Goal: Information Seeking & Learning: Learn about a topic

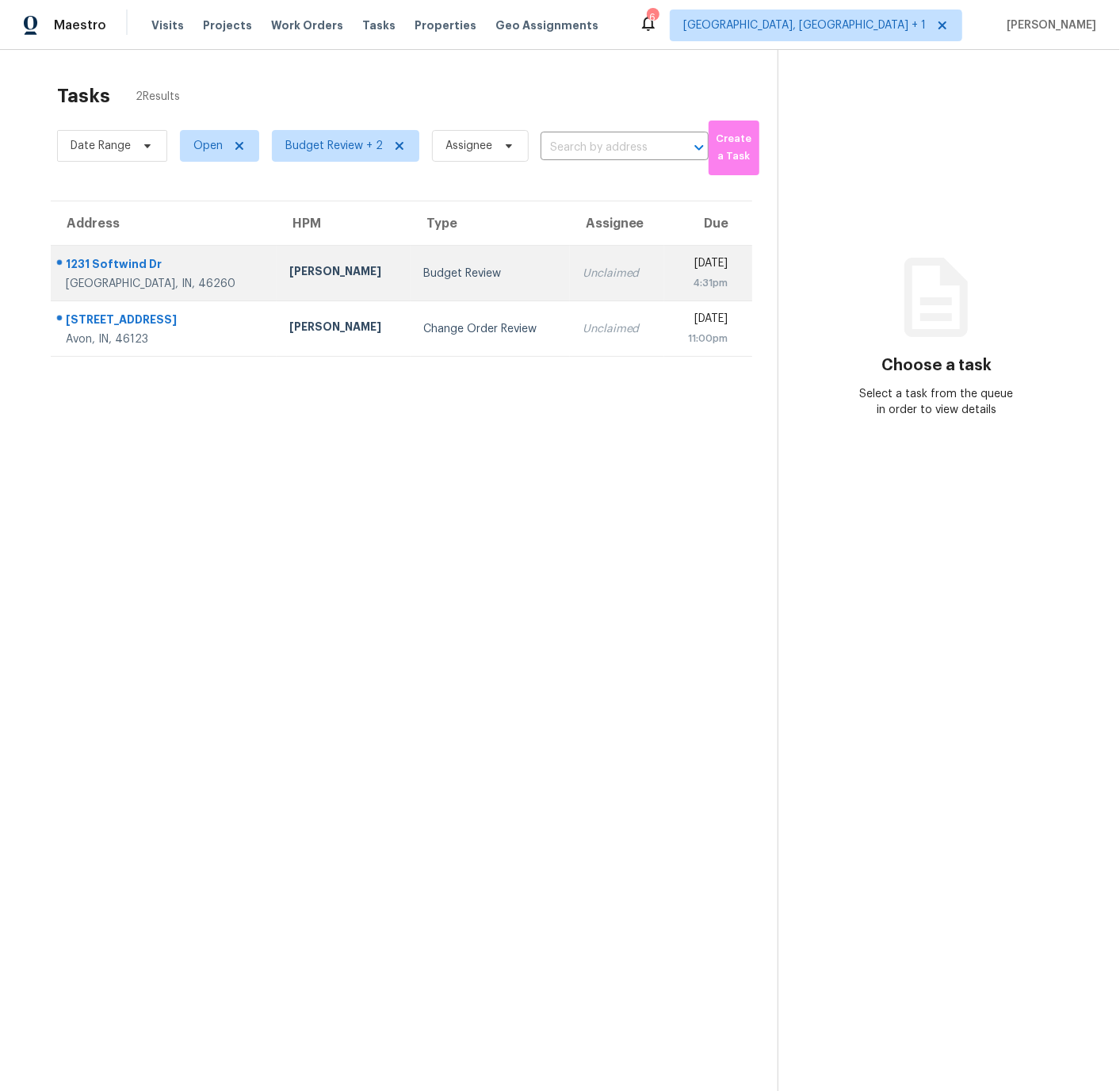
click at [207, 273] on div "1231 Softwind Dr" at bounding box center [165, 266] width 199 height 20
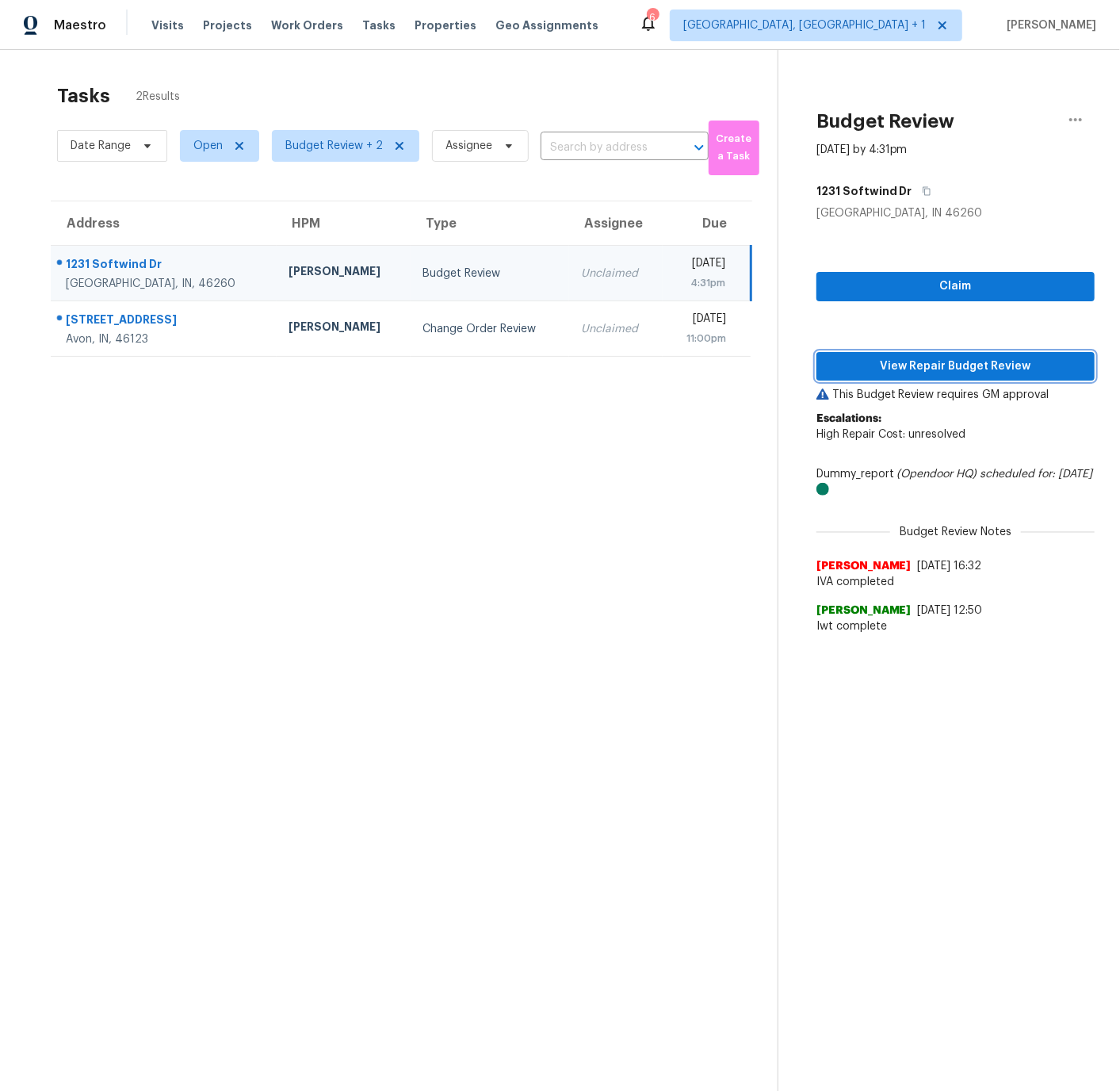
click at [944, 366] on span "View Repair Budget Review" at bounding box center [956, 366] width 253 height 20
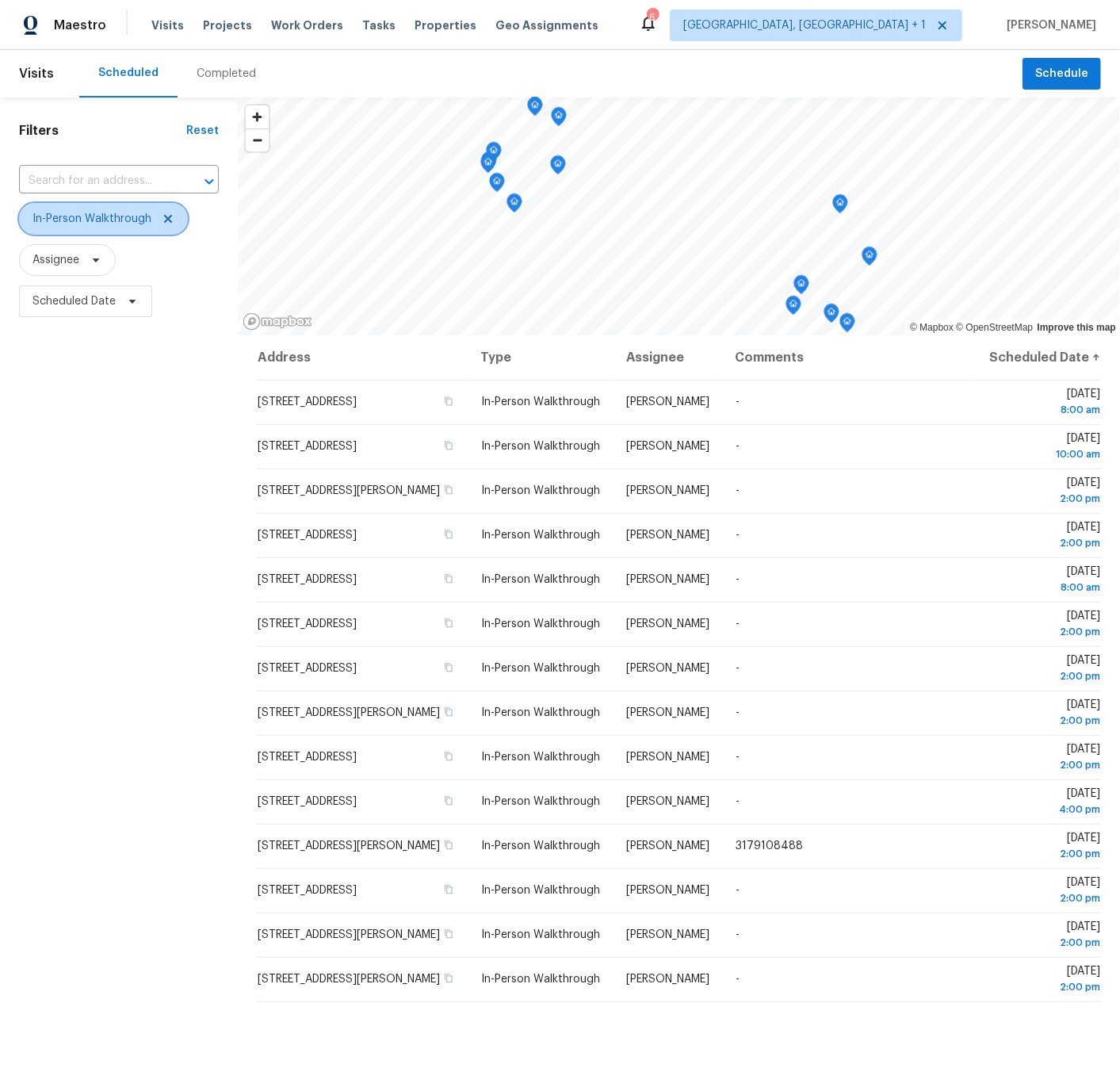
click at [70, 219] on span "In-Person Walkthrough" at bounding box center [92, 218] width 119 height 15
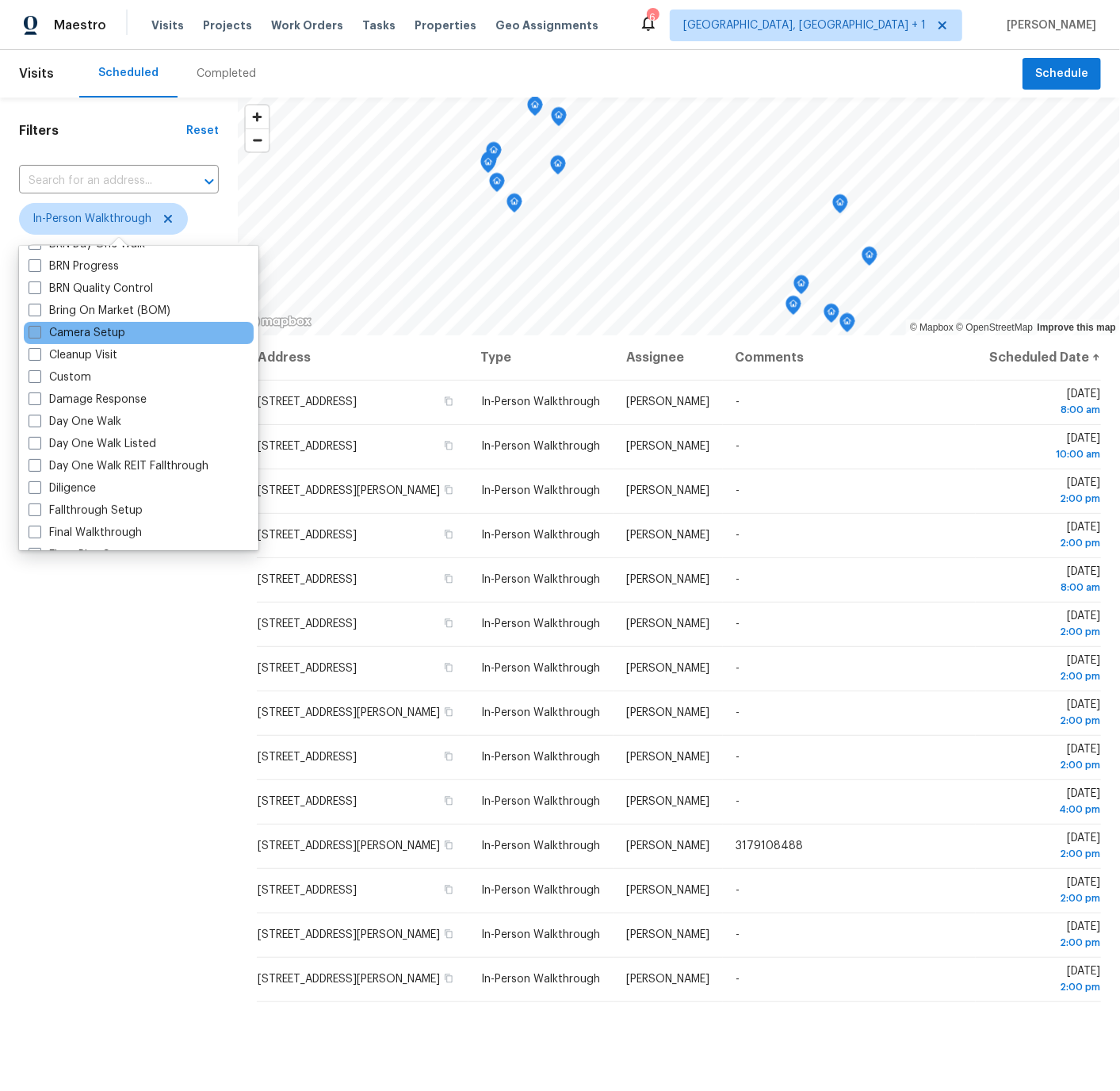
scroll to position [151, 0]
click at [35, 484] on span at bounding box center [34, 485] width 13 height 13
click at [35, 484] on input "Diligence" at bounding box center [34, 483] width 10 height 10
checkbox input "true"
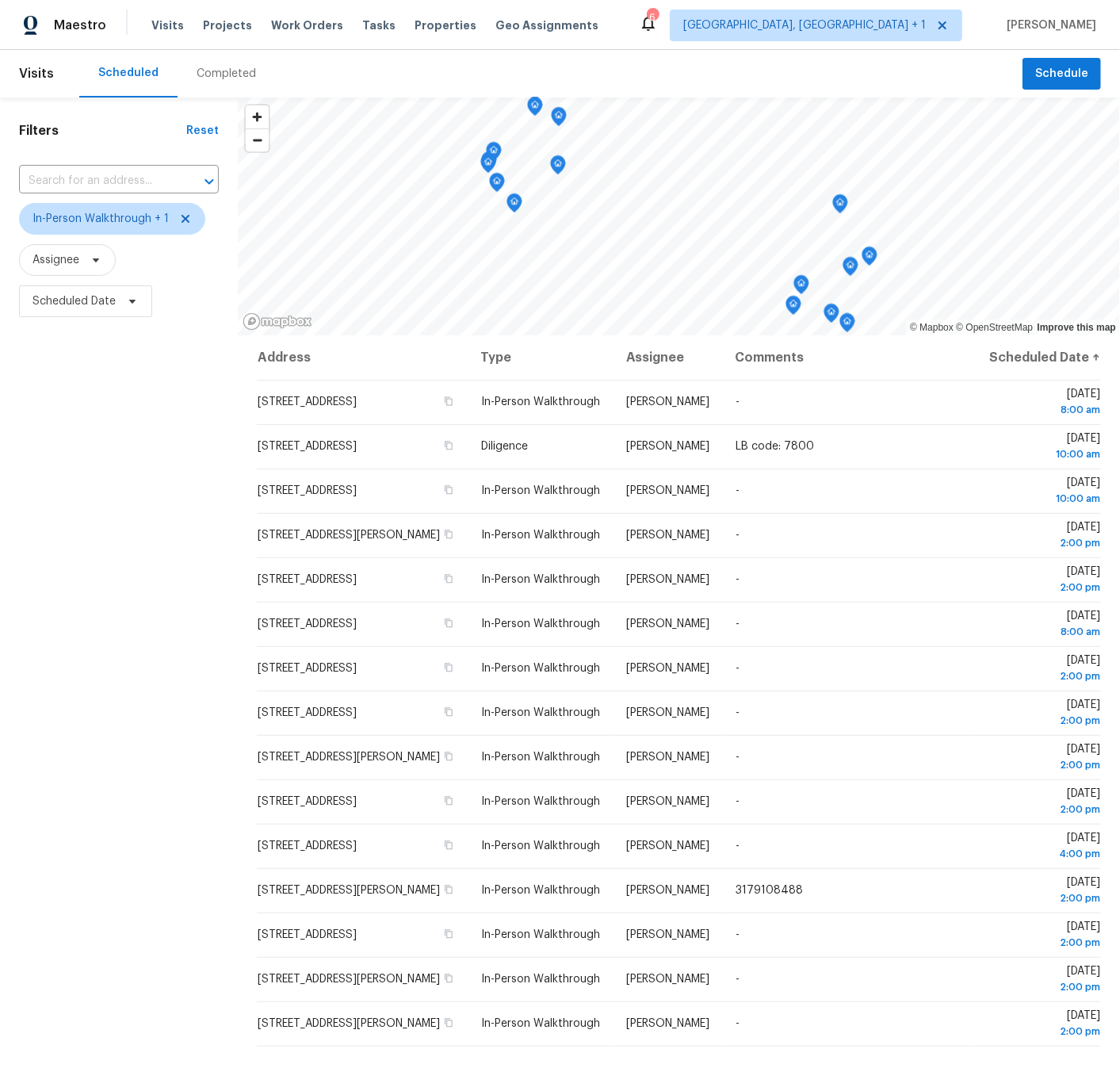
click at [117, 679] on div "Filters Reset ​ In-Person Walkthrough + 1 Assignee Scheduled Date" at bounding box center [119, 653] width 238 height 1111
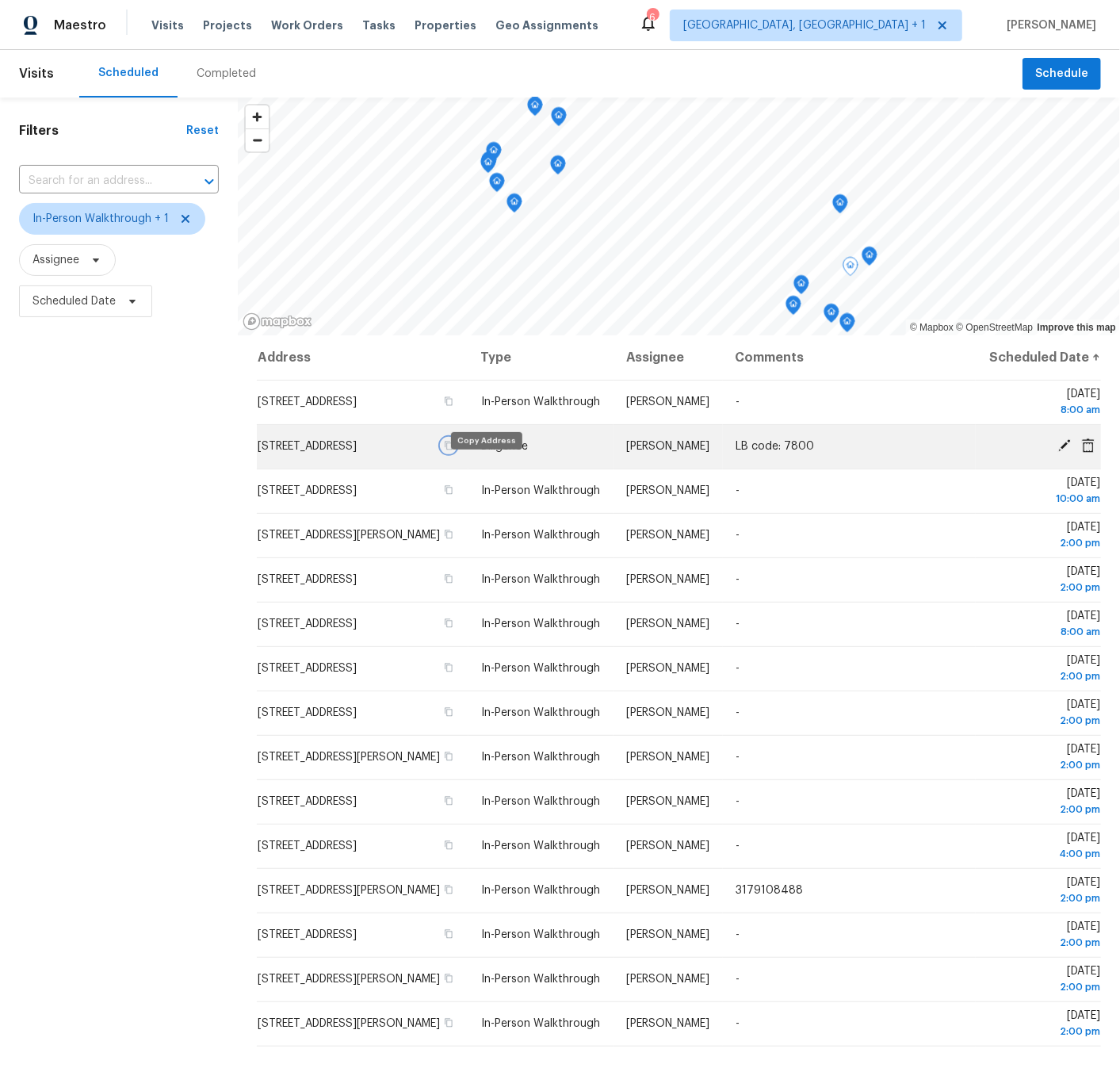
click at [454, 450] on icon "button" at bounding box center [448, 445] width 9 height 9
click at [1064, 452] on icon at bounding box center [1064, 445] width 13 height 13
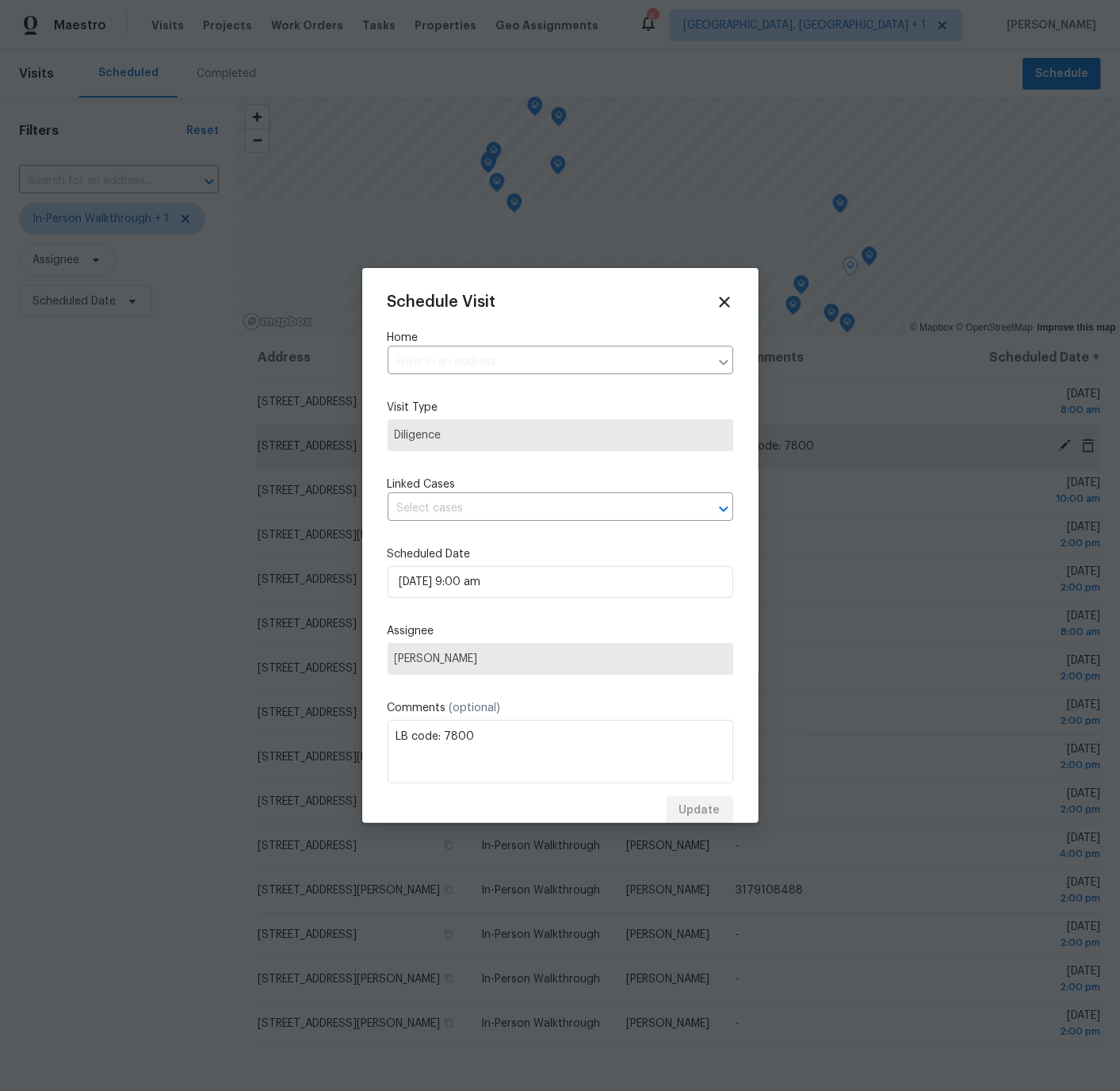
type input "2898 Mossy Brink Ct, Maineville, OH 45039"
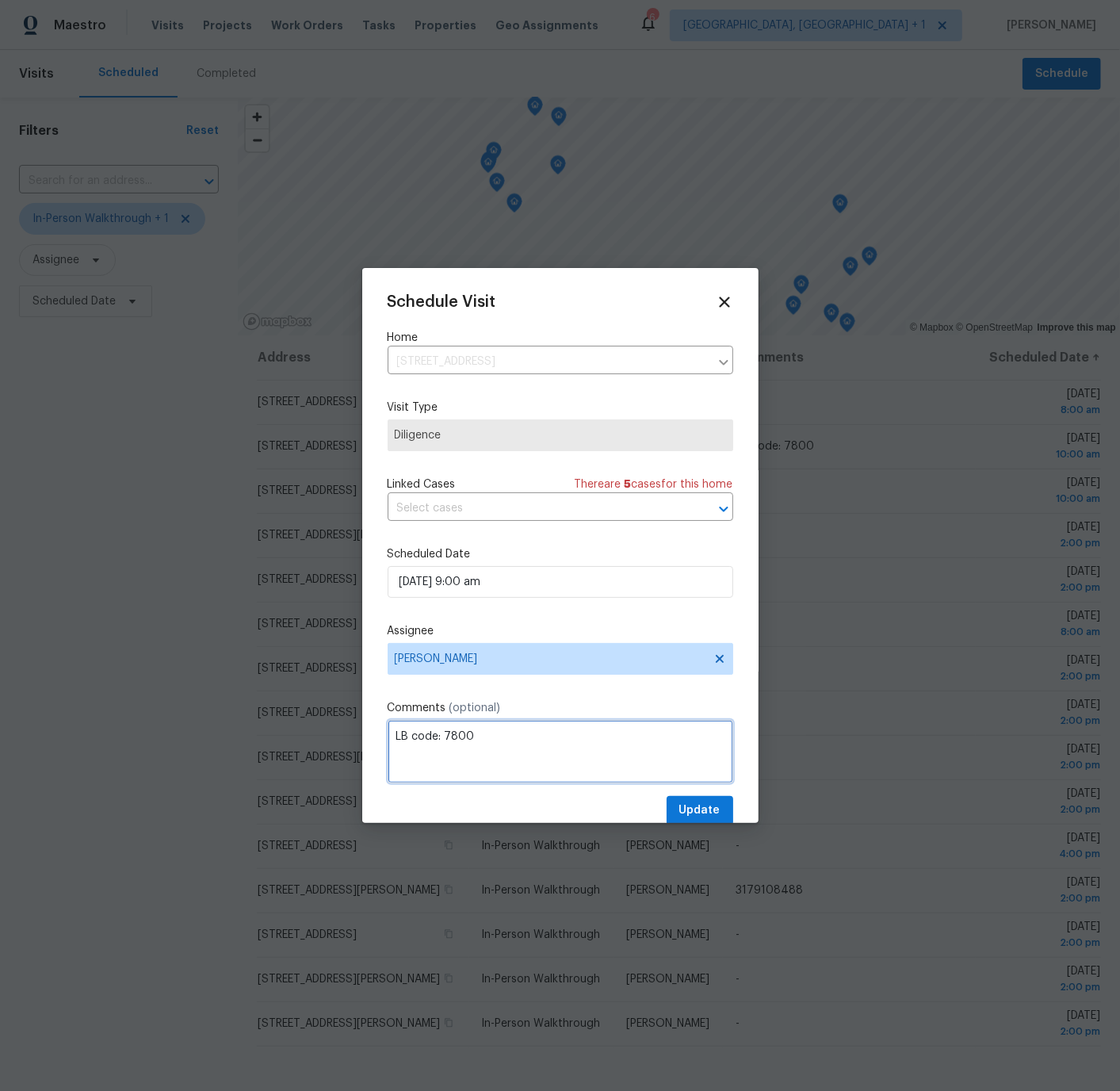
click at [508, 739] on textarea "LB code: 7800" at bounding box center [560, 751] width 346 height 64
type textarea "LB code: 7800 Primary purpose is to determine funds needed for remaining debris…"
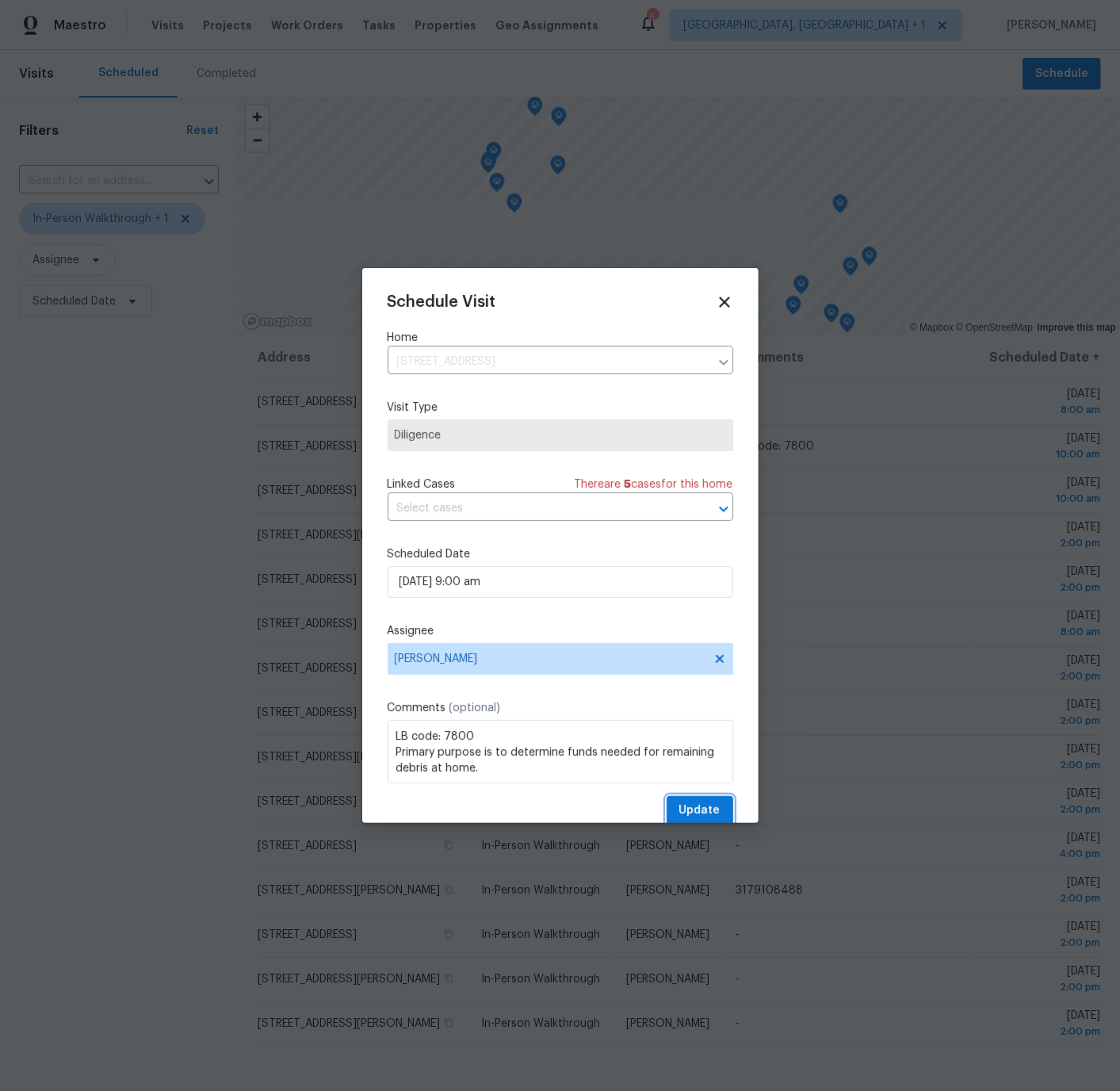
click at [705, 812] on span "Update" at bounding box center [700, 810] width 41 height 20
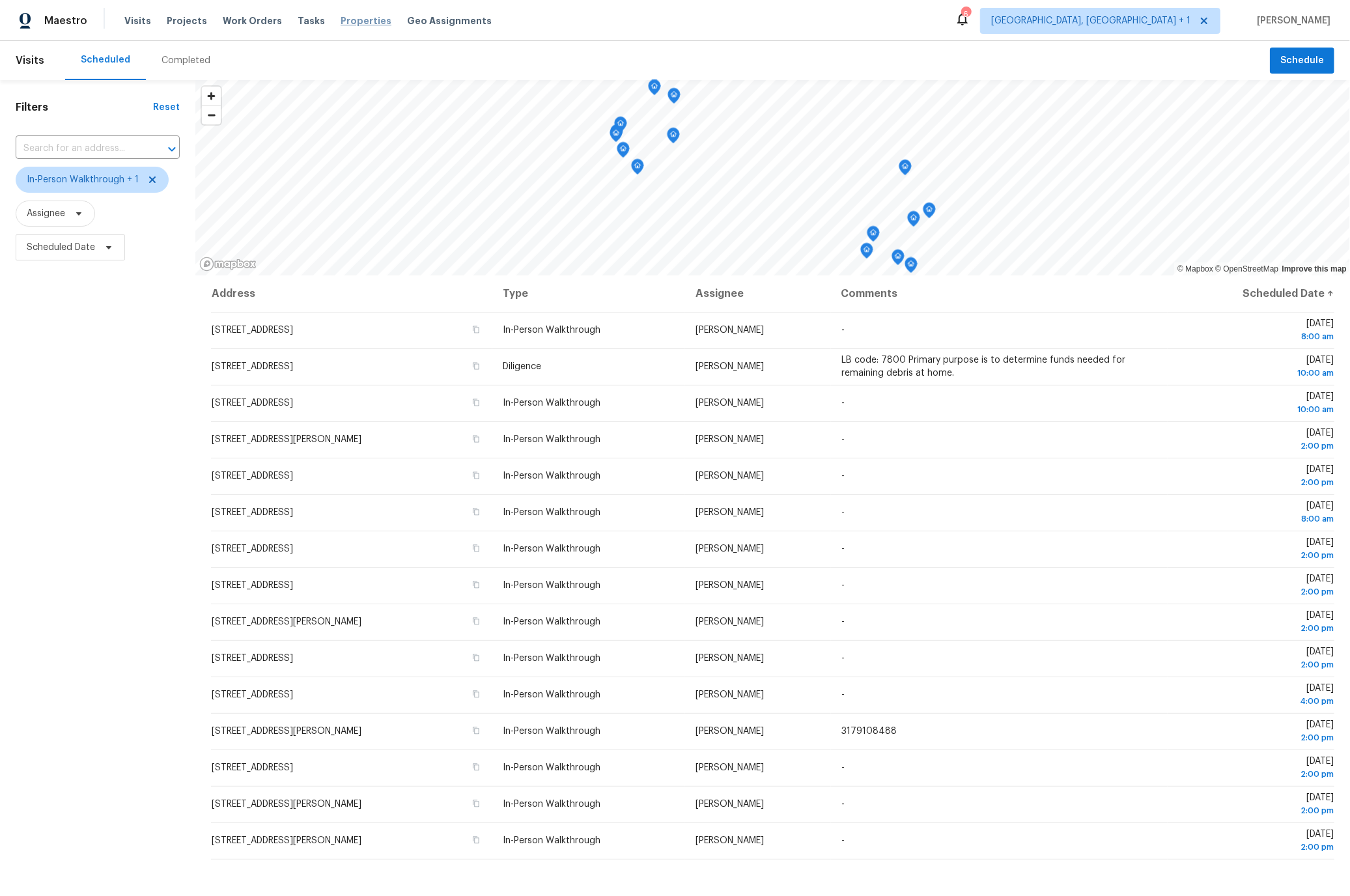
click at [340, 18] on span "Properties" at bounding box center [366, 20] width 51 height 13
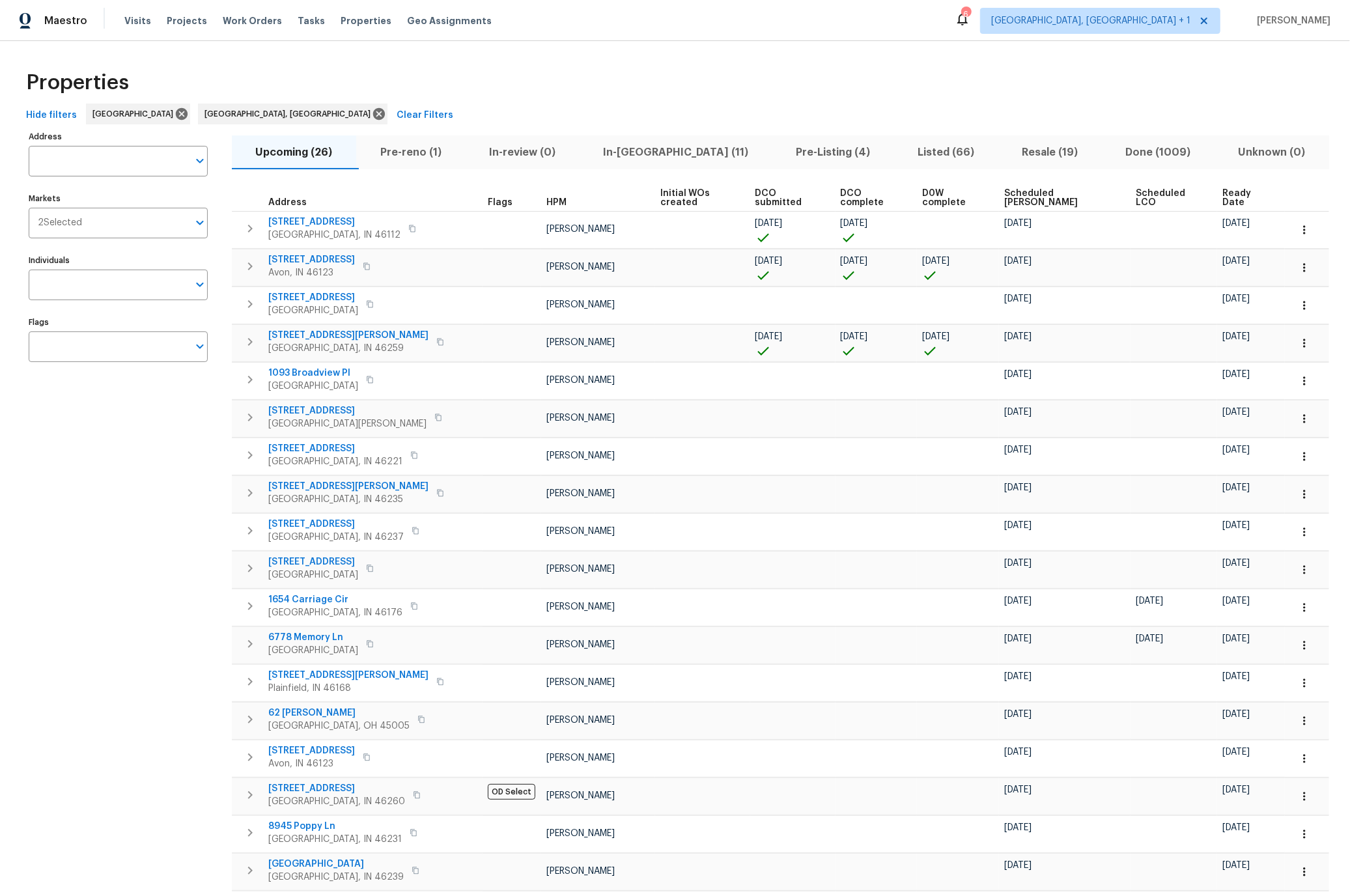
click at [779, 154] on span "Pre-Listing (4)" at bounding box center [832, 153] width 106 height 18
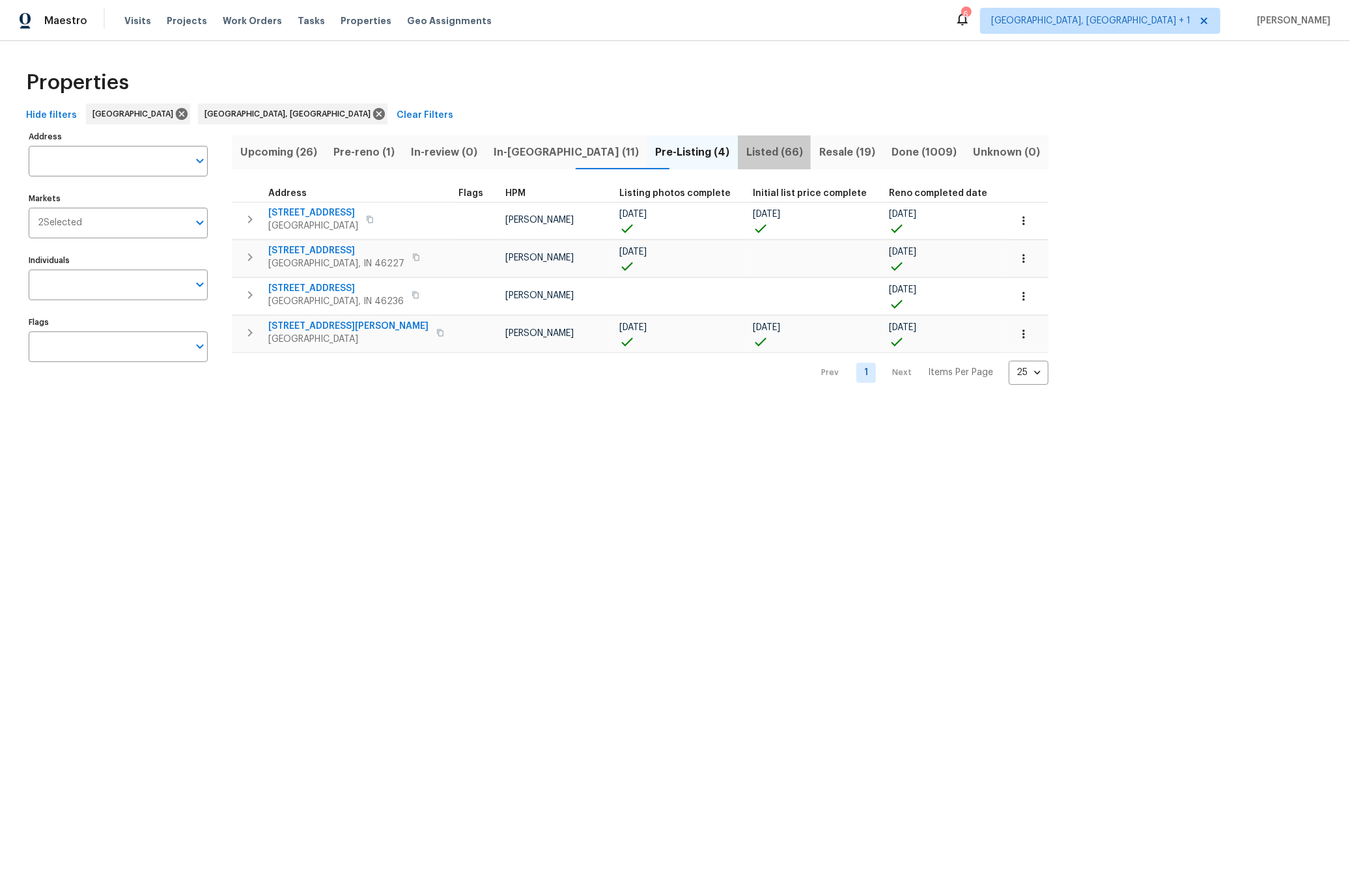
click at [746, 153] on span "Listed (66)" at bounding box center [774, 153] width 57 height 18
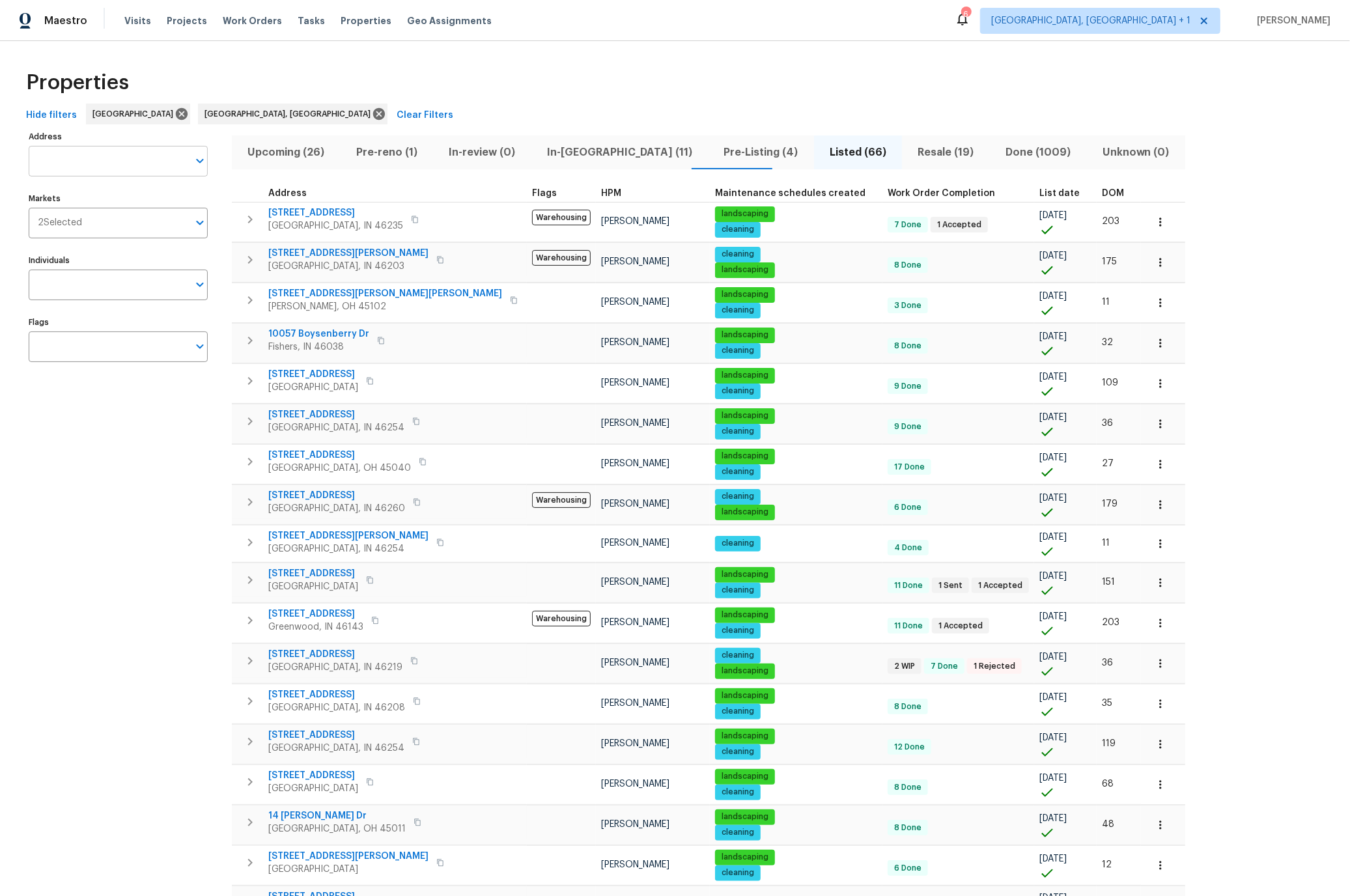
click at [77, 160] on input "Address" at bounding box center [109, 161] width 160 height 30
type input "will"
click at [90, 216] on li "1142 Will O Ee Dr Amelia OH 45102" at bounding box center [118, 215] width 179 height 21
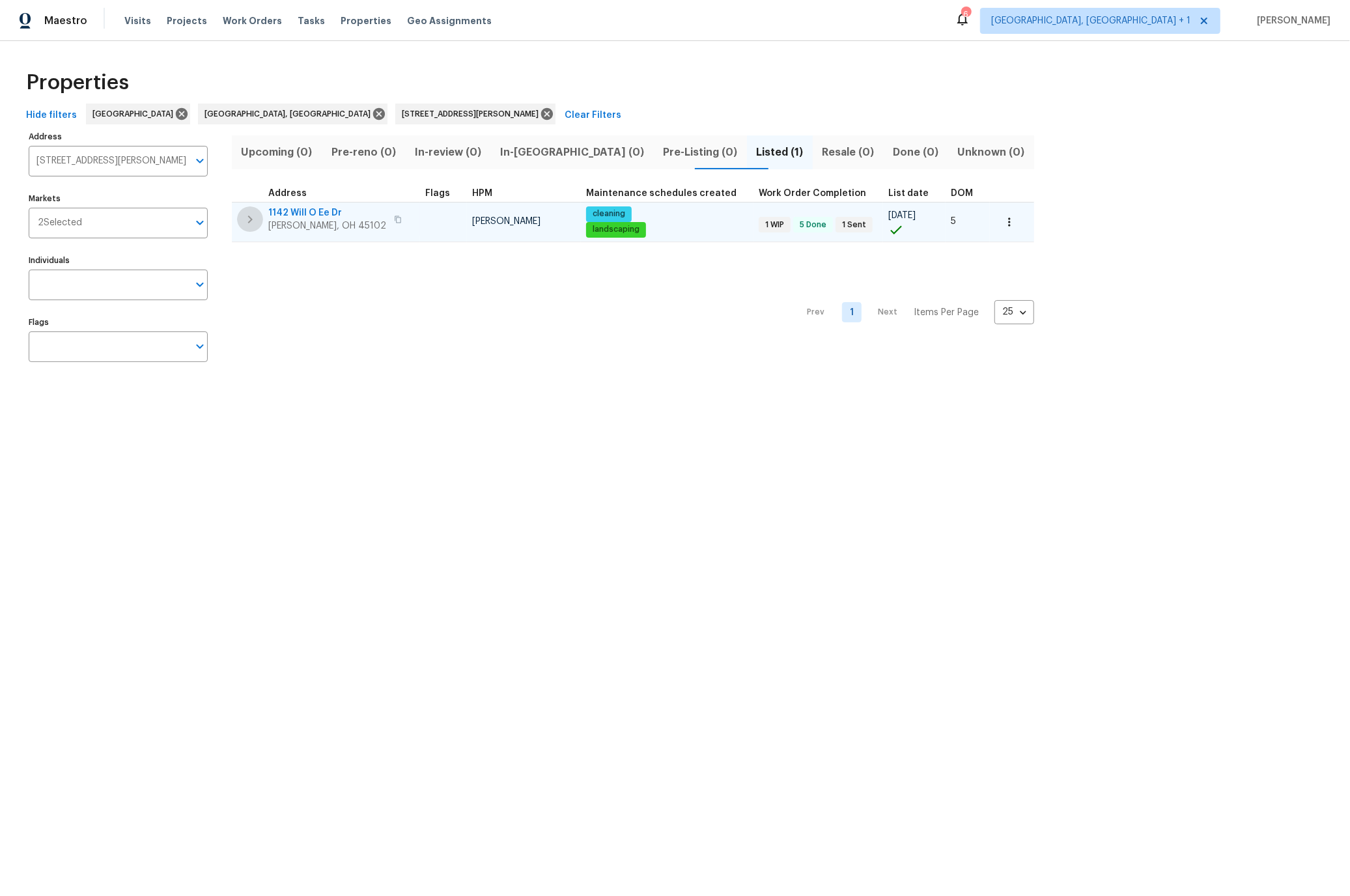
click at [252, 220] on icon "button" at bounding box center [250, 220] width 16 height 16
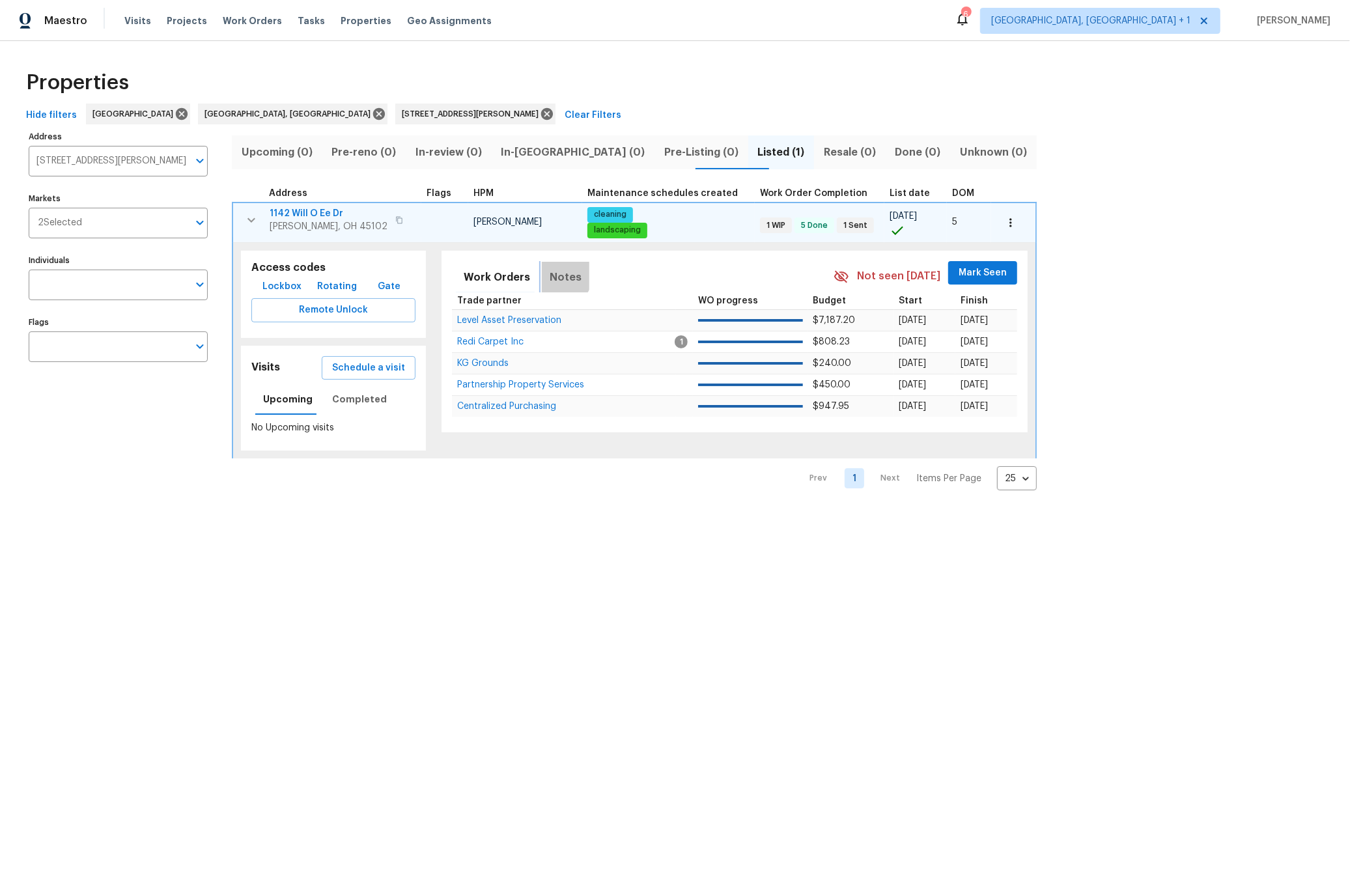
click at [553, 275] on span "Notes" at bounding box center [565, 277] width 32 height 18
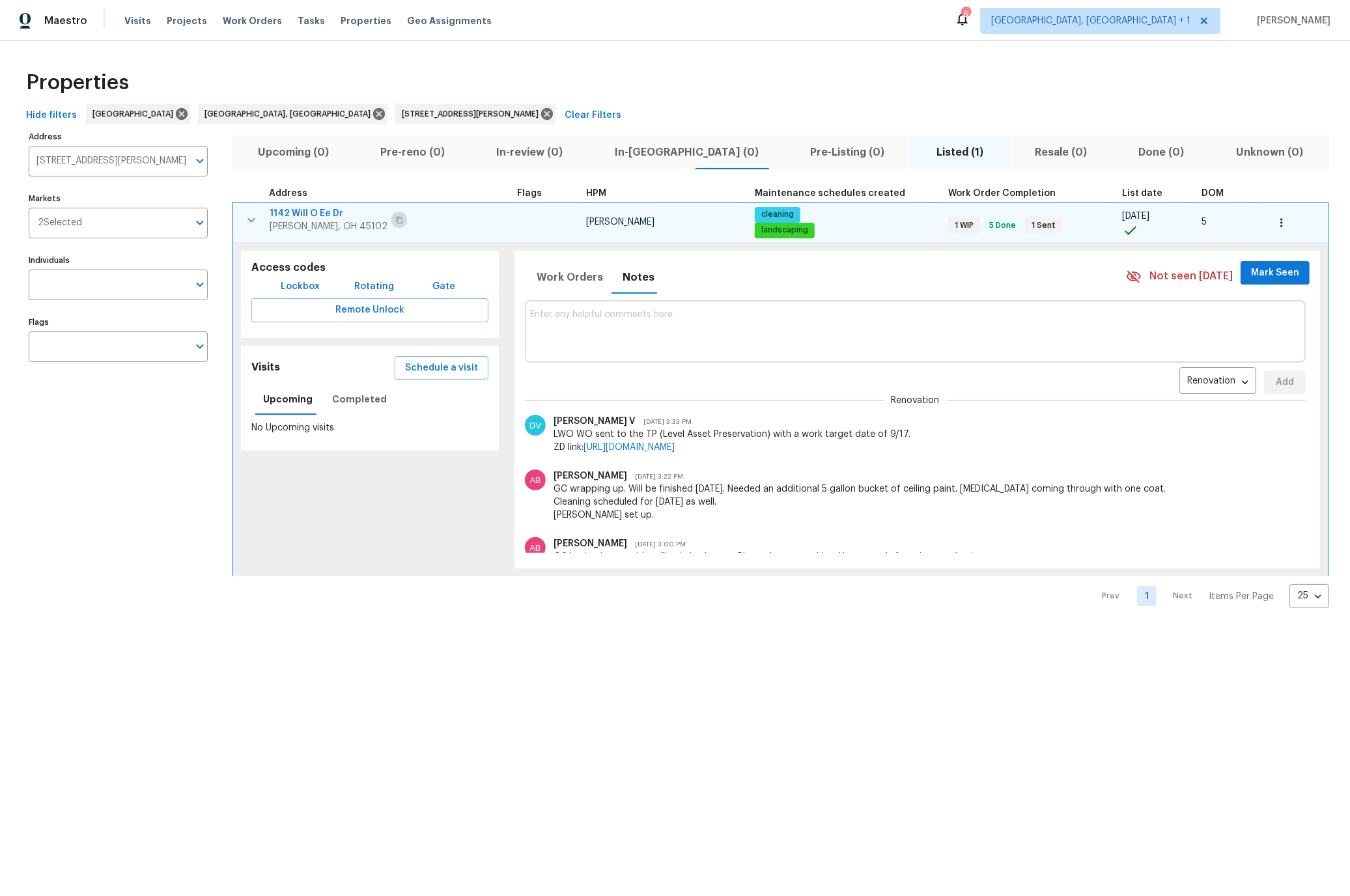
click at [396, 217] on icon "button" at bounding box center [399, 220] width 6 height 7
click at [541, 116] on icon at bounding box center [546, 114] width 12 height 12
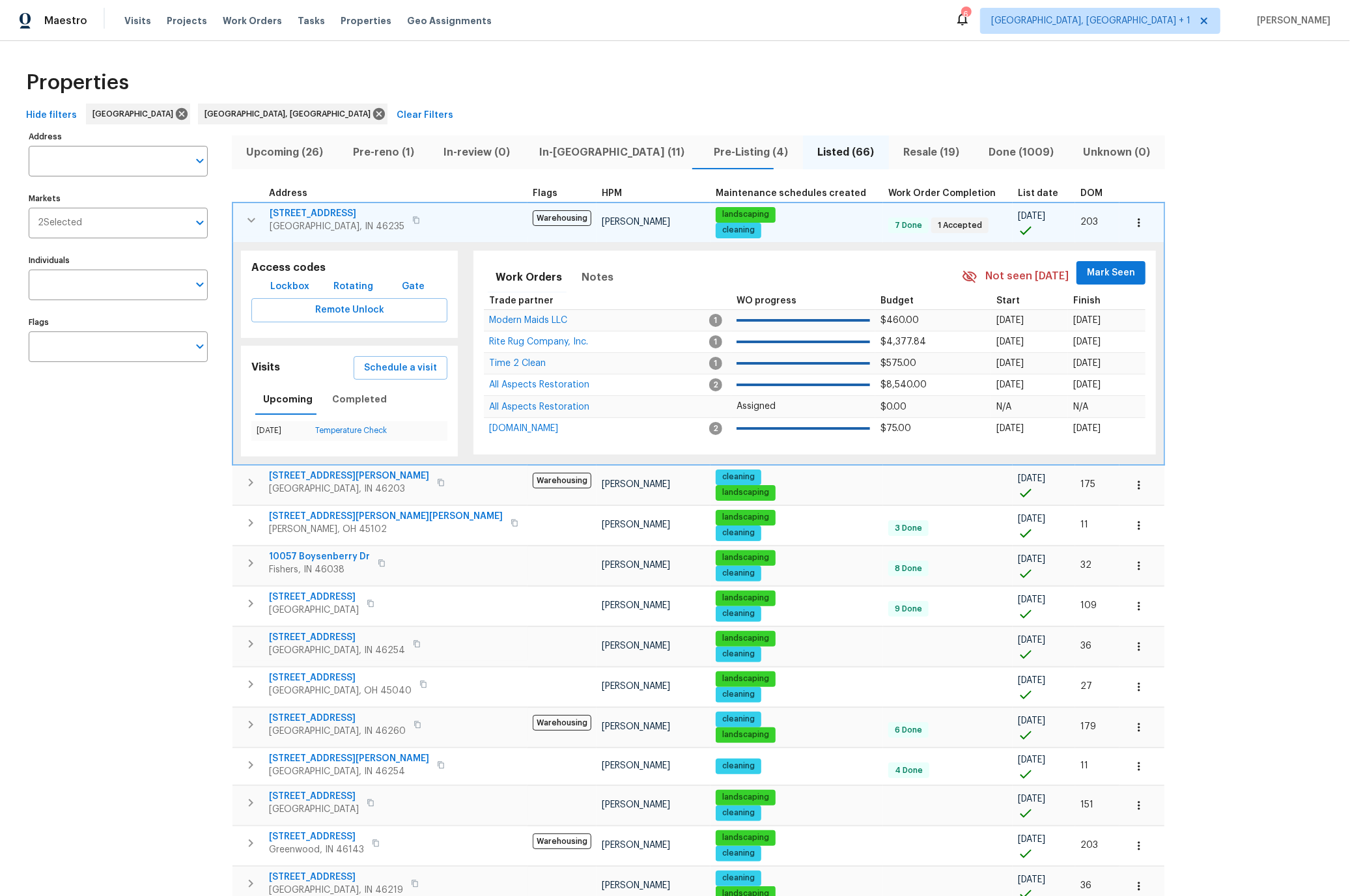
click at [120, 160] on input "Address" at bounding box center [109, 161] width 160 height 30
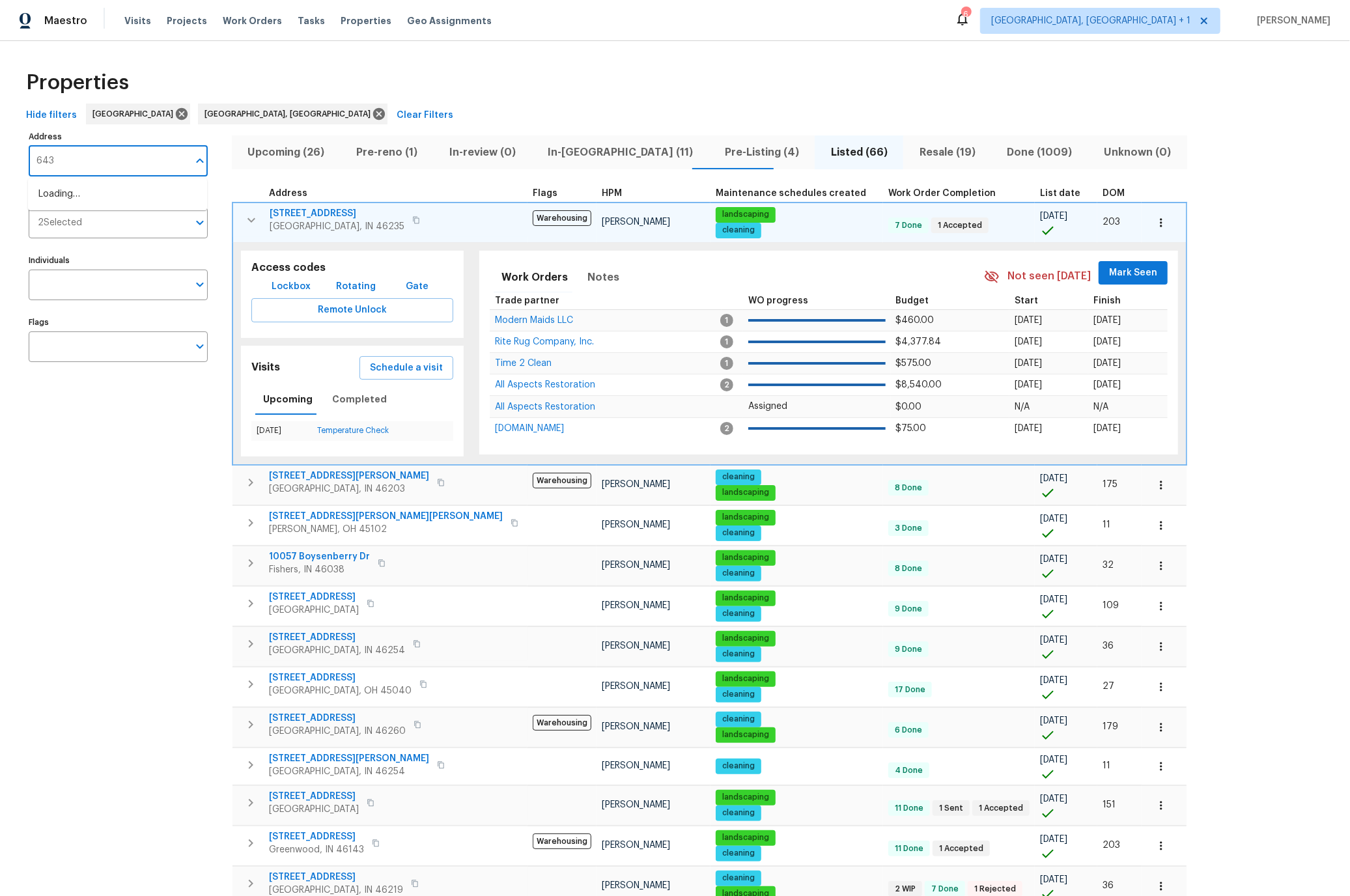
type input "6430"
click at [92, 198] on li "6430 Cotton Bay Dr N Indianapolis IN 46254" at bounding box center [118, 194] width 179 height 21
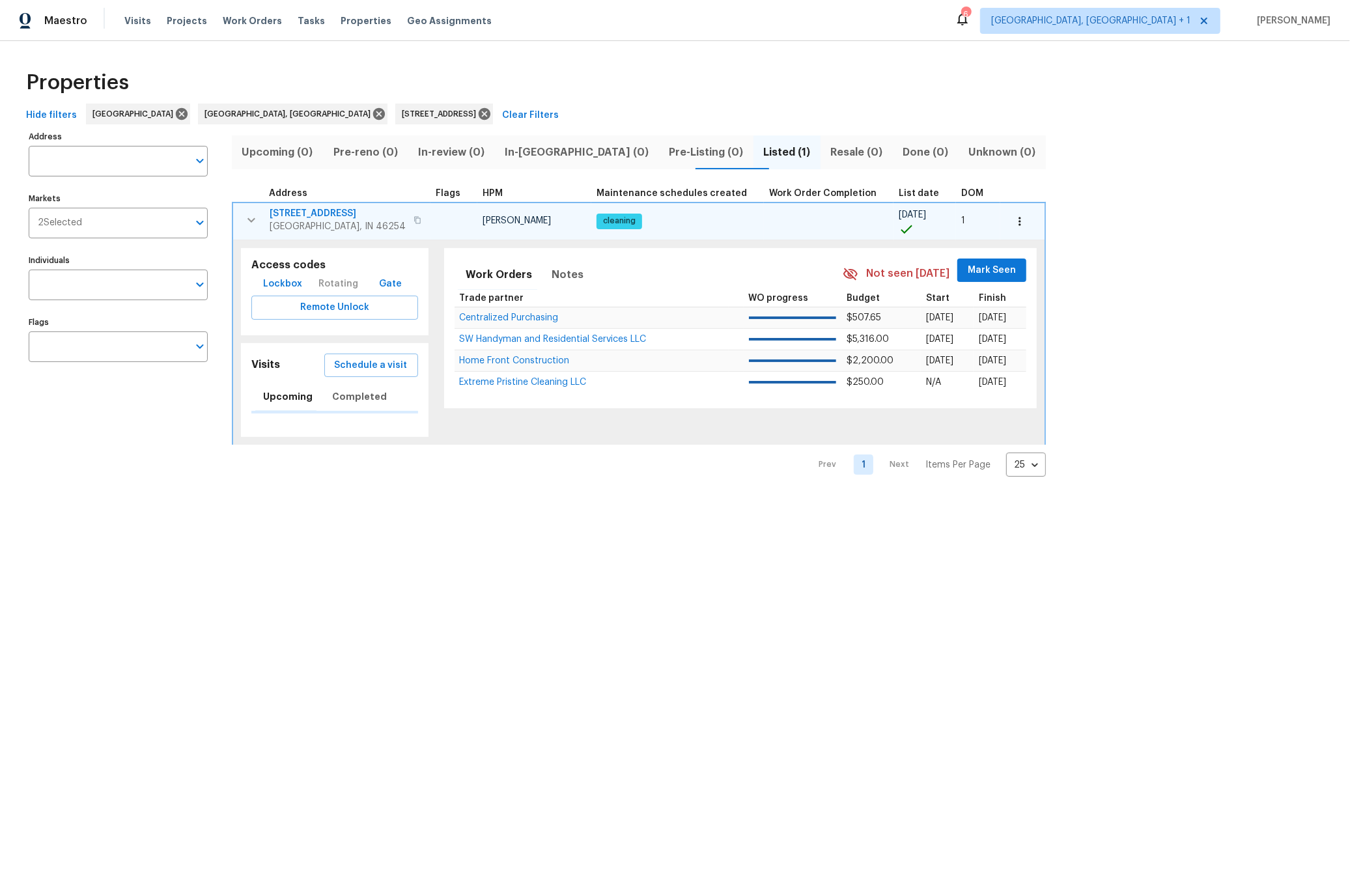
type input "6430 Cotton Bay Dr N Indianapolis IN 46254"
click at [414, 219] on icon "button" at bounding box center [417, 220] width 8 height 8
click at [552, 273] on span "Notes" at bounding box center [568, 275] width 32 height 18
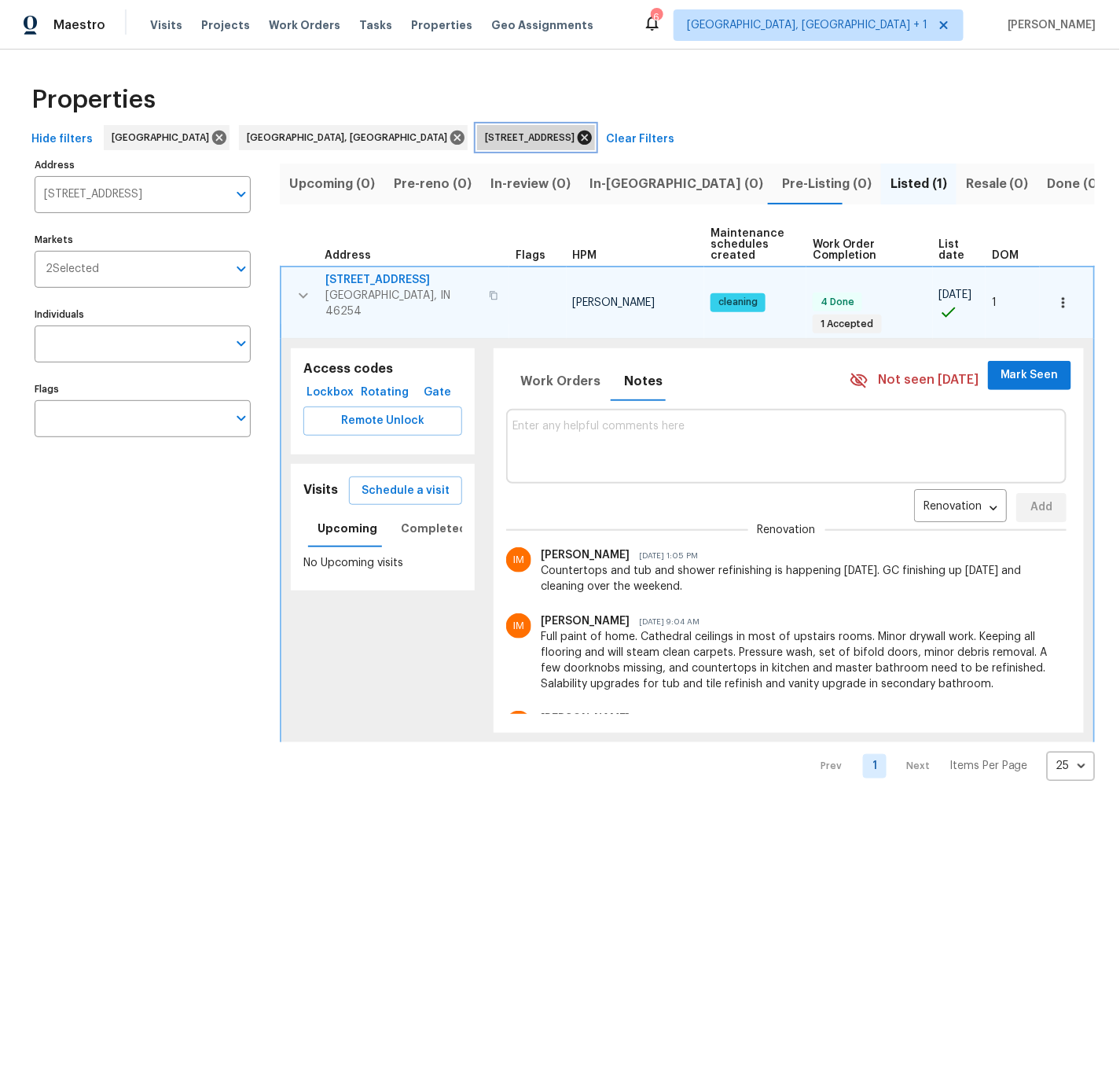
click at [576, 136] on icon at bounding box center [585, 137] width 17 height 17
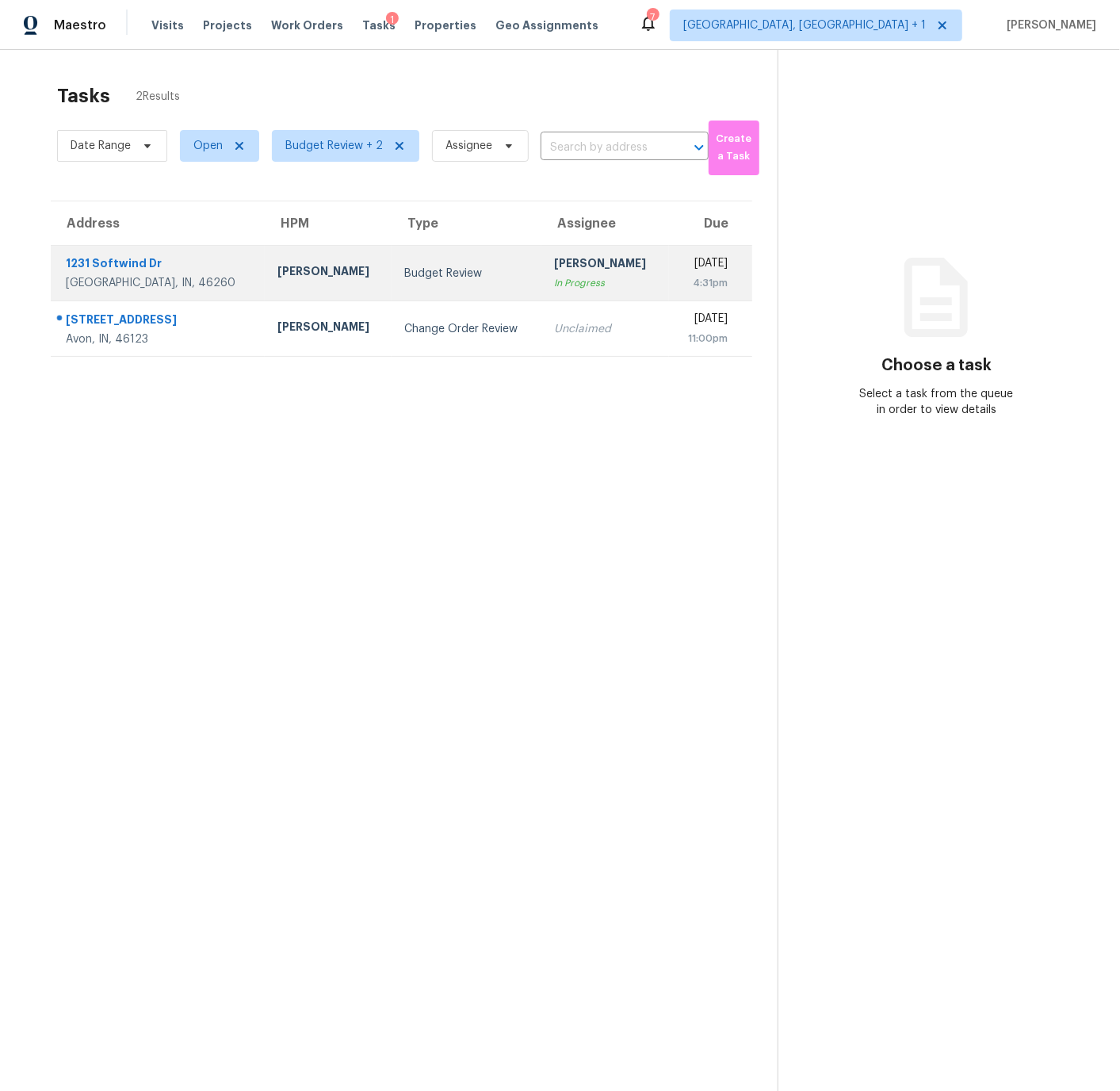
click at [439, 280] on div "Budget Review" at bounding box center [467, 273] width 125 height 15
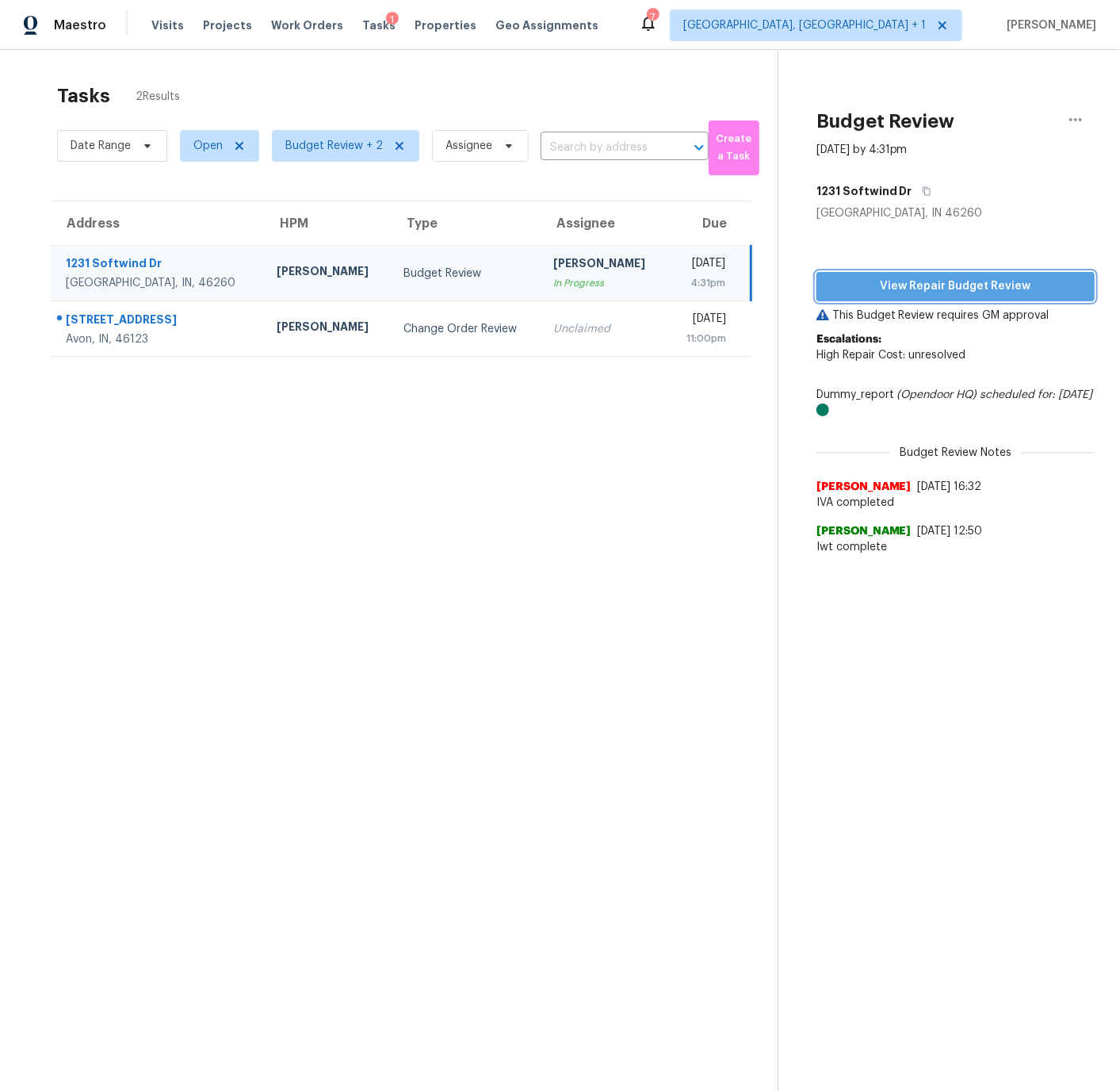
click at [925, 286] on span "View Repair Budget Review" at bounding box center [956, 286] width 253 height 20
click at [202, 273] on td "[STREET_ADDRESS][PERSON_NAME]" at bounding box center [158, 273] width 215 height 56
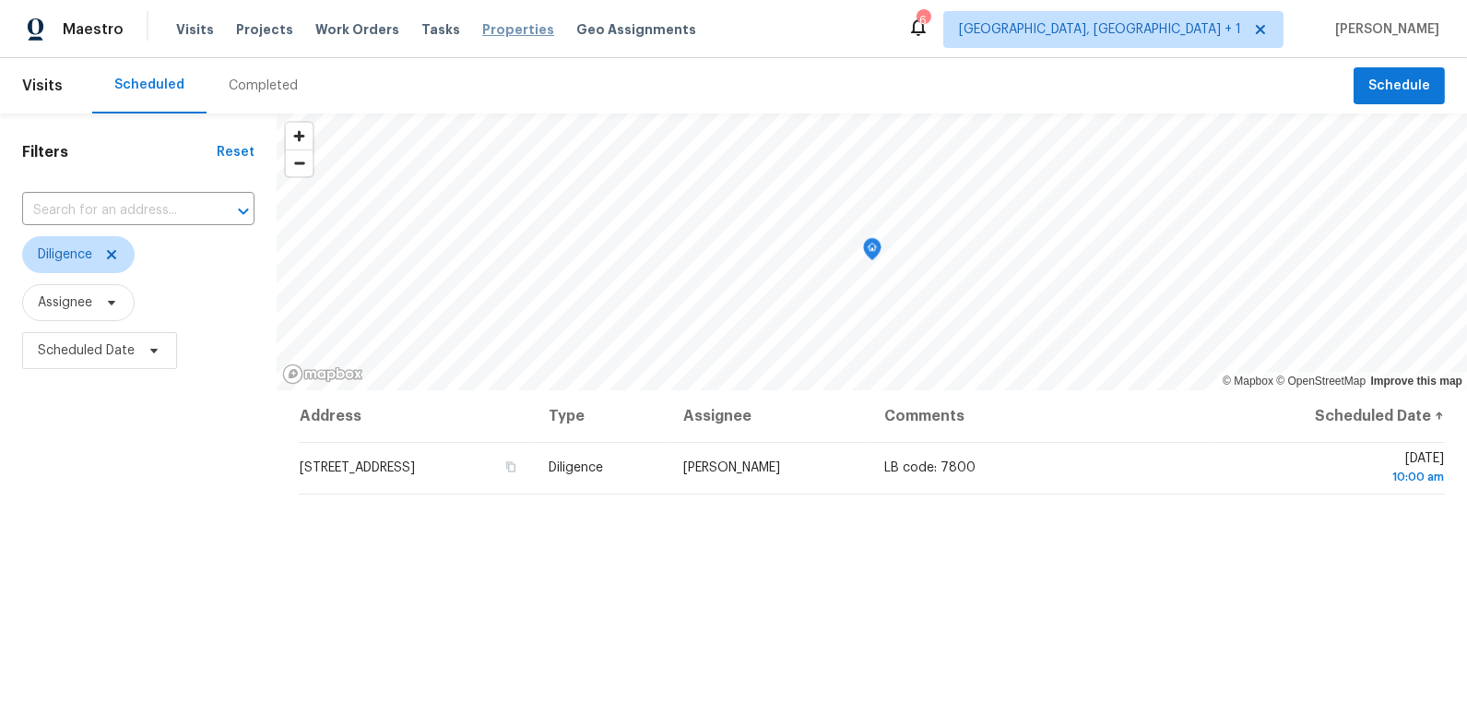
click at [482, 31] on span "Properties" at bounding box center [518, 29] width 72 height 18
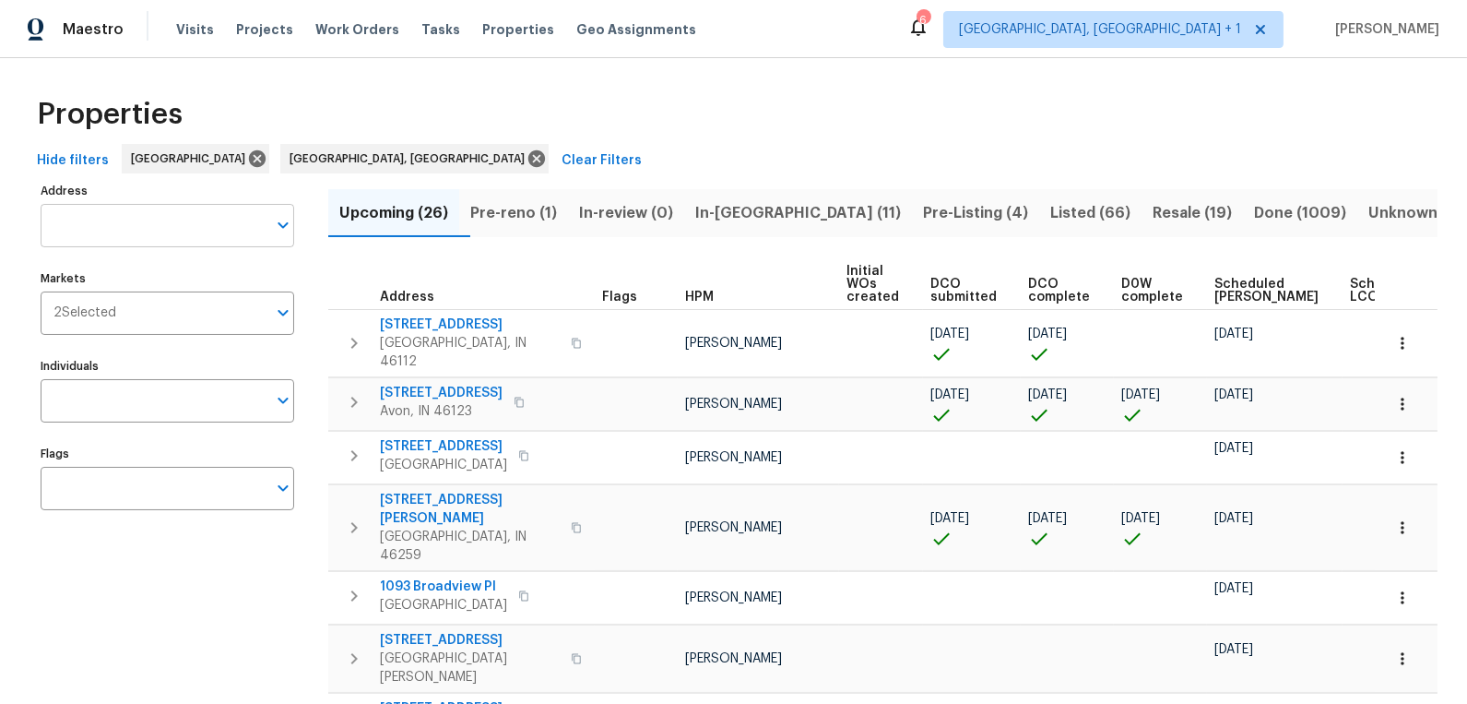
scroll to position [9, 0]
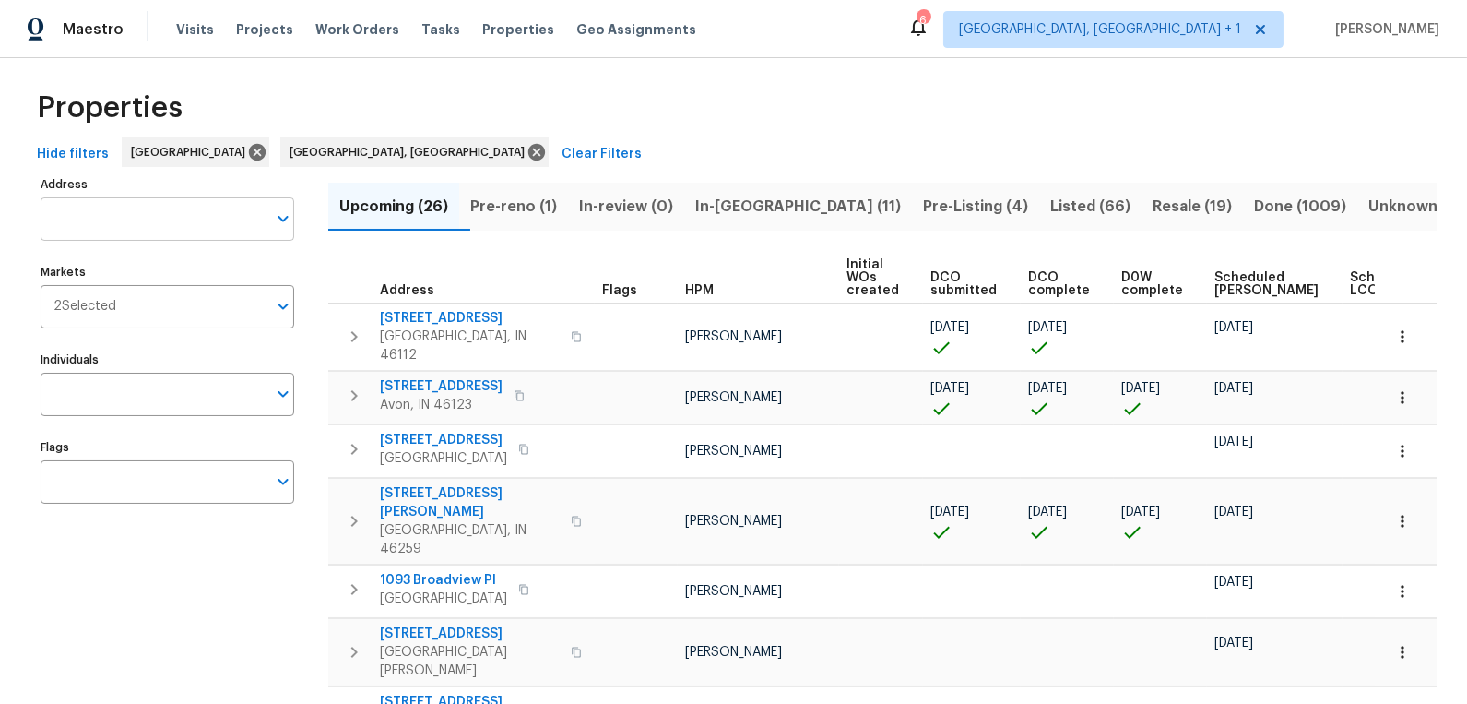
click at [131, 223] on input "Address" at bounding box center [154, 218] width 226 height 43
type input "3833"
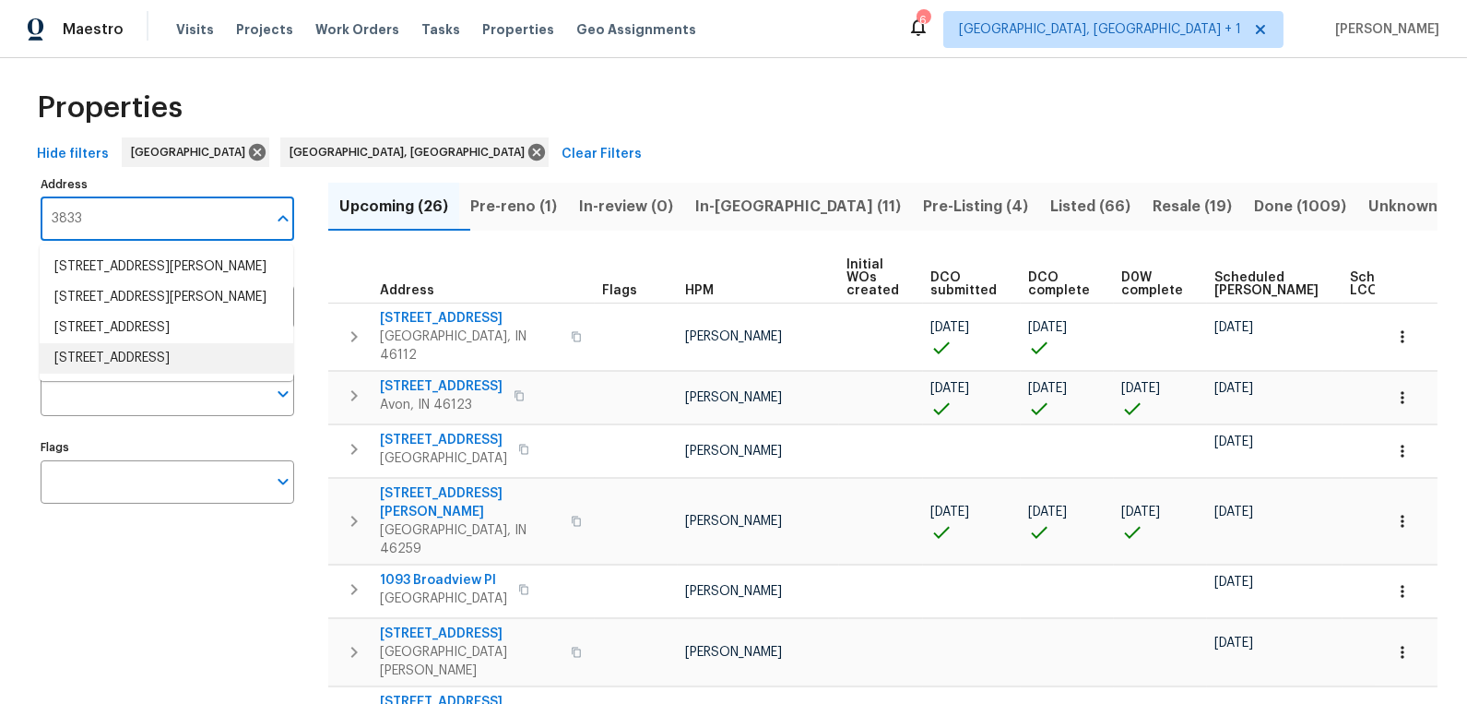
click at [91, 373] on li "3833 Spring Mill Way Maineville OH 45039" at bounding box center [167, 358] width 254 height 30
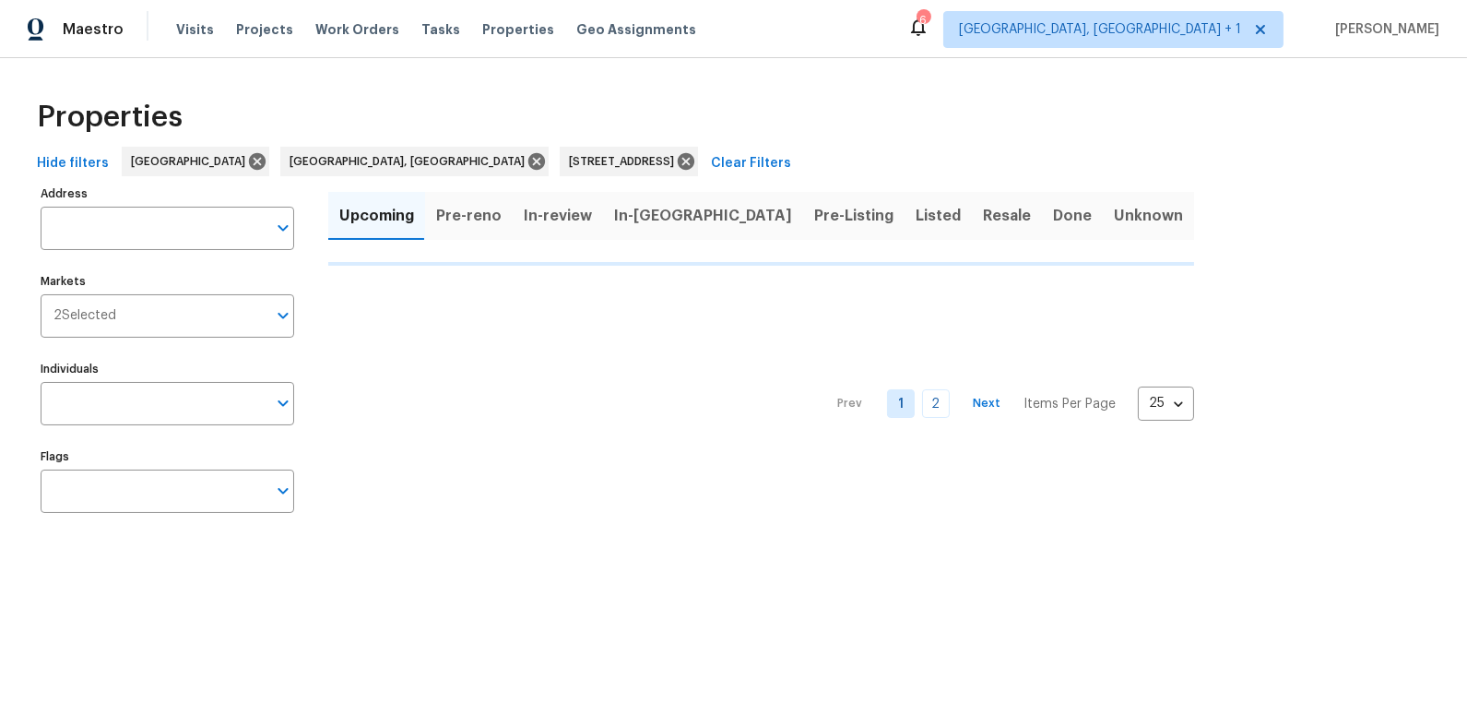
type input "3833 Spring Mill Way Maineville OH 45039"
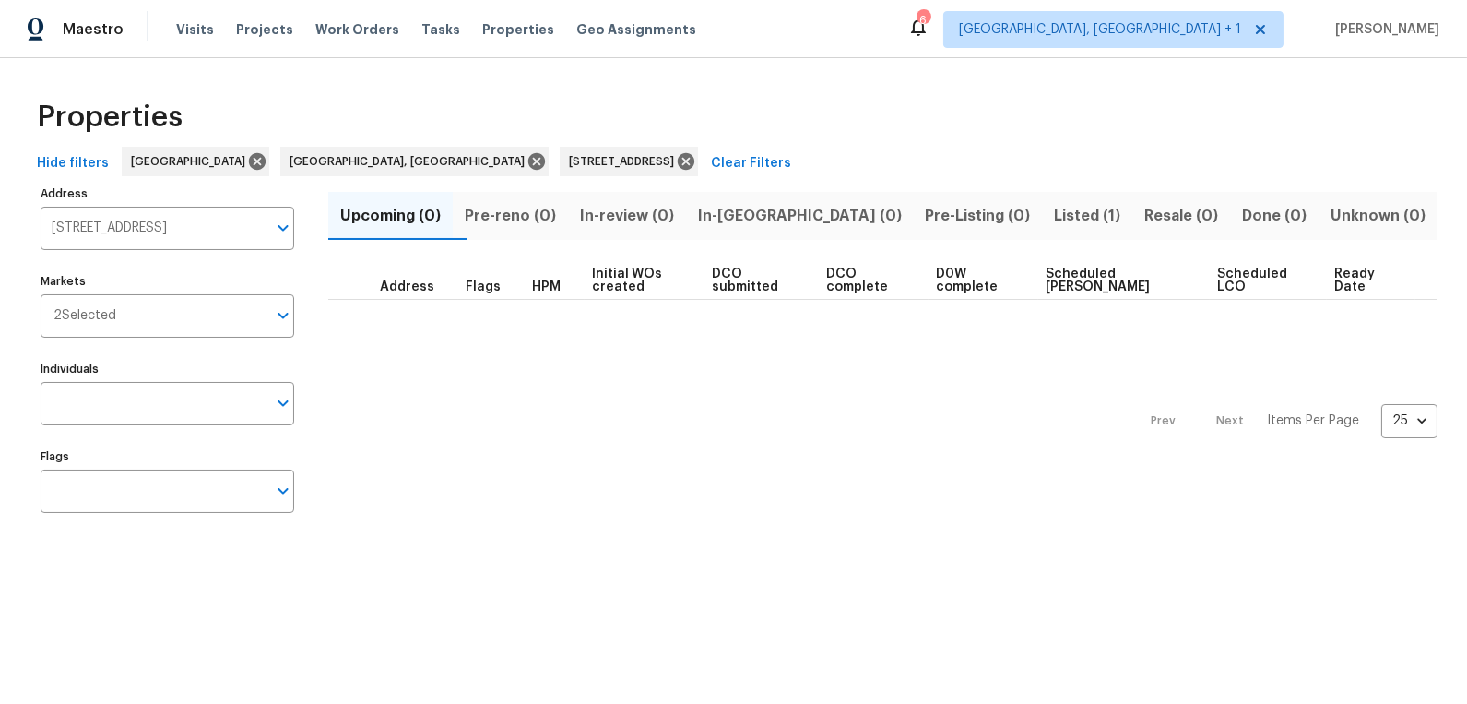
click at [1053, 216] on span "Listed (1)" at bounding box center [1087, 216] width 68 height 26
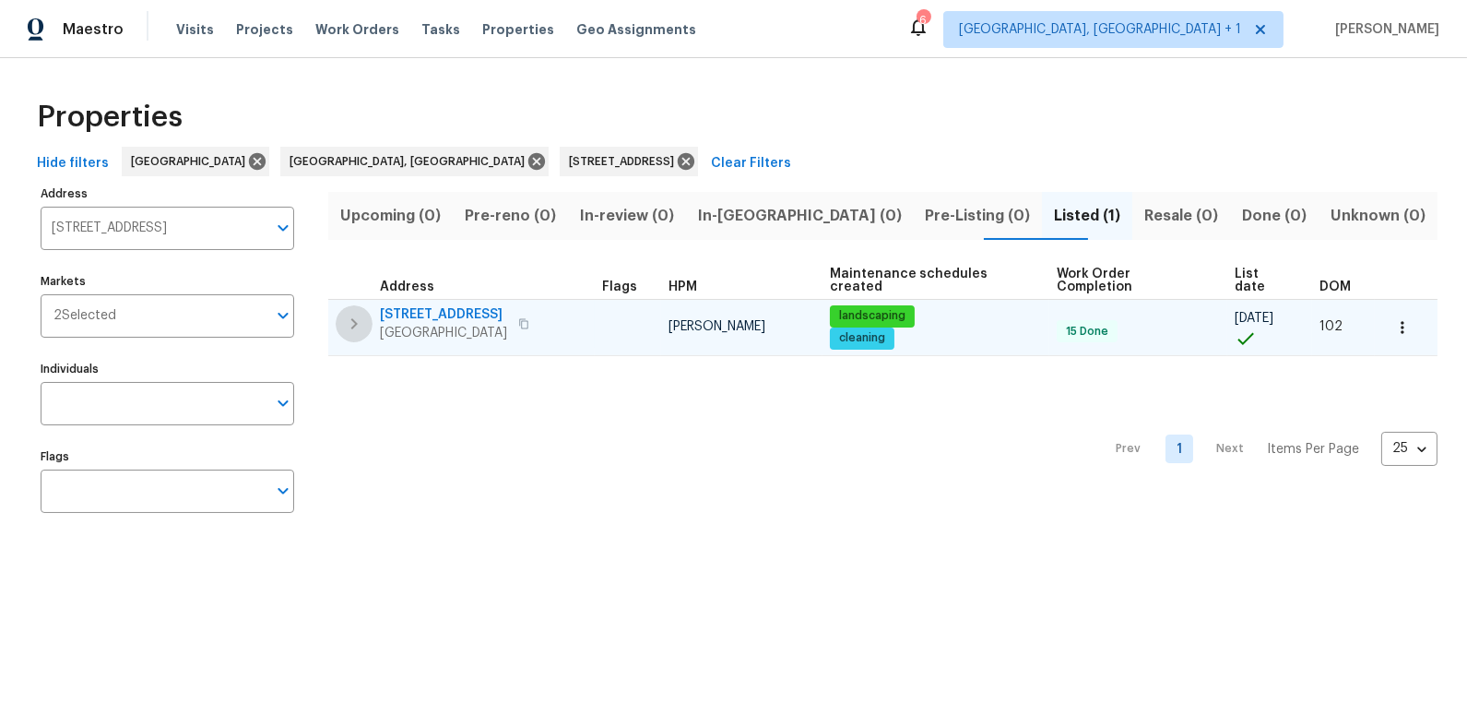
click at [356, 318] on icon "button" at bounding box center [354, 323] width 6 height 11
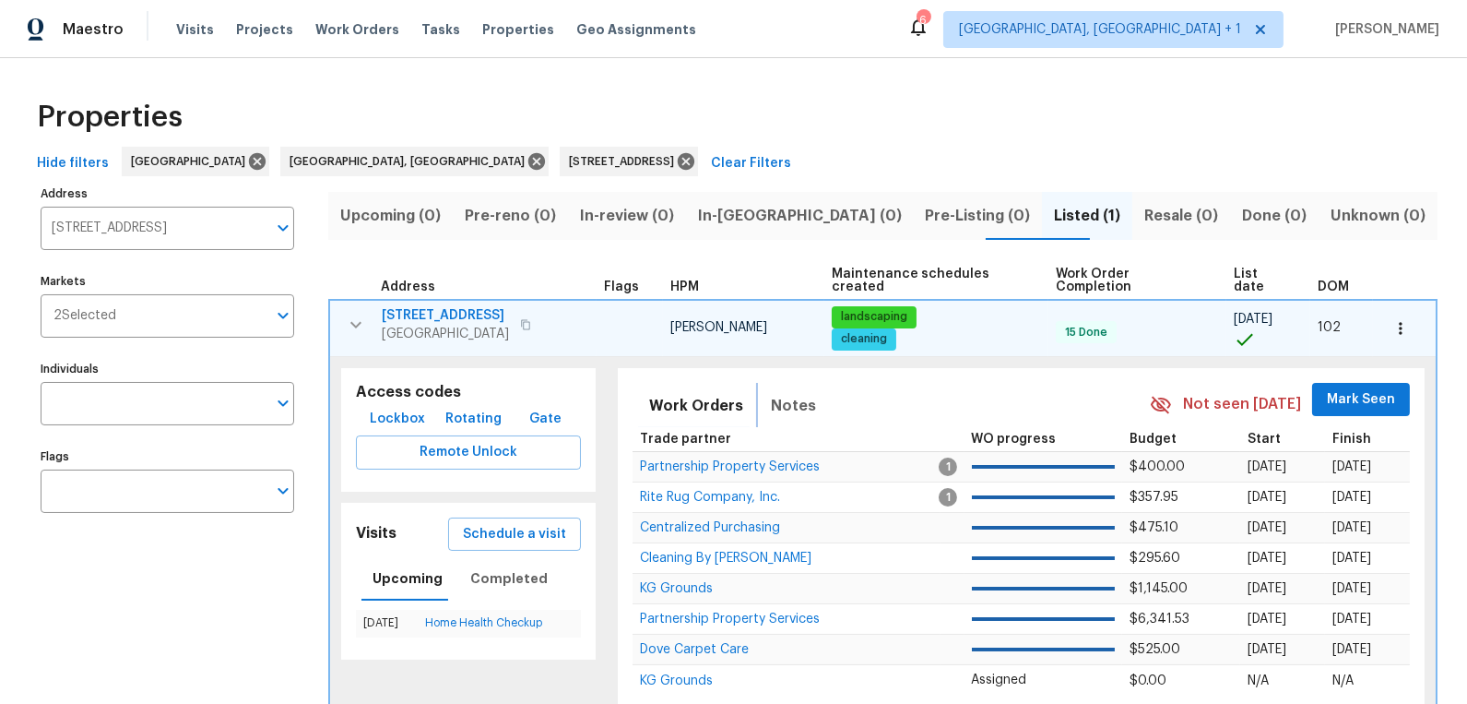
click at [789, 393] on span "Notes" at bounding box center [793, 406] width 45 height 26
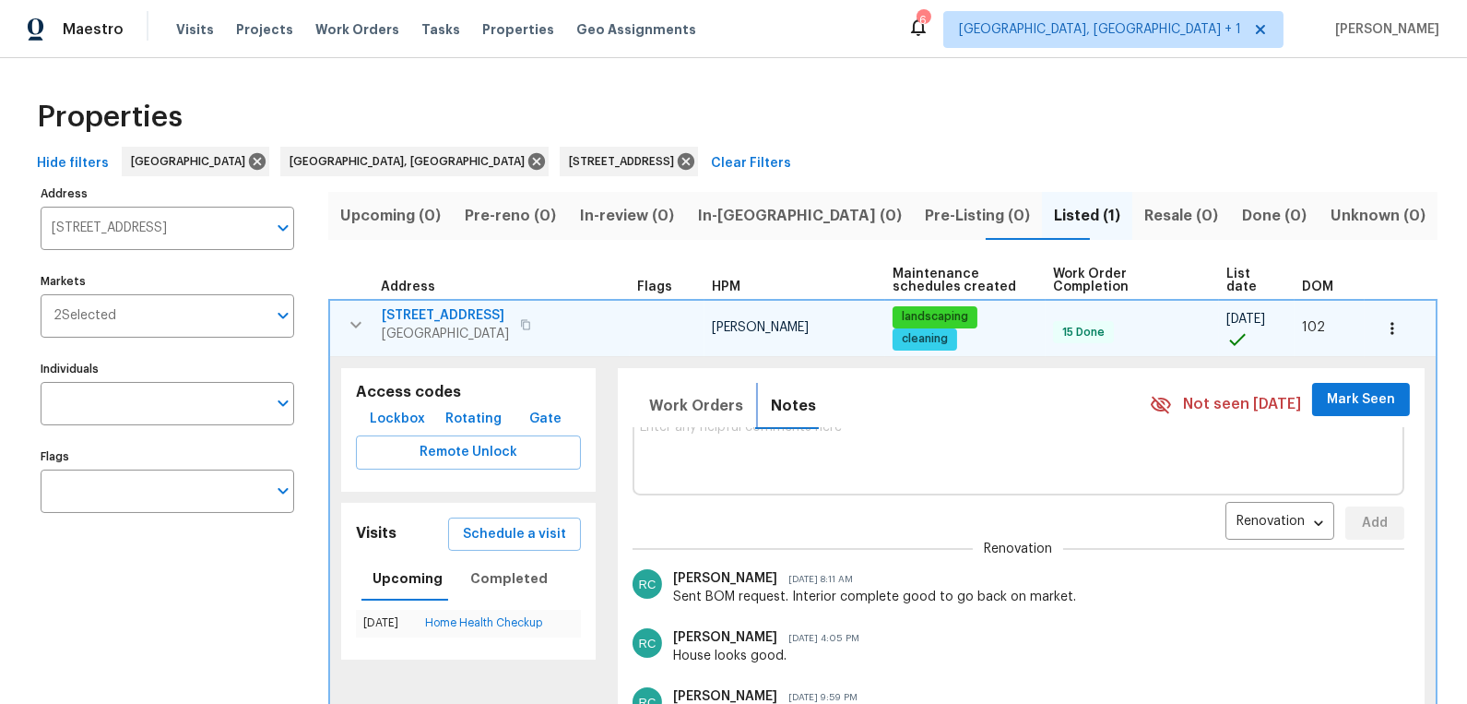
scroll to position [28, 0]
click at [460, 313] on span "3833 Spring Mill Way" at bounding box center [445, 315] width 127 height 18
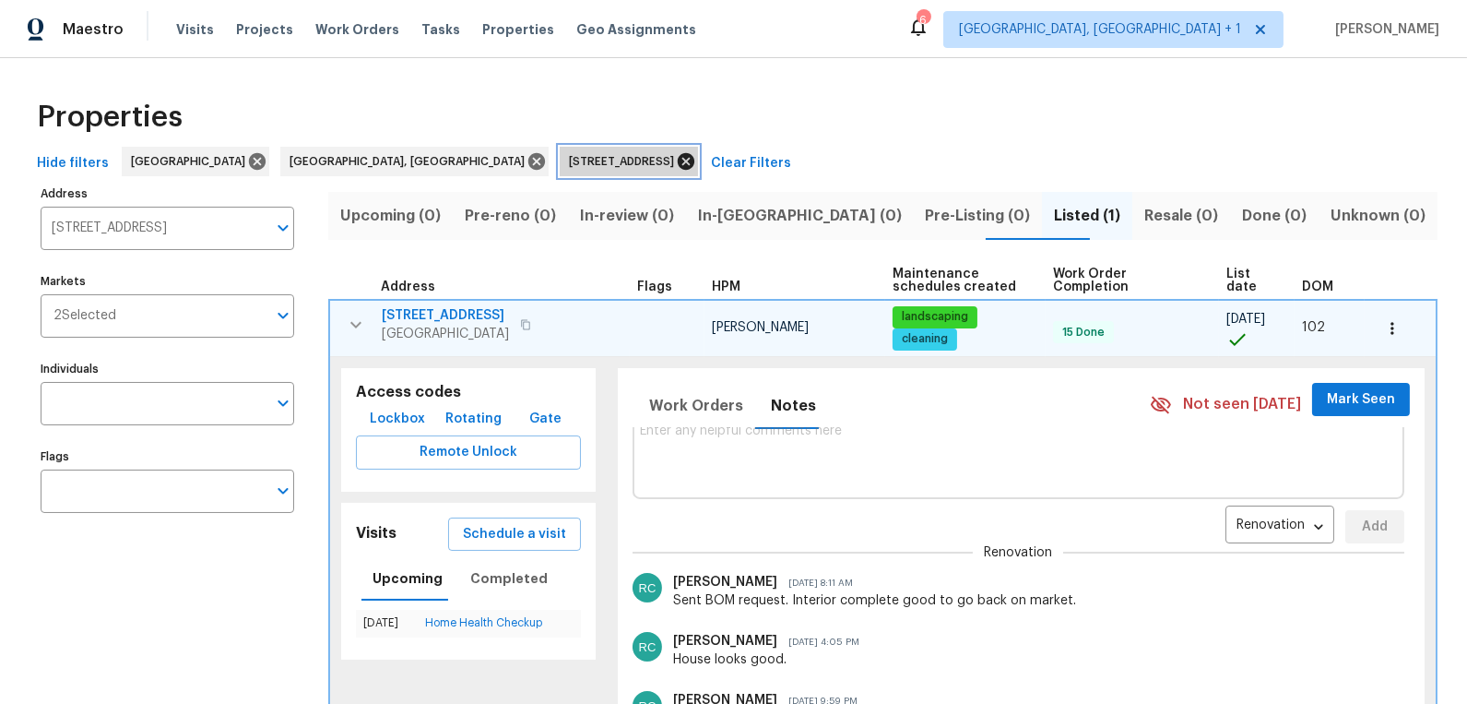
click at [676, 161] on icon at bounding box center [686, 161] width 20 height 20
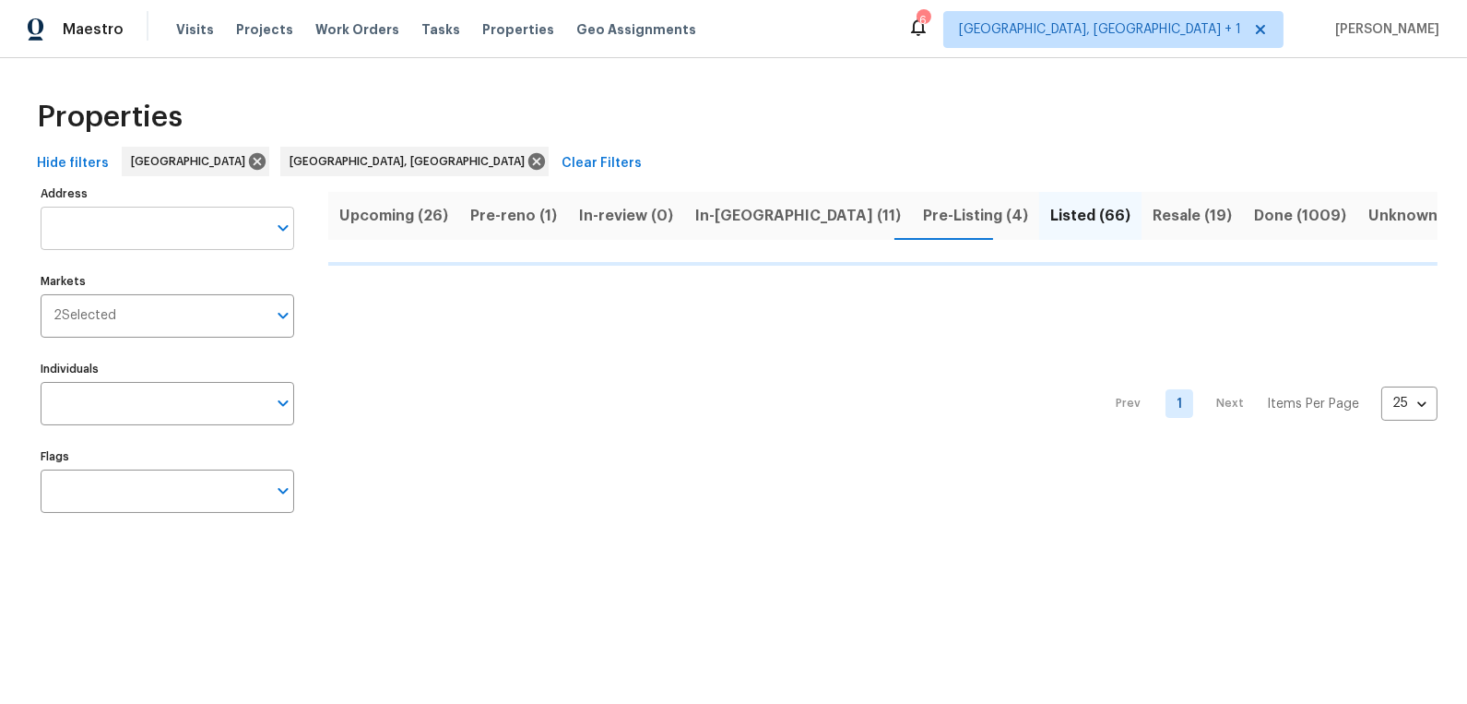
click at [145, 226] on input "Address" at bounding box center [154, 228] width 226 height 43
type input "80"
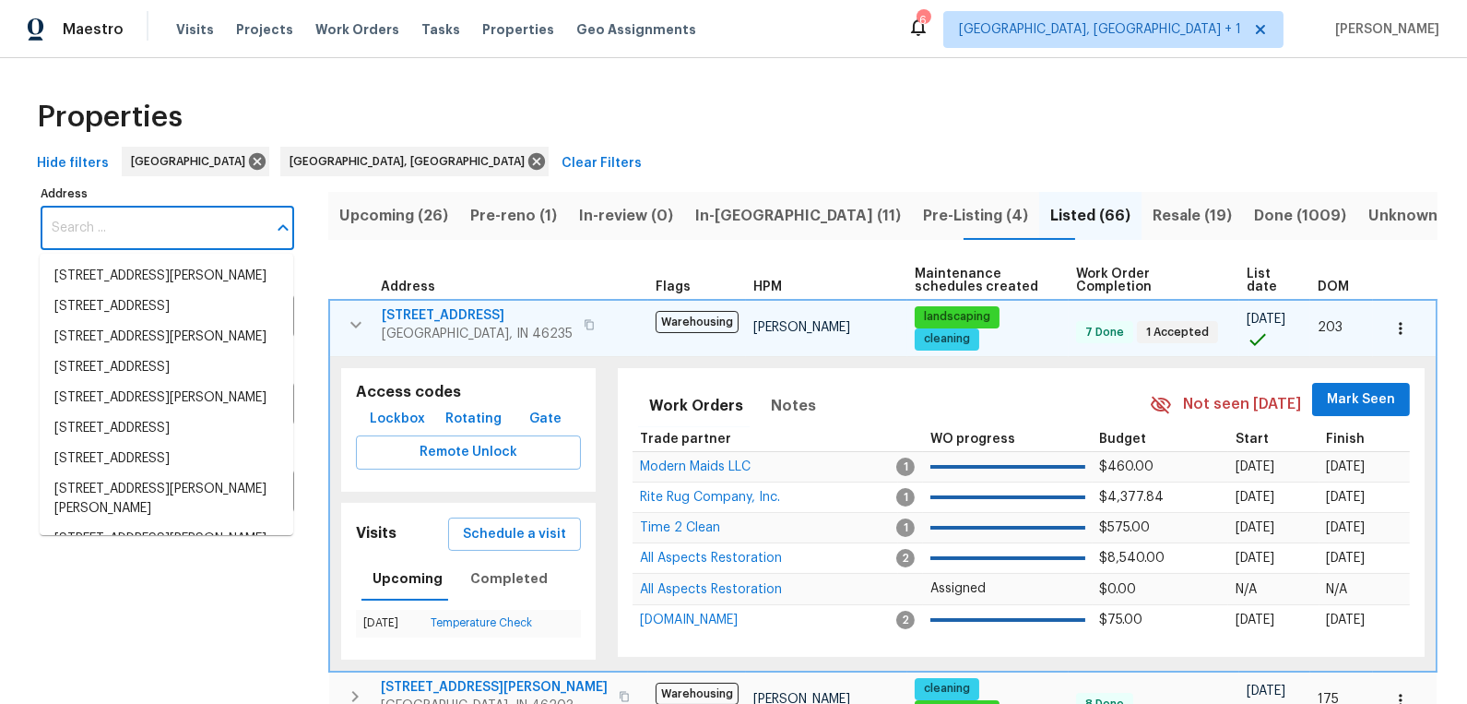
click at [85, 223] on input "Address" at bounding box center [154, 228] width 226 height 43
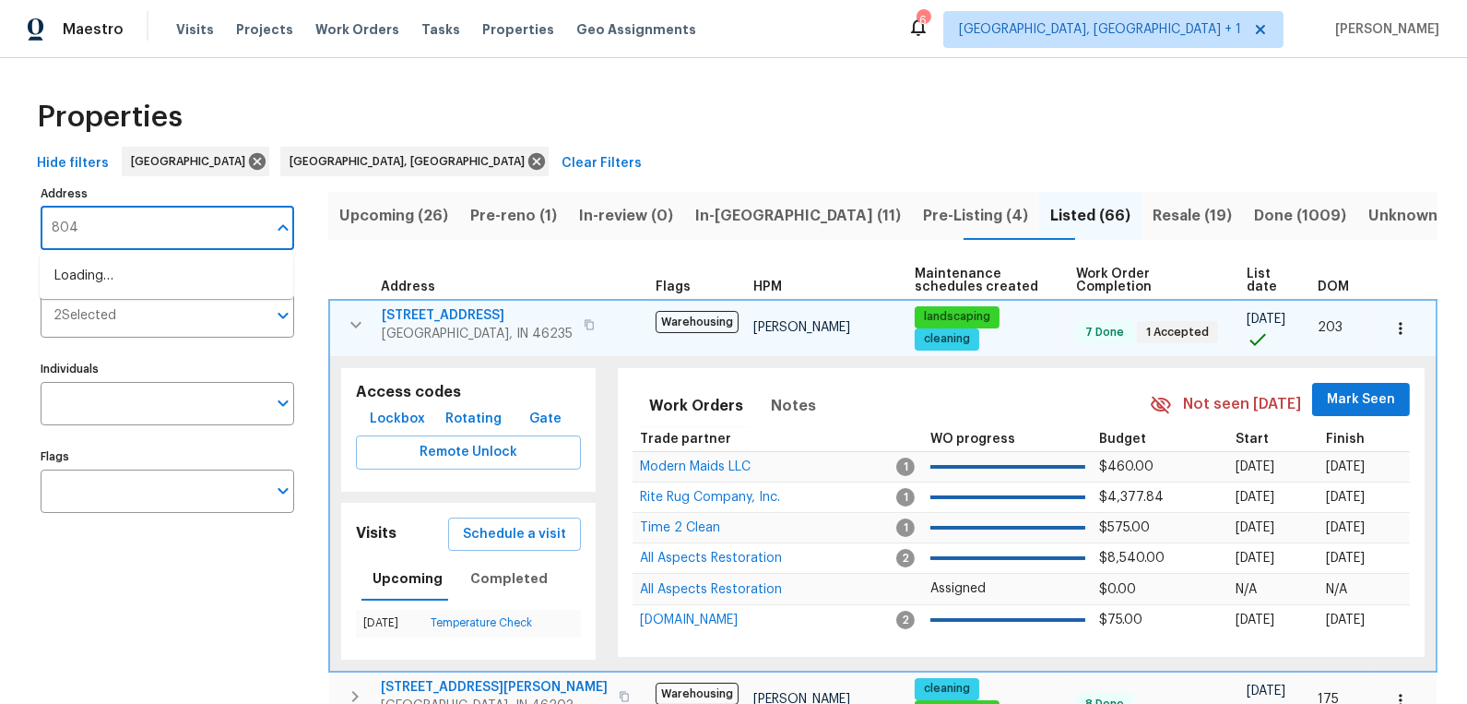
type input "8040"
click at [94, 318] on li "8040 Goldenrod Ct Indianapolis IN 46219" at bounding box center [167, 306] width 254 height 30
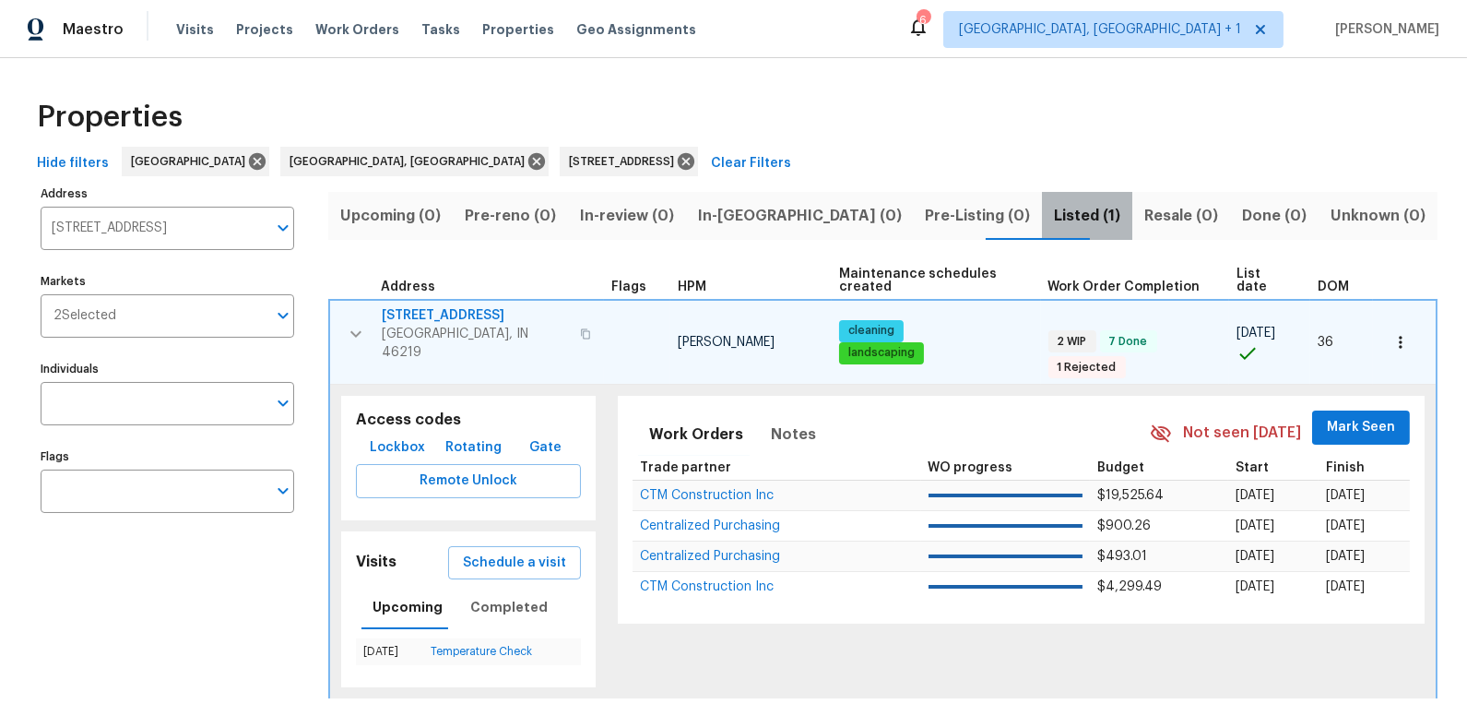
click at [1053, 215] on span "Listed (1)" at bounding box center [1087, 216] width 68 height 26
click at [489, 596] on span "Completed" at bounding box center [508, 607] width 77 height 23
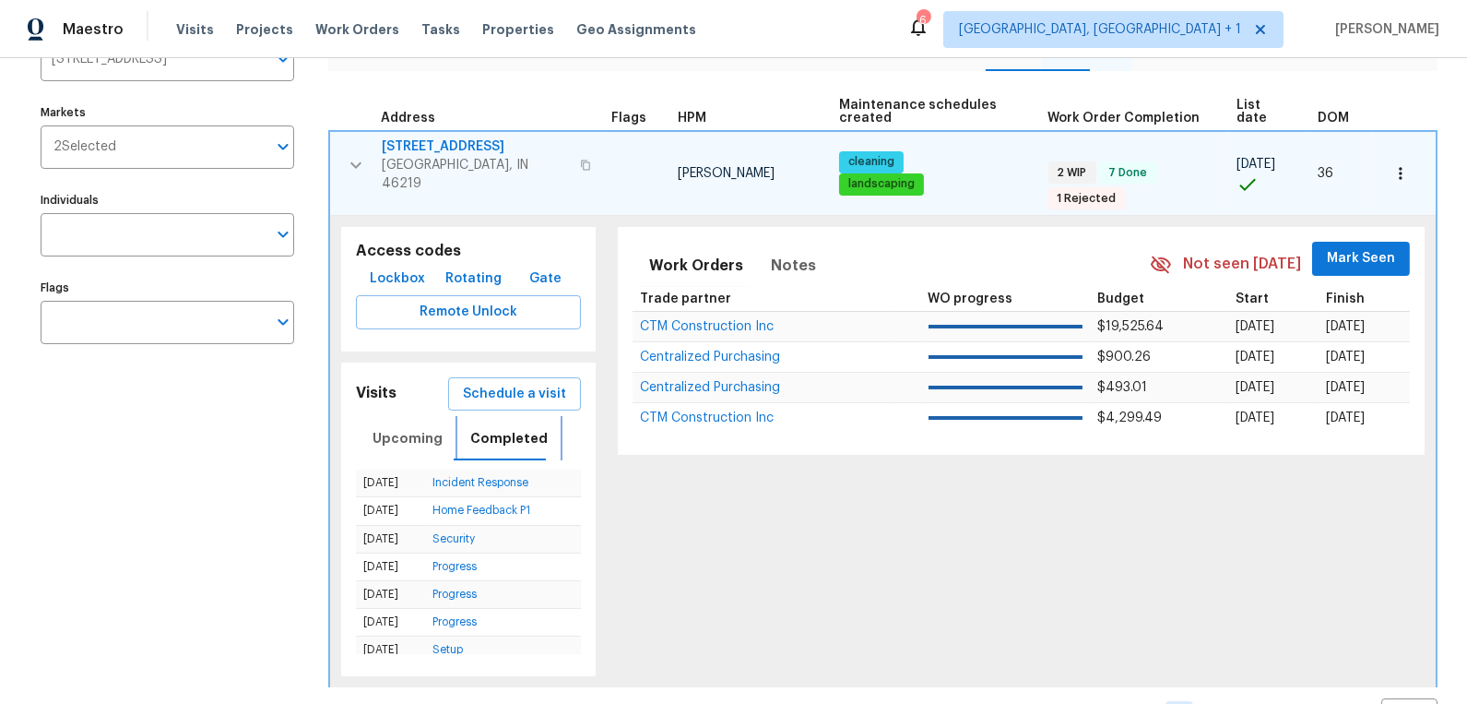
scroll to position [214, 0]
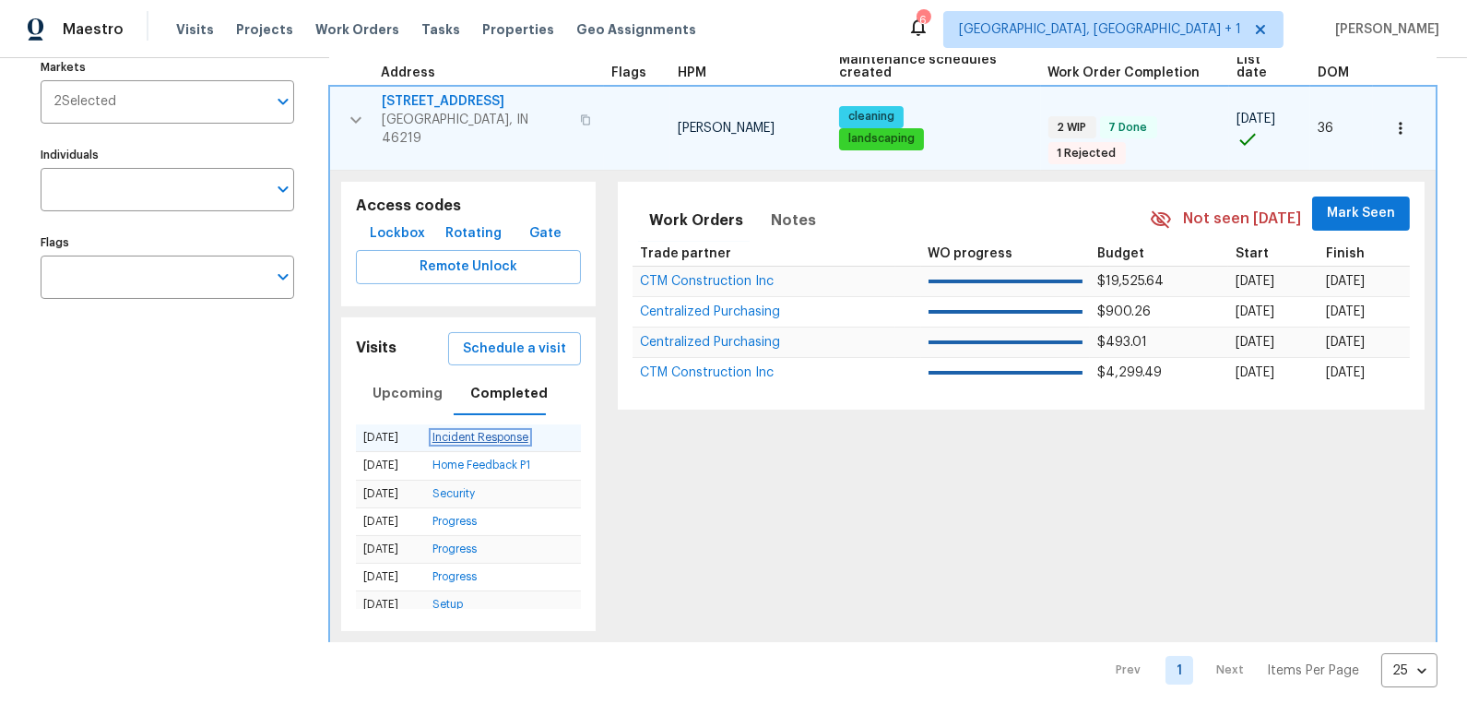
click at [510, 432] on link "Incident Response" at bounding box center [481, 437] width 96 height 11
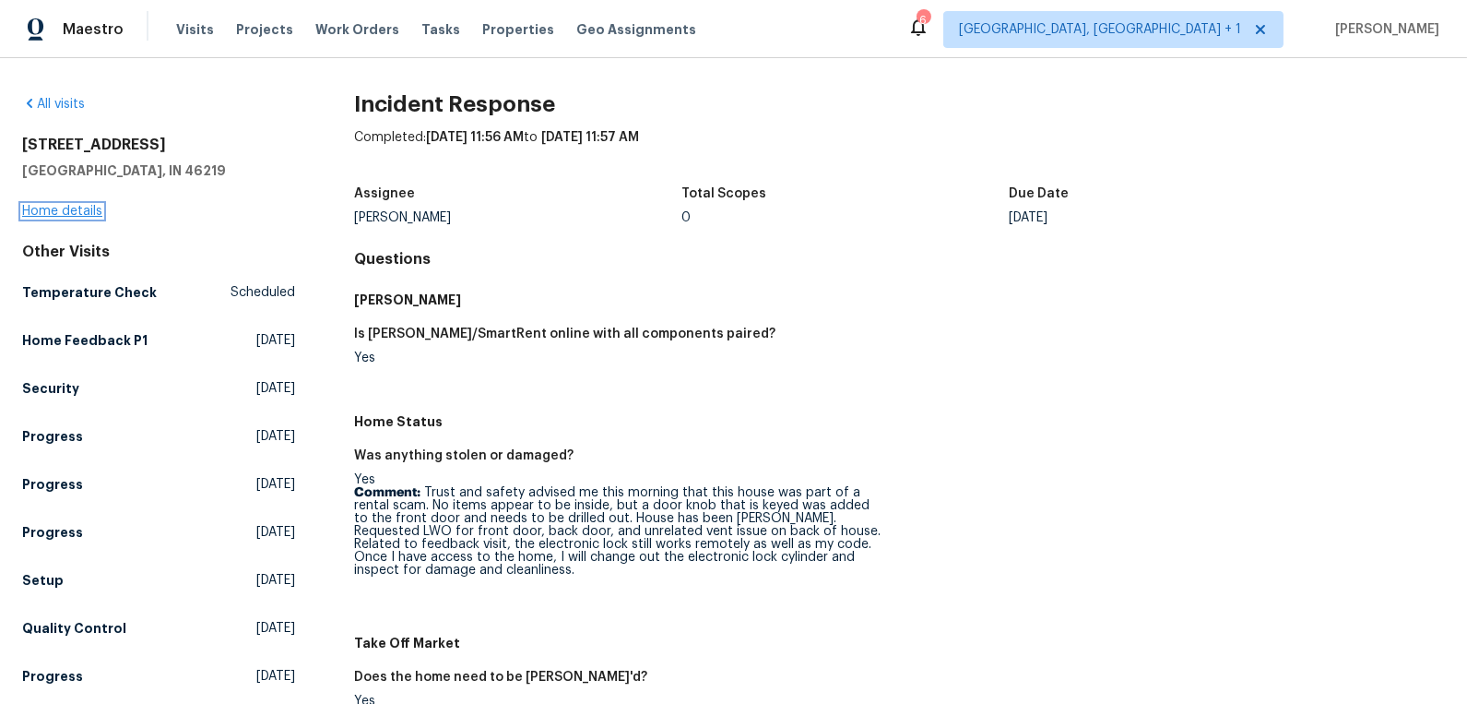
click at [75, 211] on link "Home details" at bounding box center [62, 211] width 80 height 13
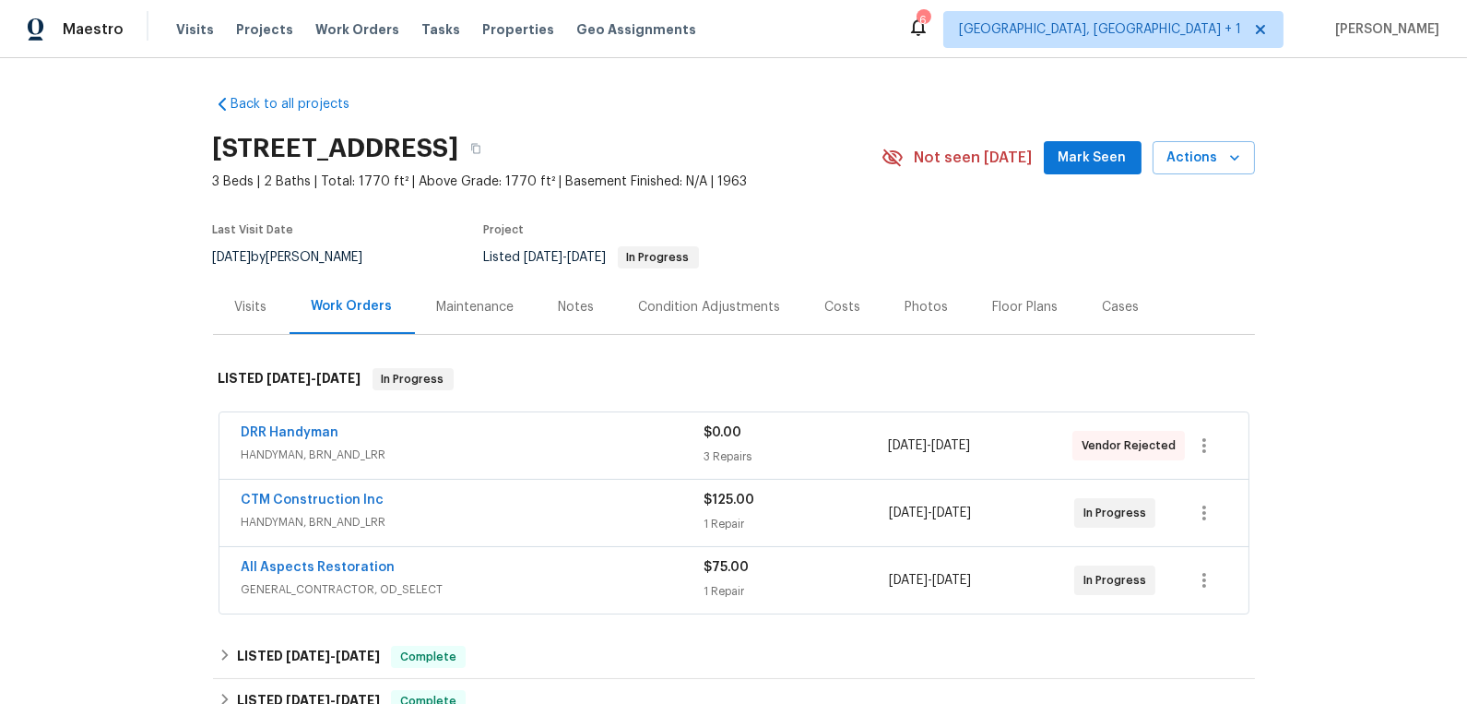
click at [420, 507] on div "CTM Construction Inc" at bounding box center [473, 502] width 463 height 22
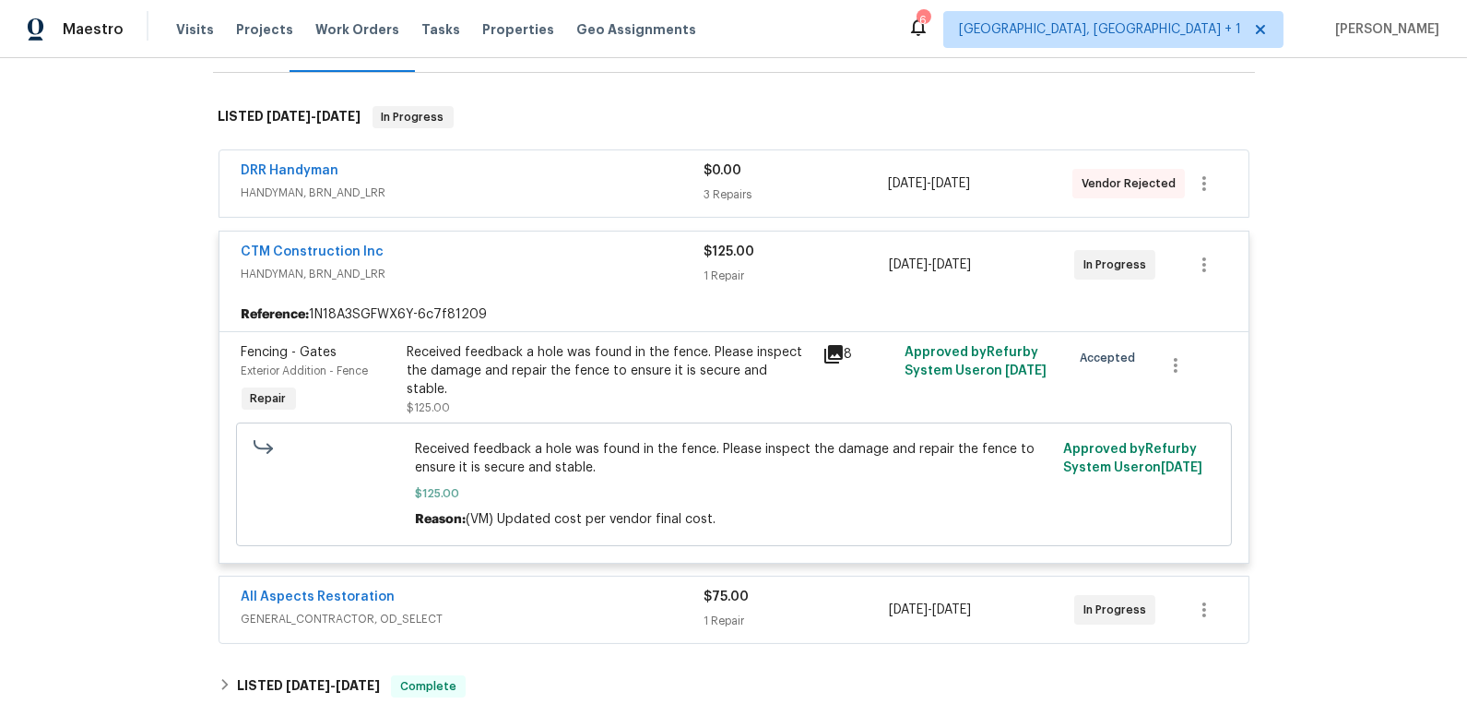
scroll to position [264, 0]
click at [440, 256] on div "CTM Construction Inc" at bounding box center [473, 252] width 463 height 22
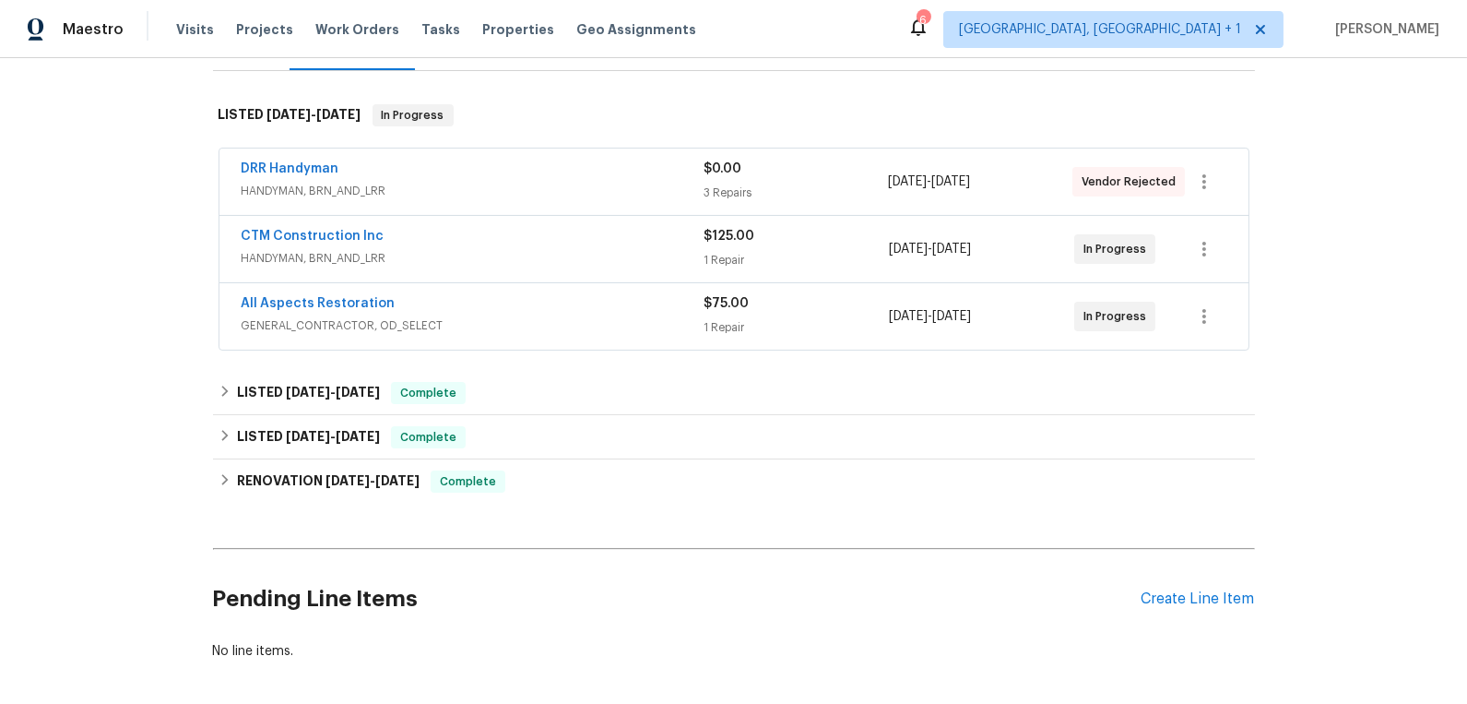
click at [492, 312] on div "All Aspects Restoration" at bounding box center [473, 305] width 463 height 22
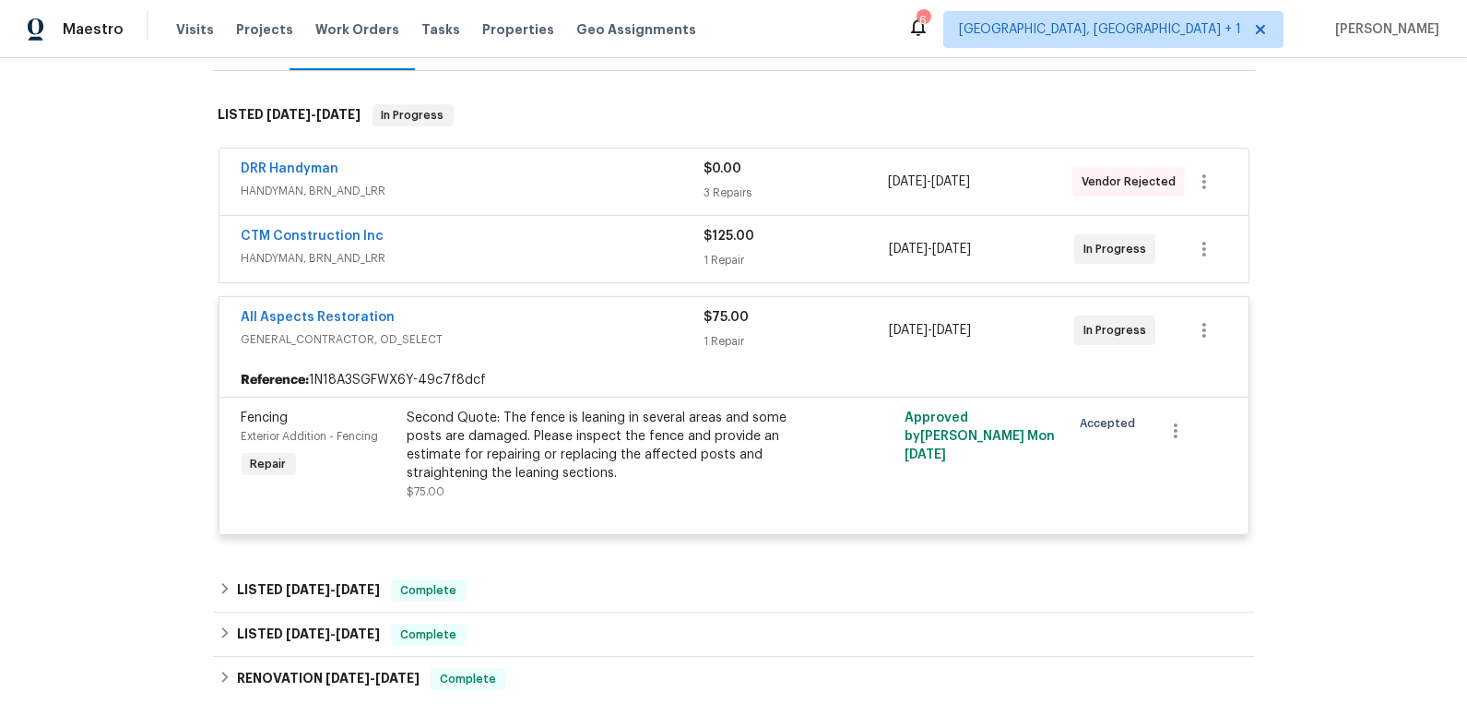
click at [426, 178] on div "DRR Handyman" at bounding box center [473, 171] width 462 height 22
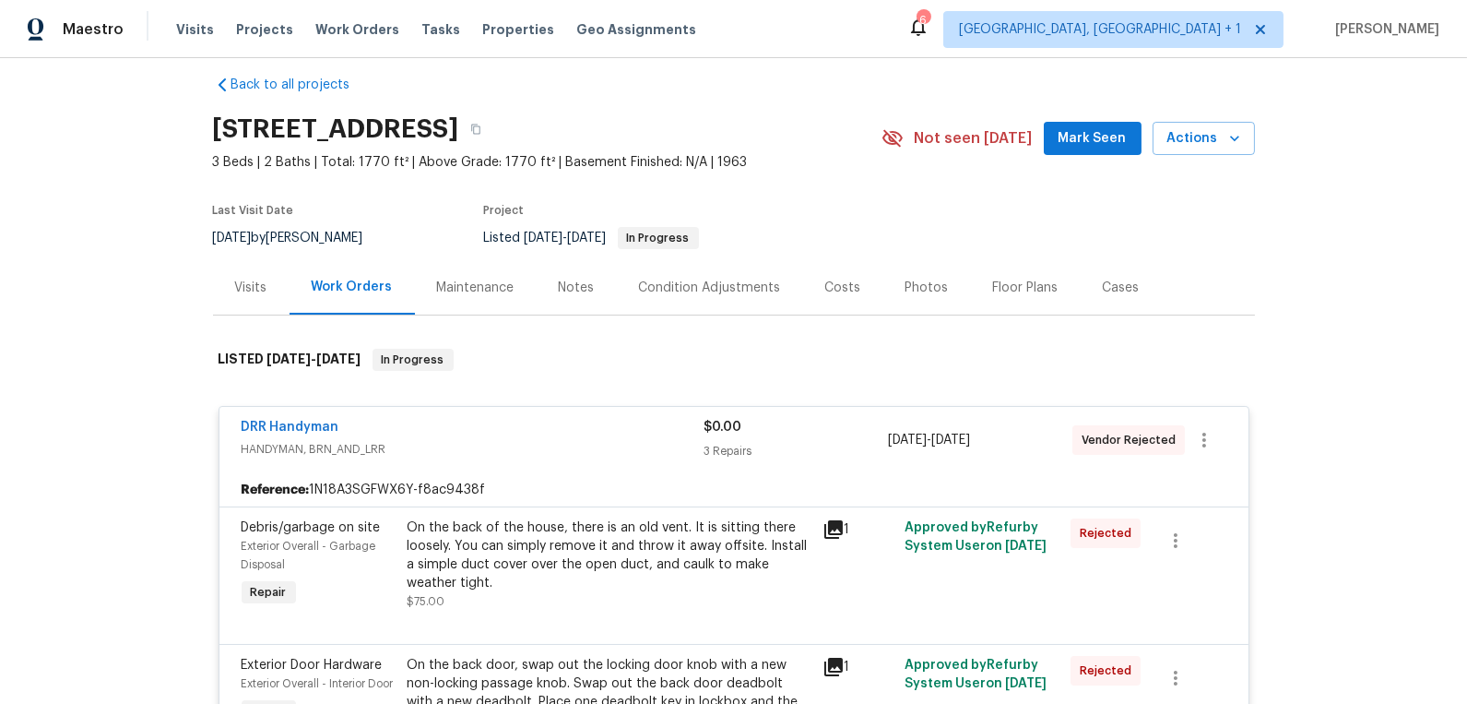
scroll to position [0, 0]
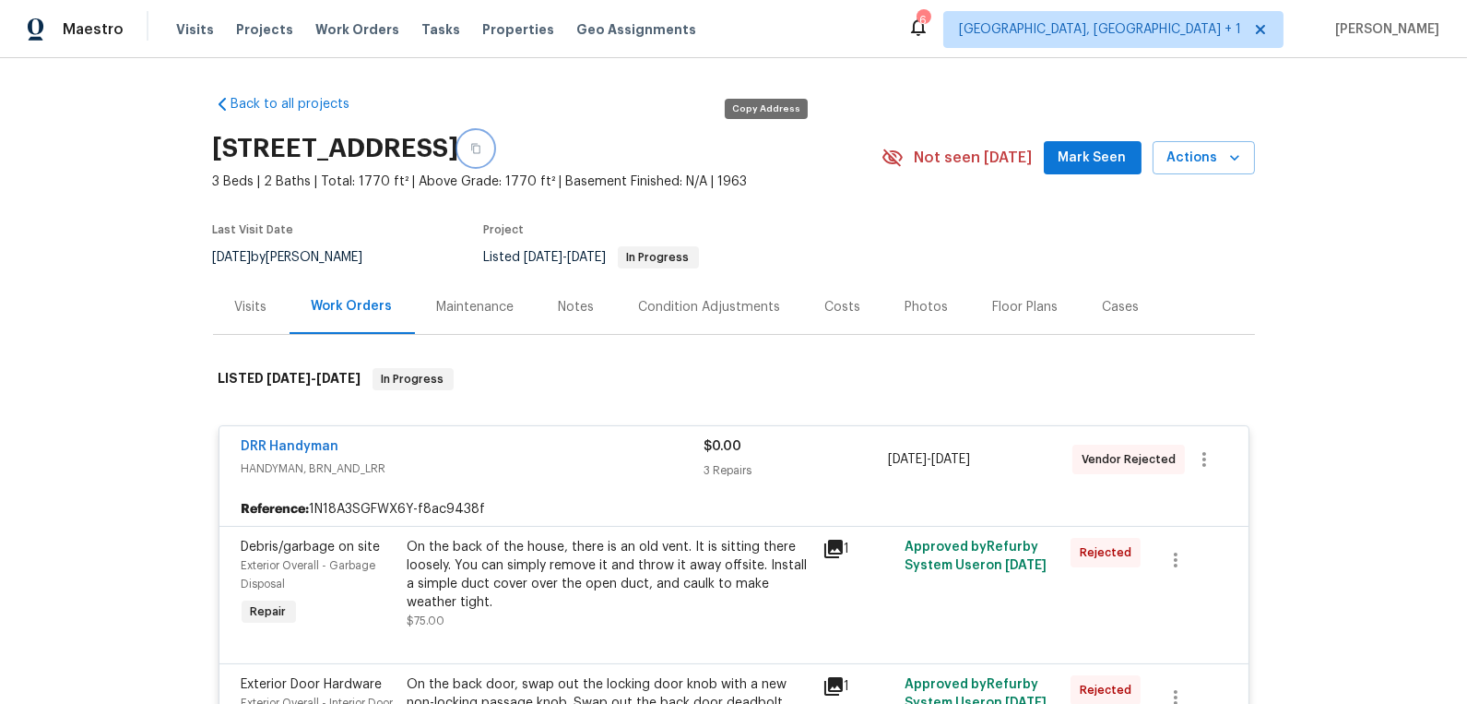
click at [481, 148] on icon "button" at bounding box center [475, 148] width 11 height 11
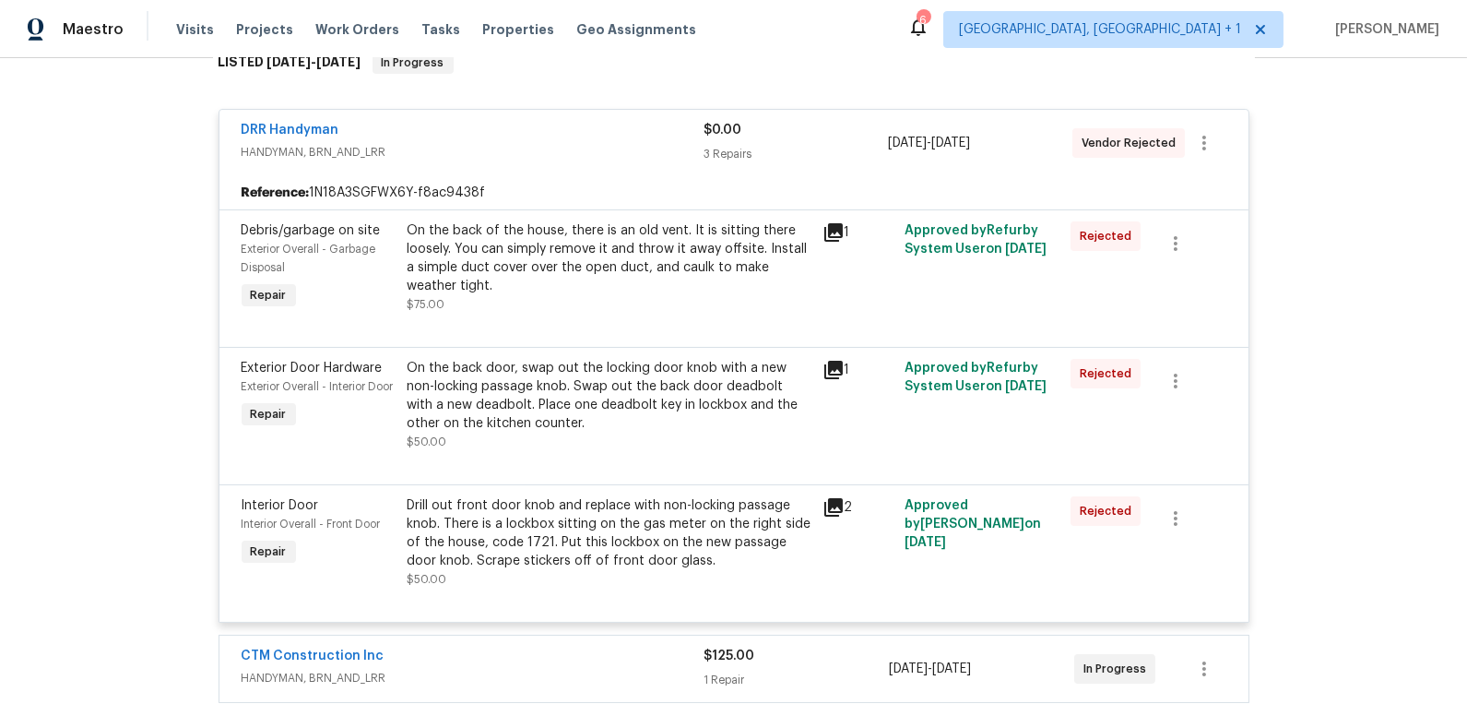
scroll to position [305, 0]
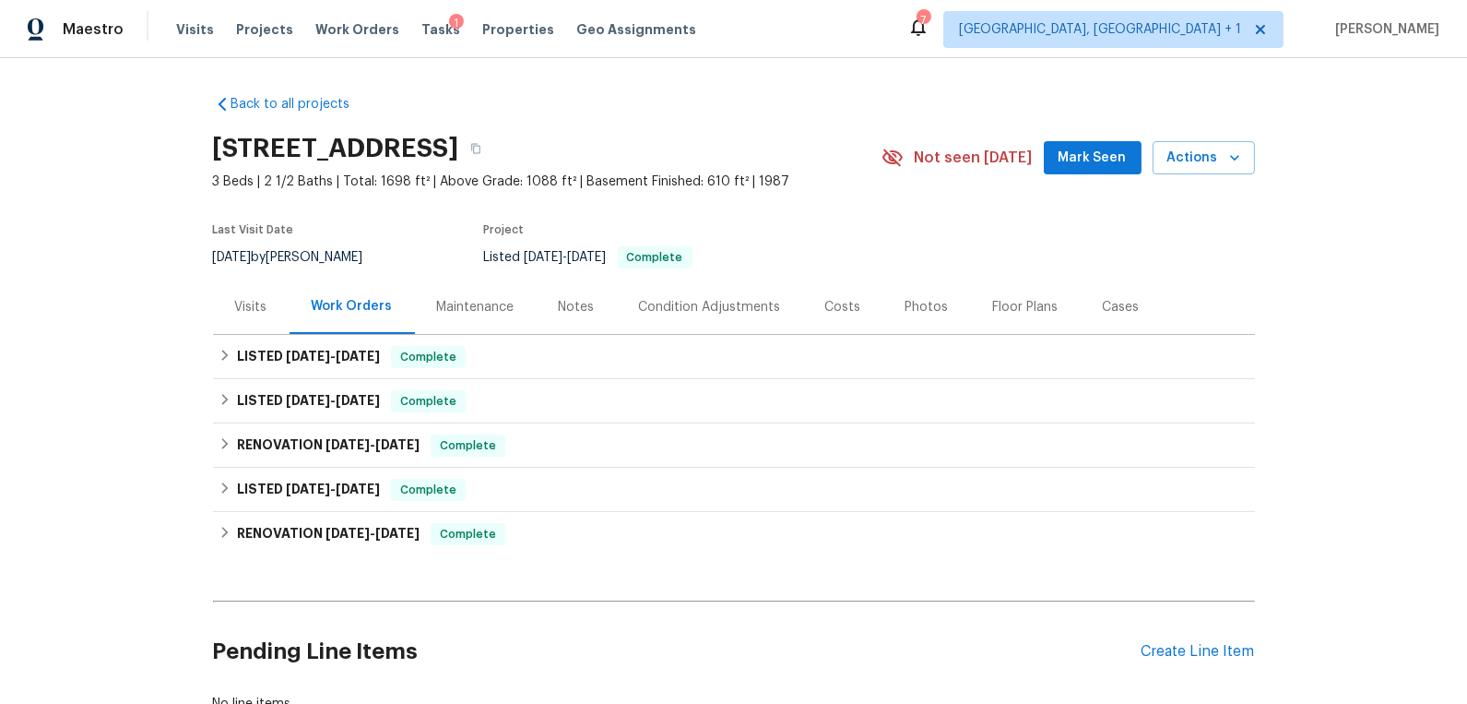
click at [914, 306] on div "Photos" at bounding box center [927, 307] width 43 height 18
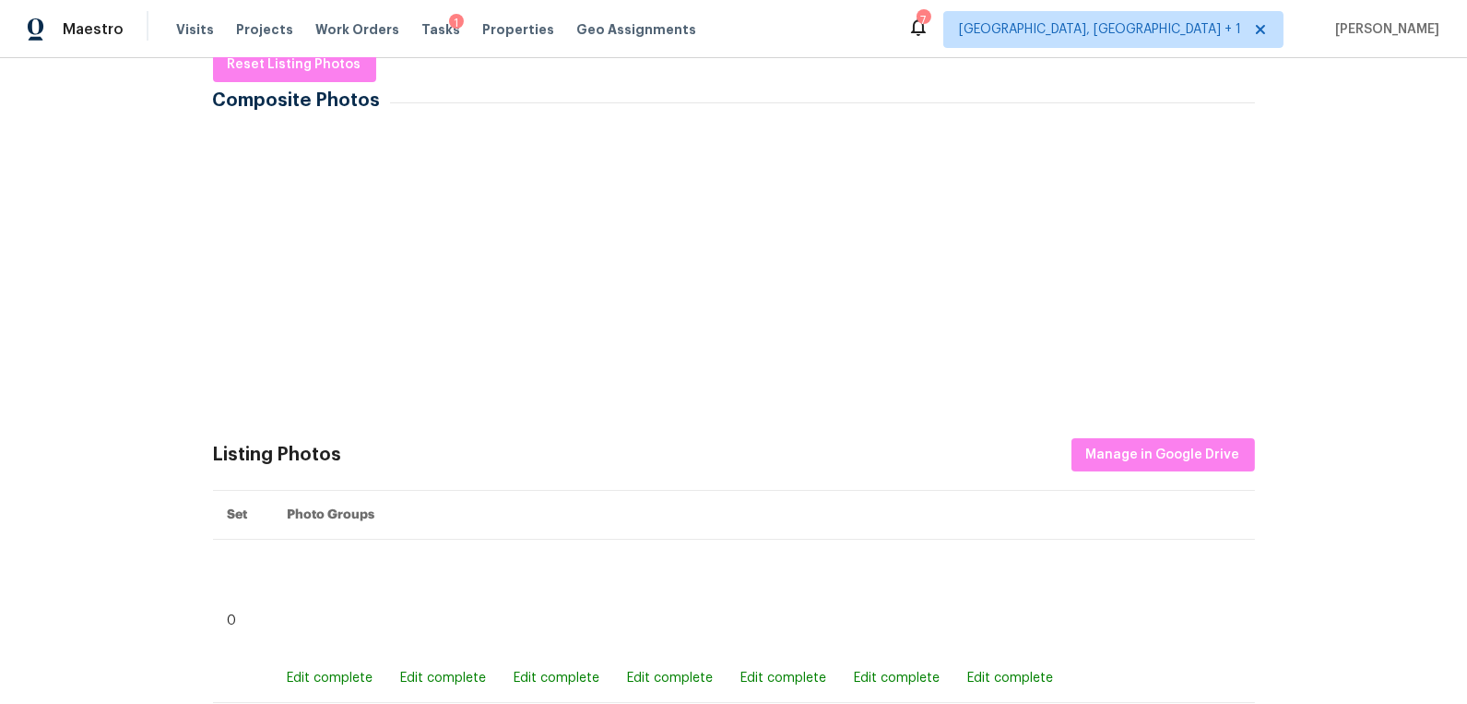
scroll to position [290, 0]
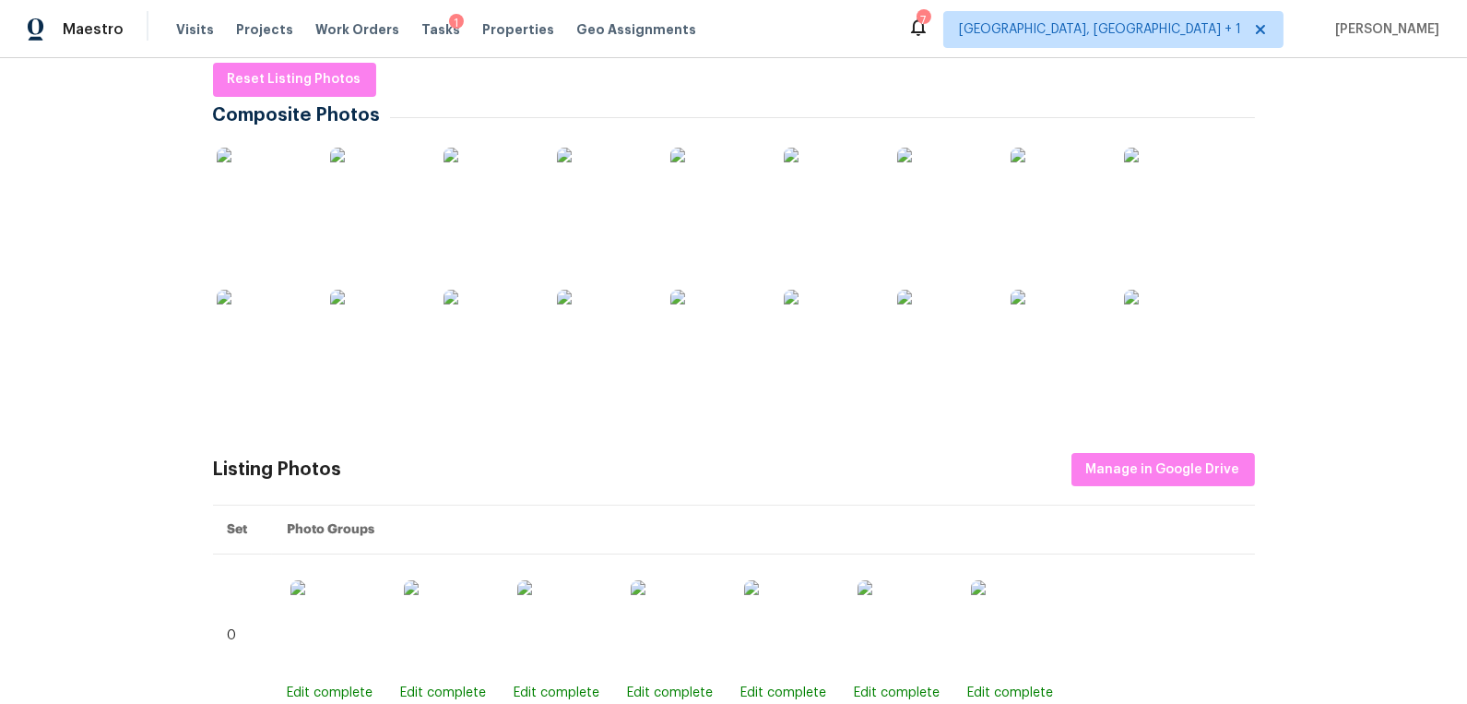
click at [268, 194] on img at bounding box center [263, 194] width 92 height 92
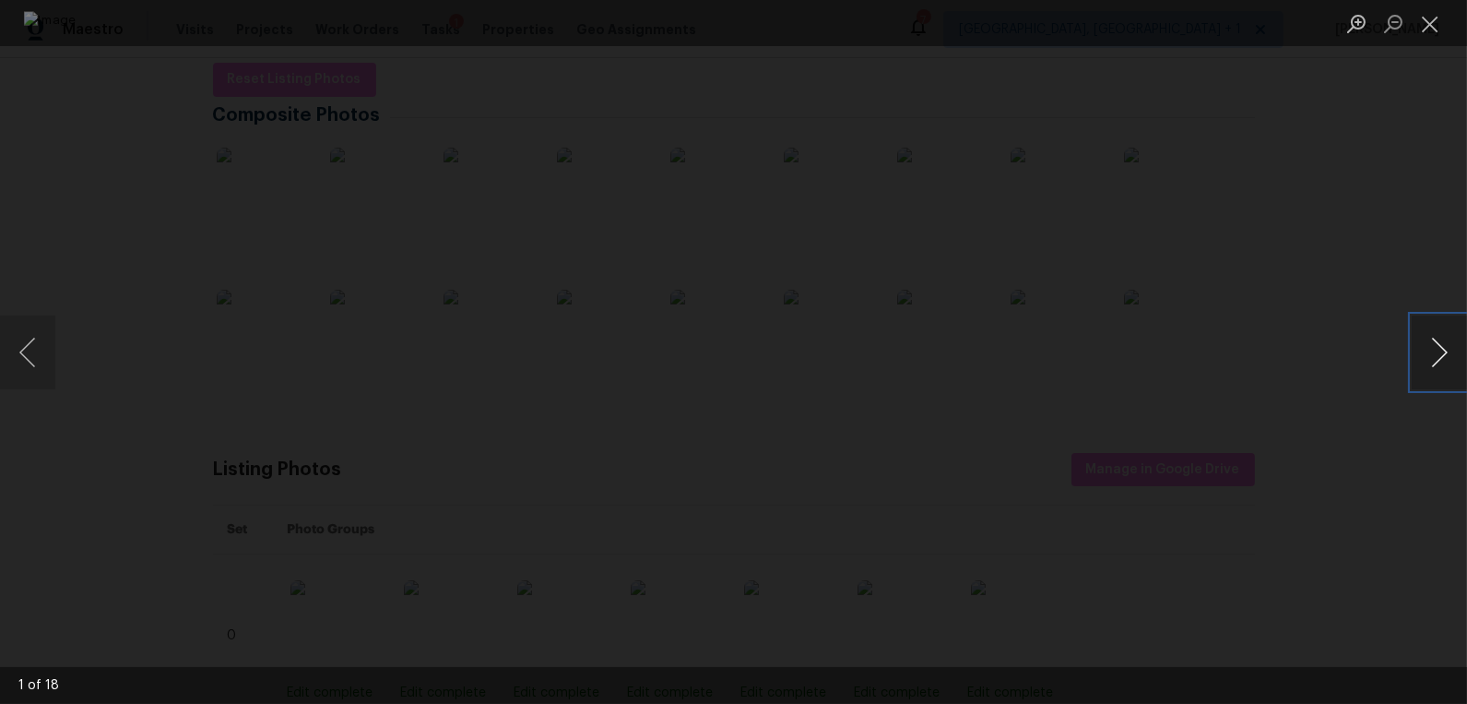
click at [1429, 349] on button "Next image" at bounding box center [1439, 352] width 55 height 74
click at [1429, 350] on button "Next image" at bounding box center [1439, 352] width 55 height 74
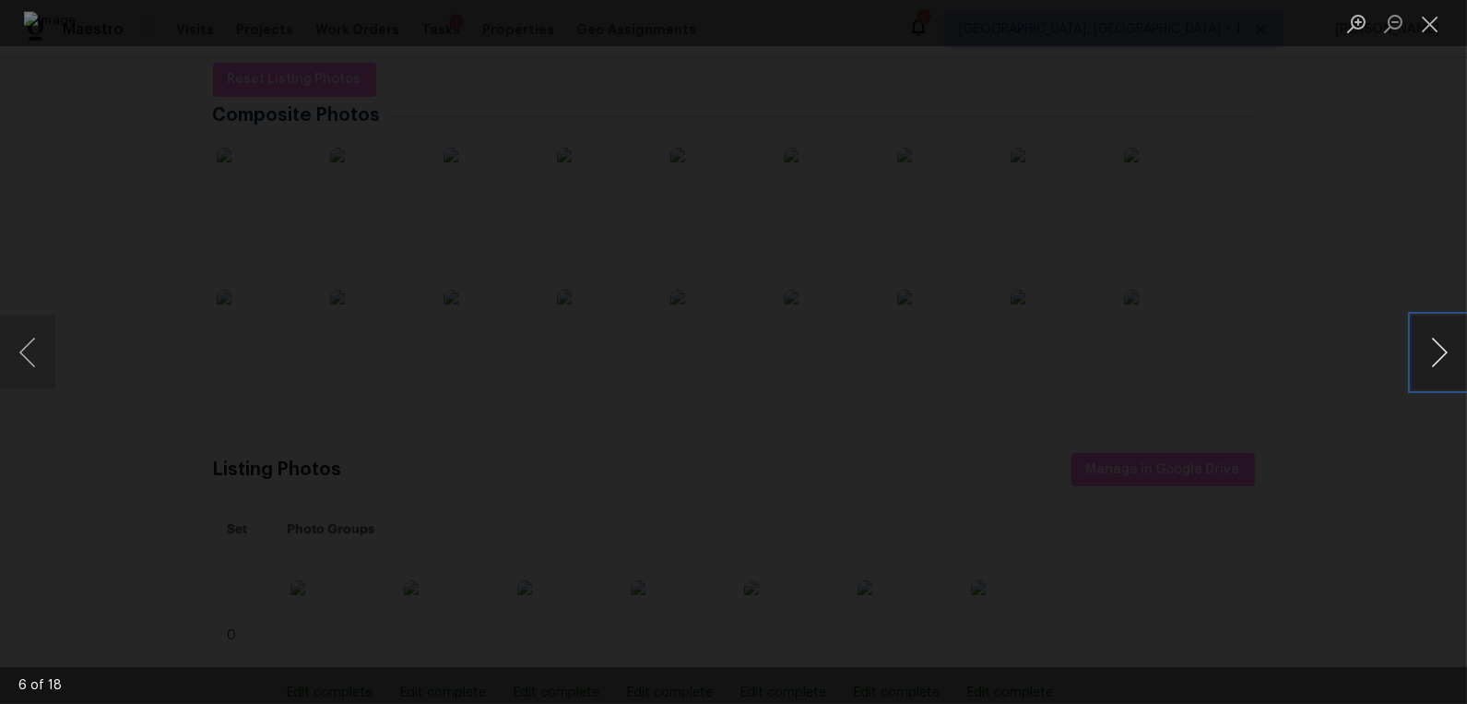
click at [1429, 350] on button "Next image" at bounding box center [1439, 352] width 55 height 74
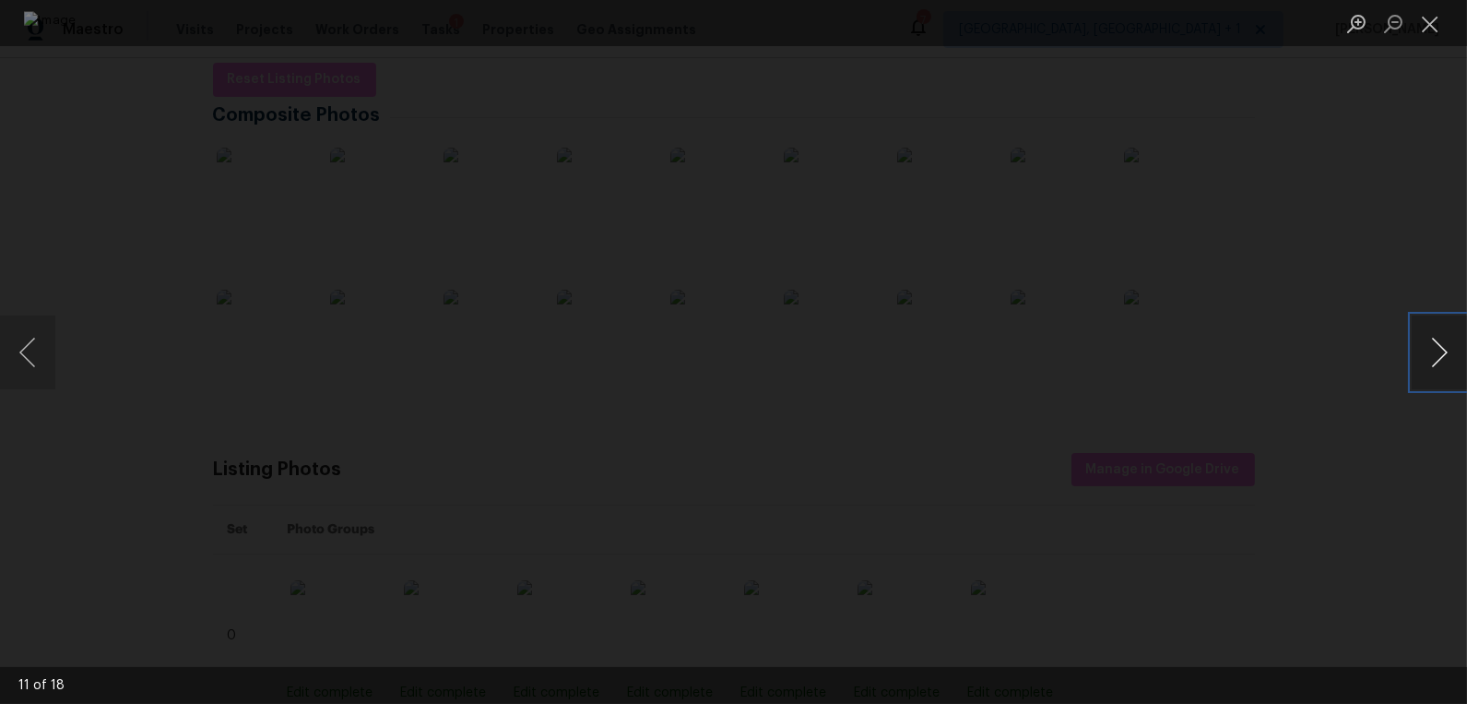
click at [1429, 350] on button "Next image" at bounding box center [1439, 352] width 55 height 74
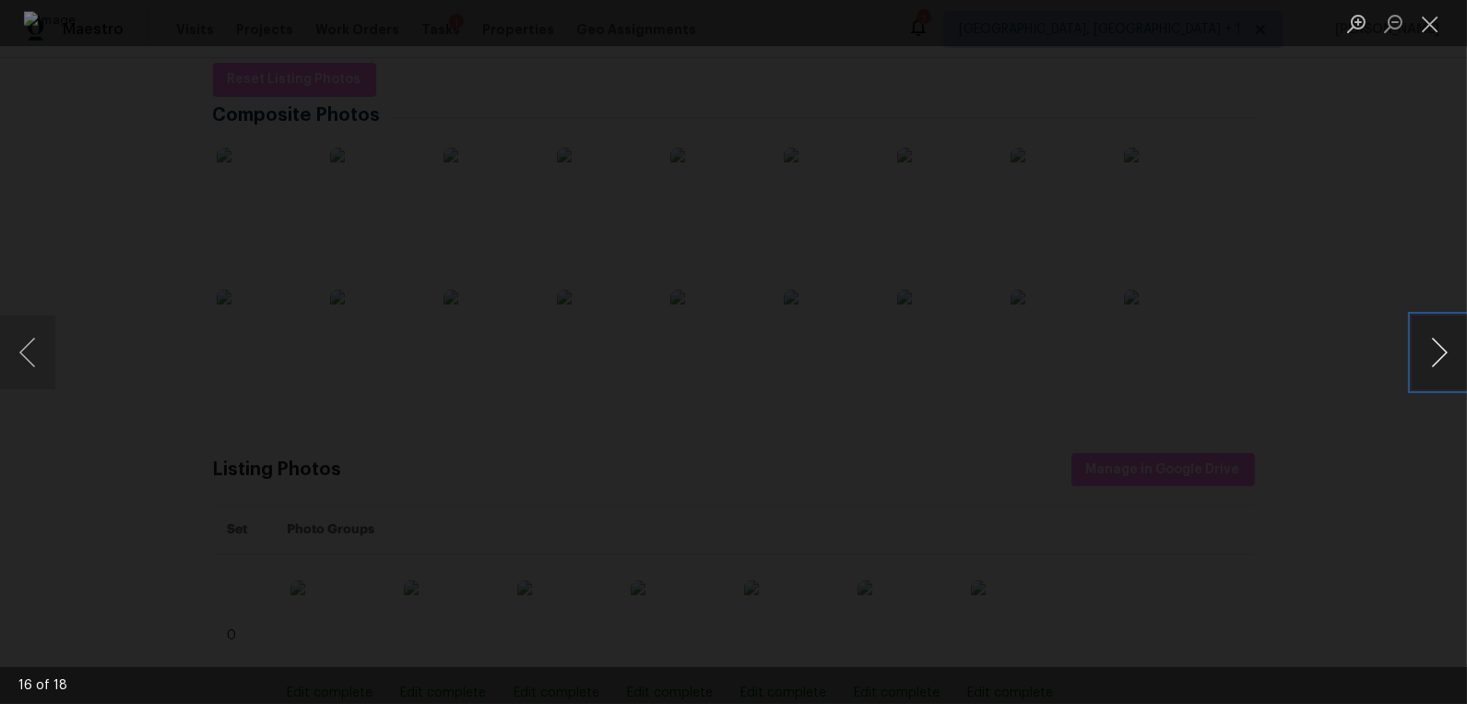
click at [1429, 350] on button "Next image" at bounding box center [1439, 352] width 55 height 74
click at [1429, 27] on button "Close lightbox" at bounding box center [1430, 23] width 37 height 32
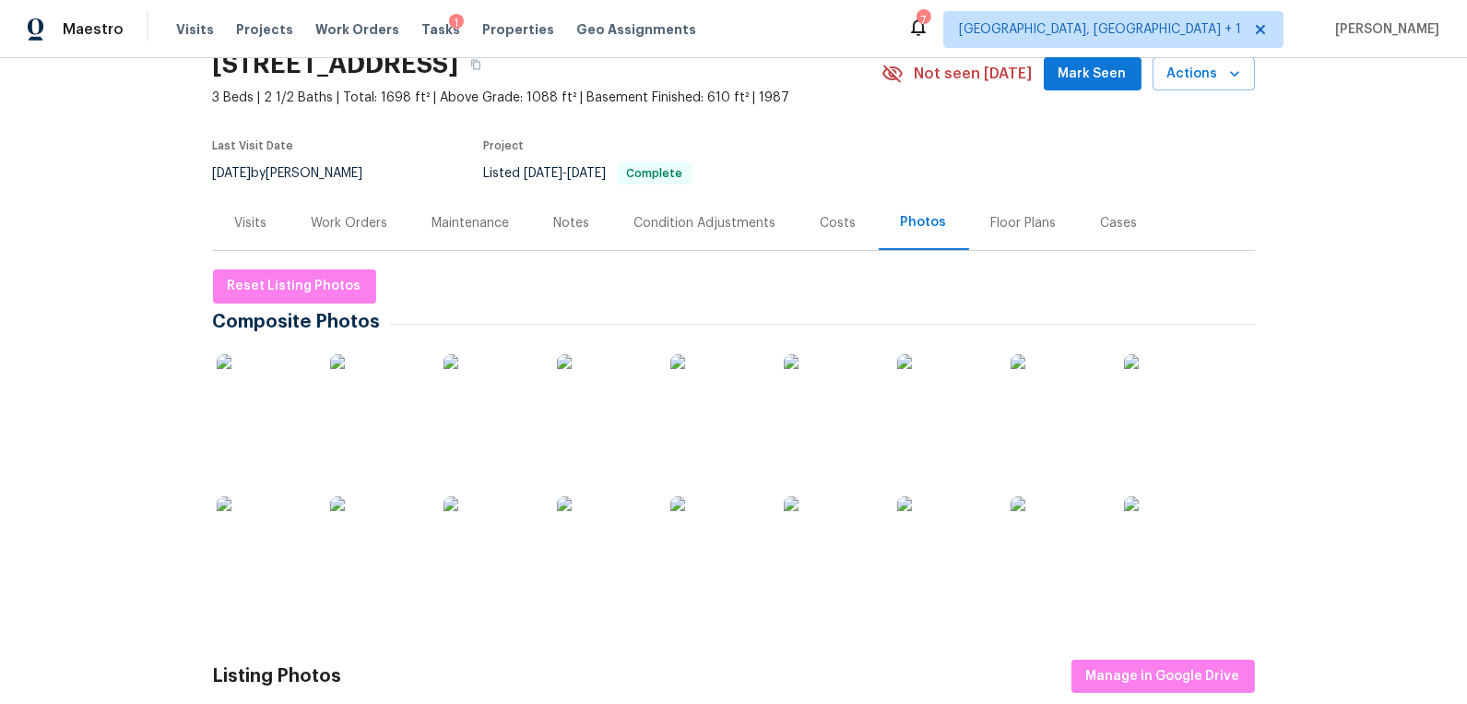
scroll to position [0, 0]
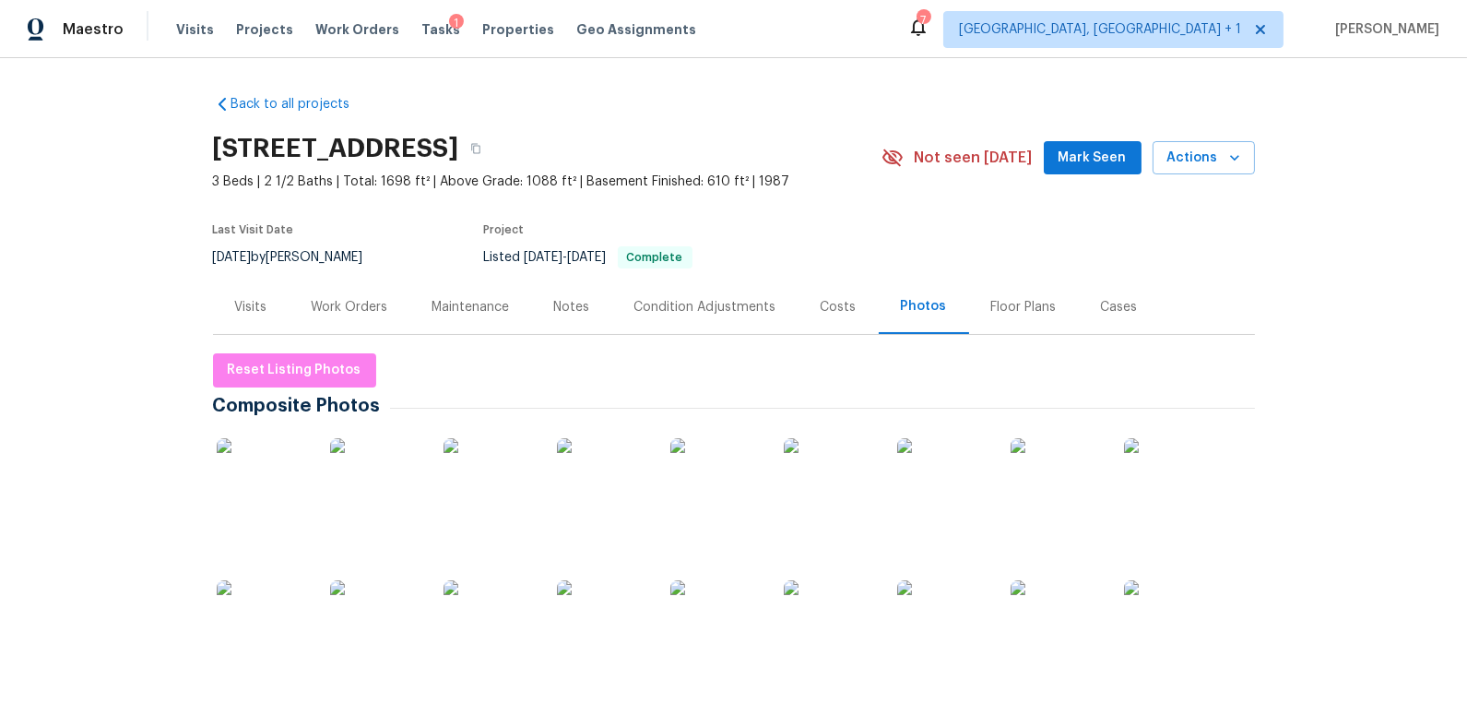
click at [365, 308] on div "Work Orders" at bounding box center [350, 307] width 77 height 18
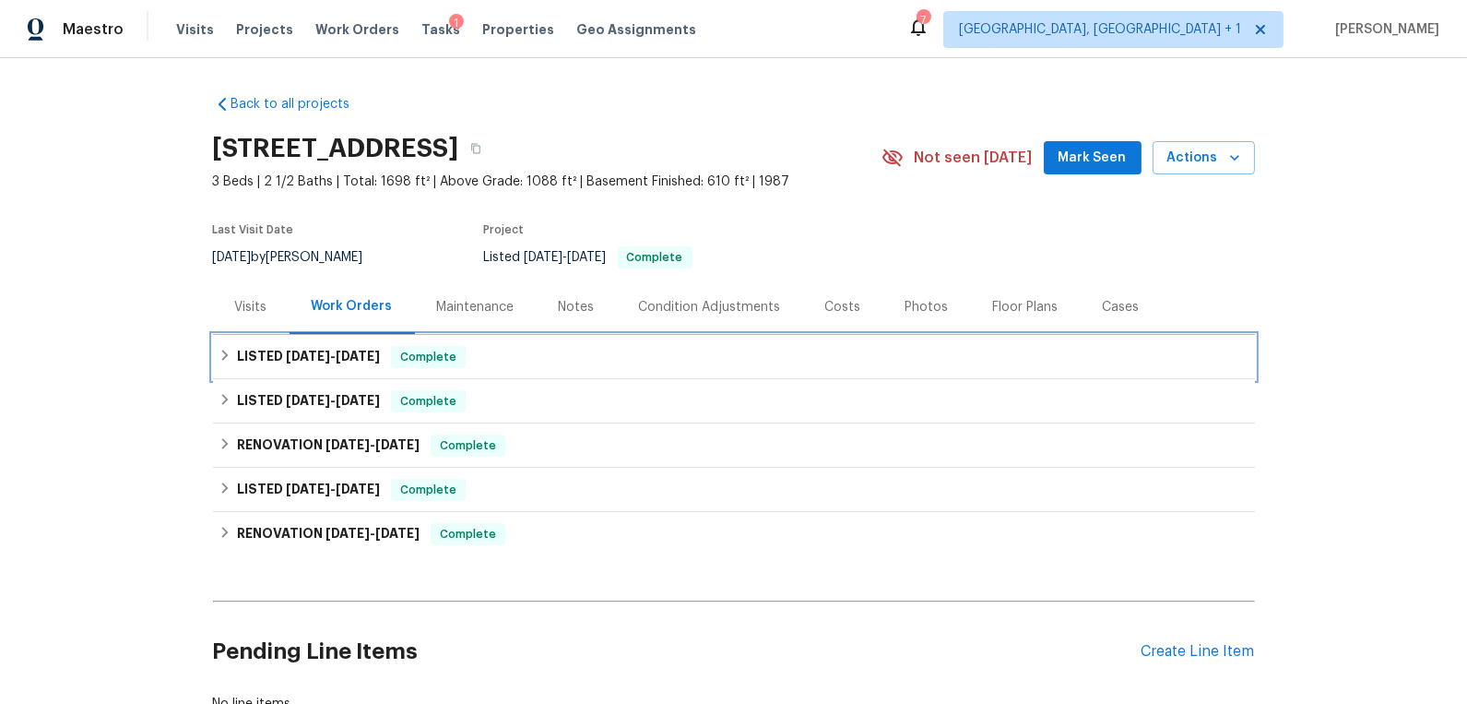
click at [223, 354] on icon at bounding box center [225, 355] width 13 height 13
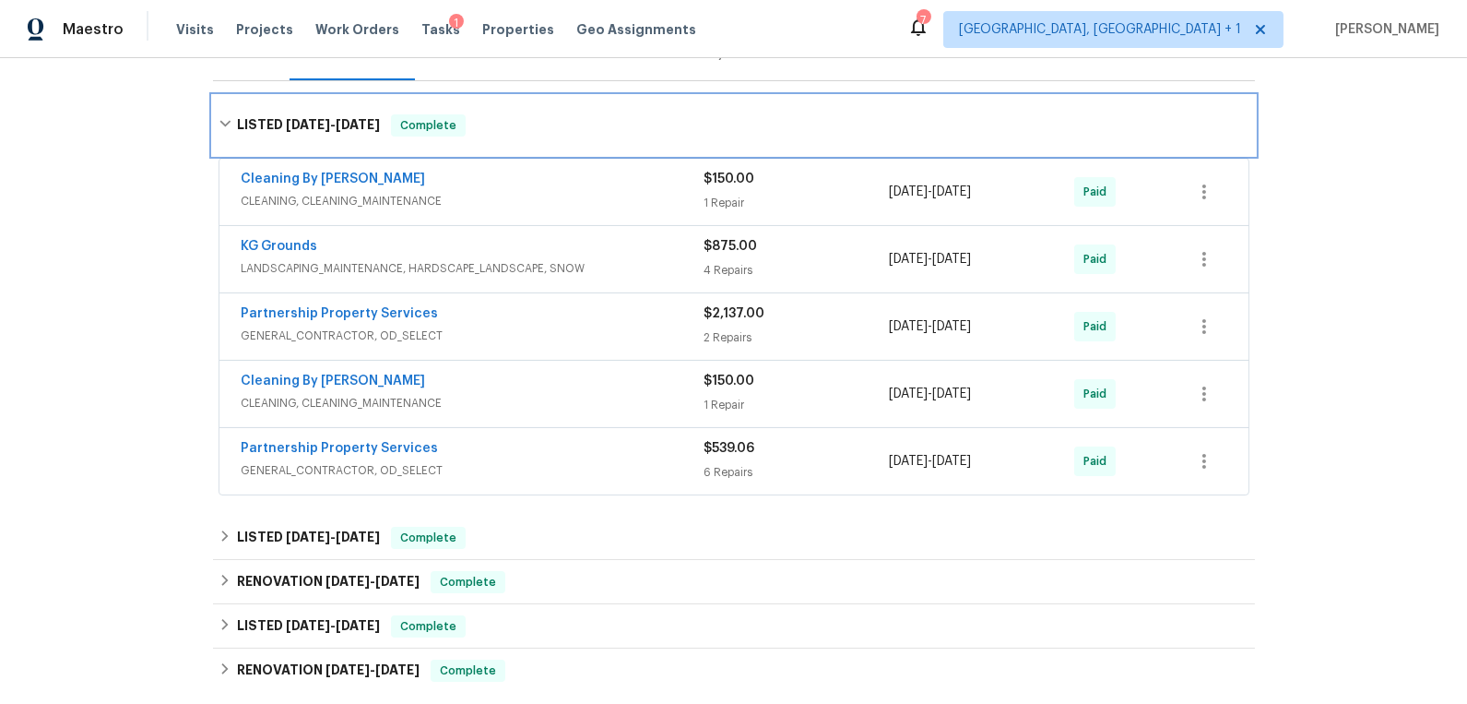
scroll to position [262, 0]
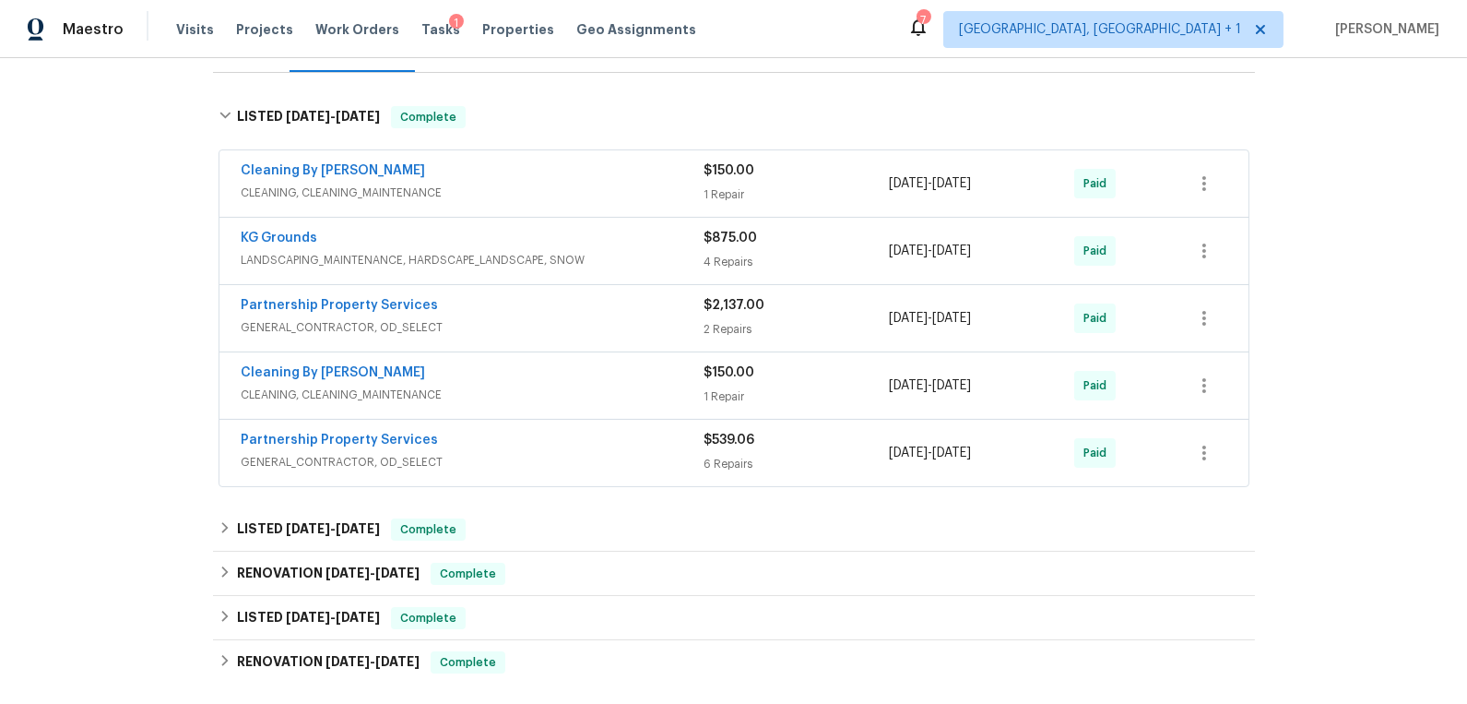
click at [490, 185] on span "CLEANING, CLEANING_MAINTENANCE" at bounding box center [473, 193] width 463 height 18
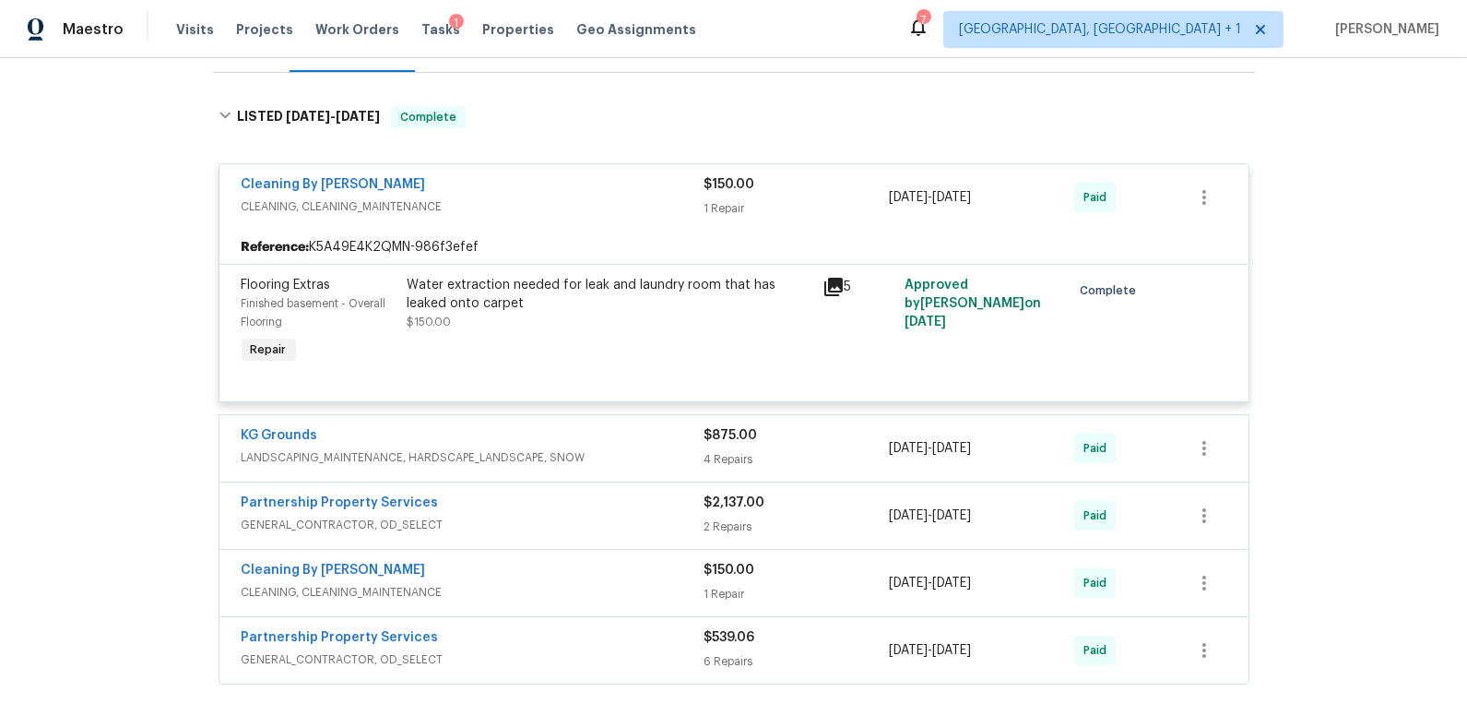
click at [617, 449] on span "LANDSCAPING_MAINTENANCE, HARDSCAPE_LANDSCAPE, SNOW" at bounding box center [473, 457] width 463 height 18
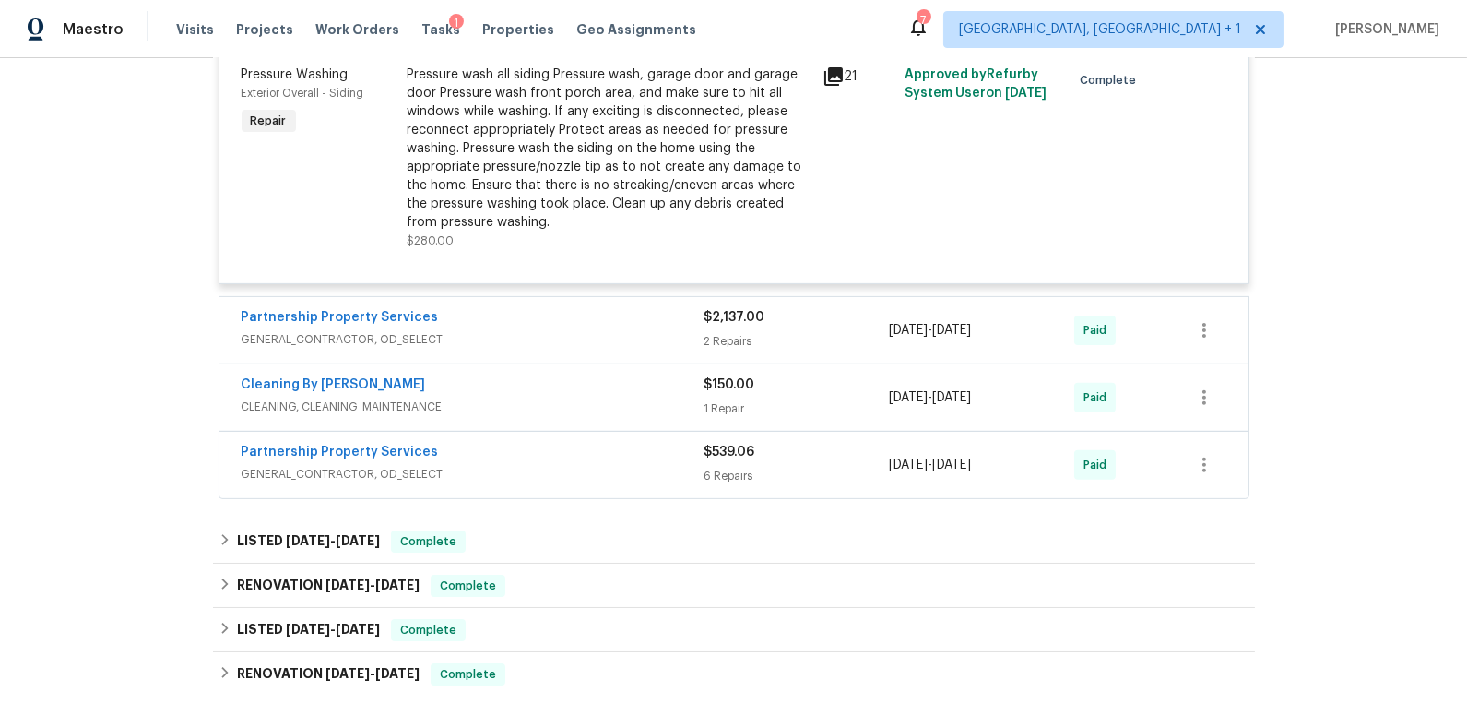
scroll to position [1360, 0]
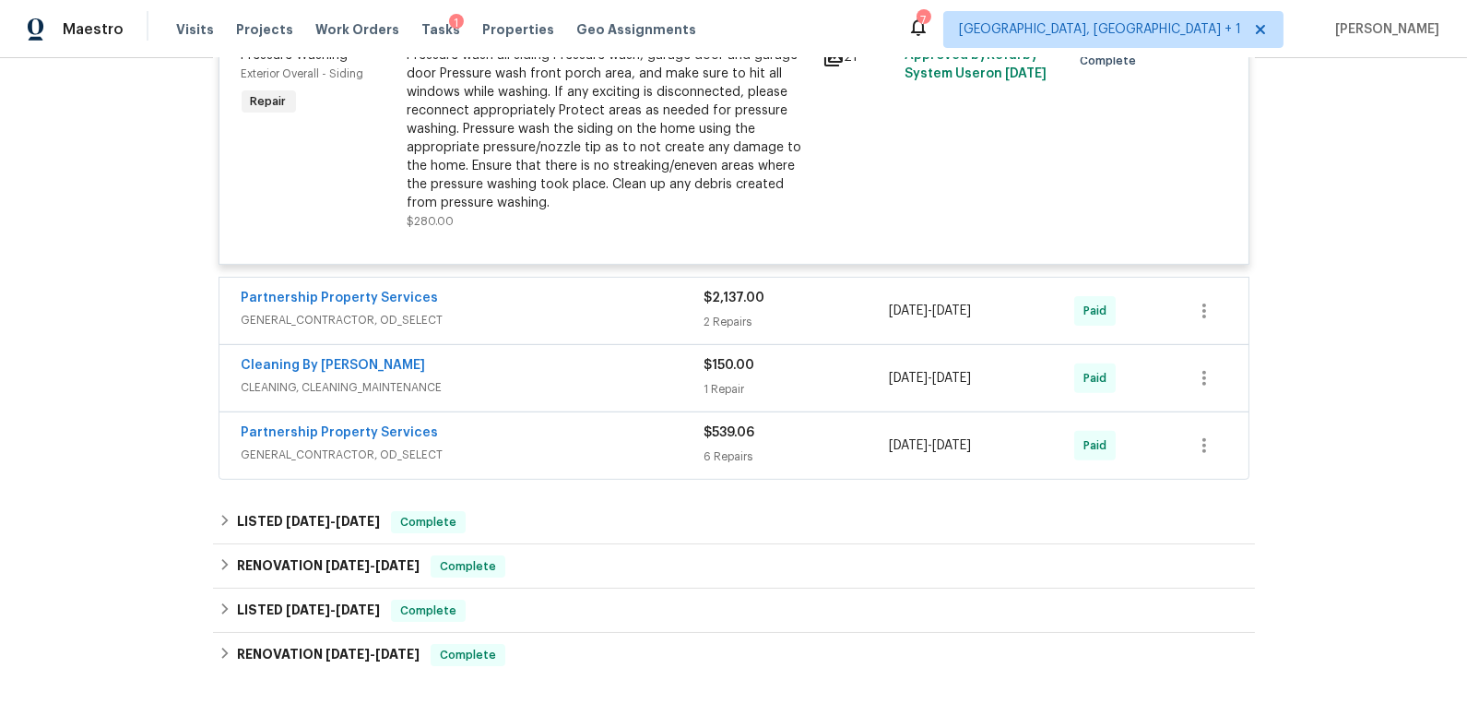
click at [529, 312] on span "GENERAL_CONTRACTOR, OD_SELECT" at bounding box center [473, 320] width 463 height 18
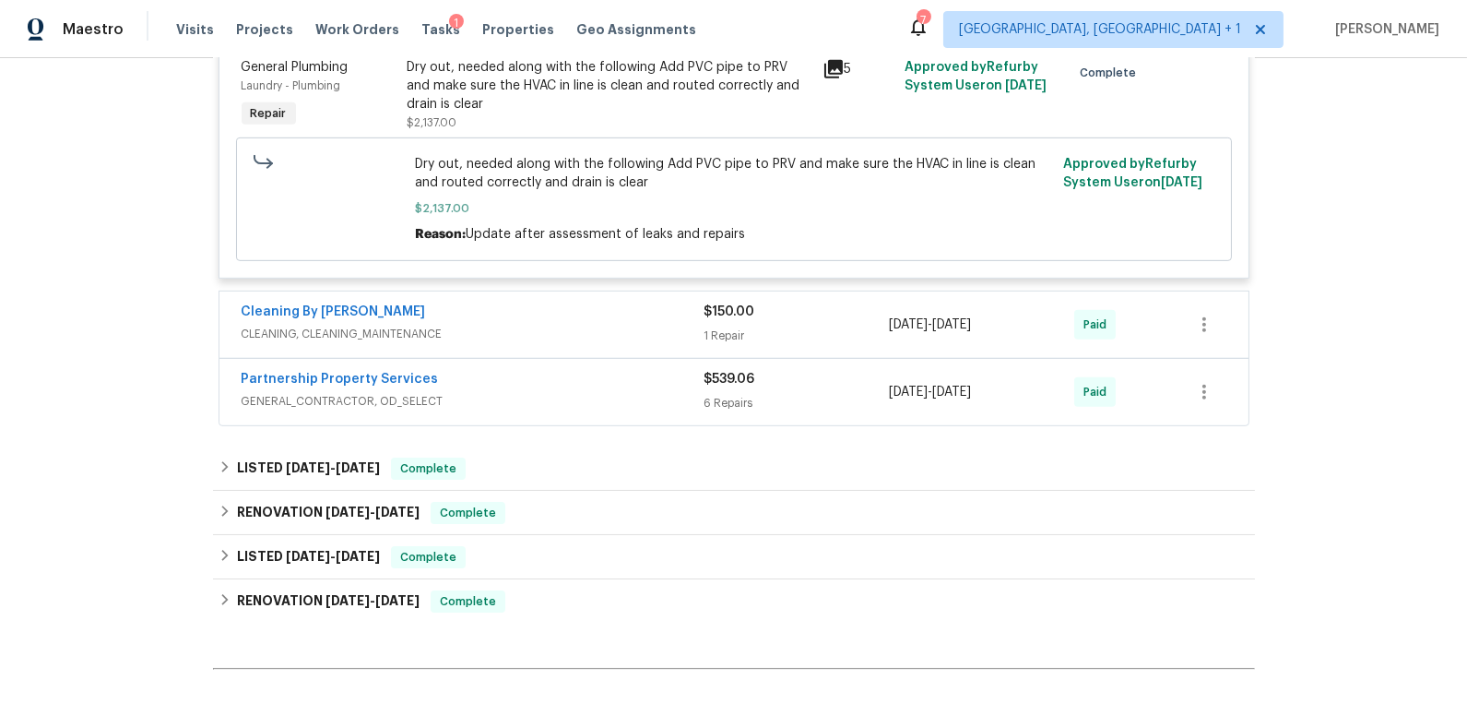
scroll to position [1837, 0]
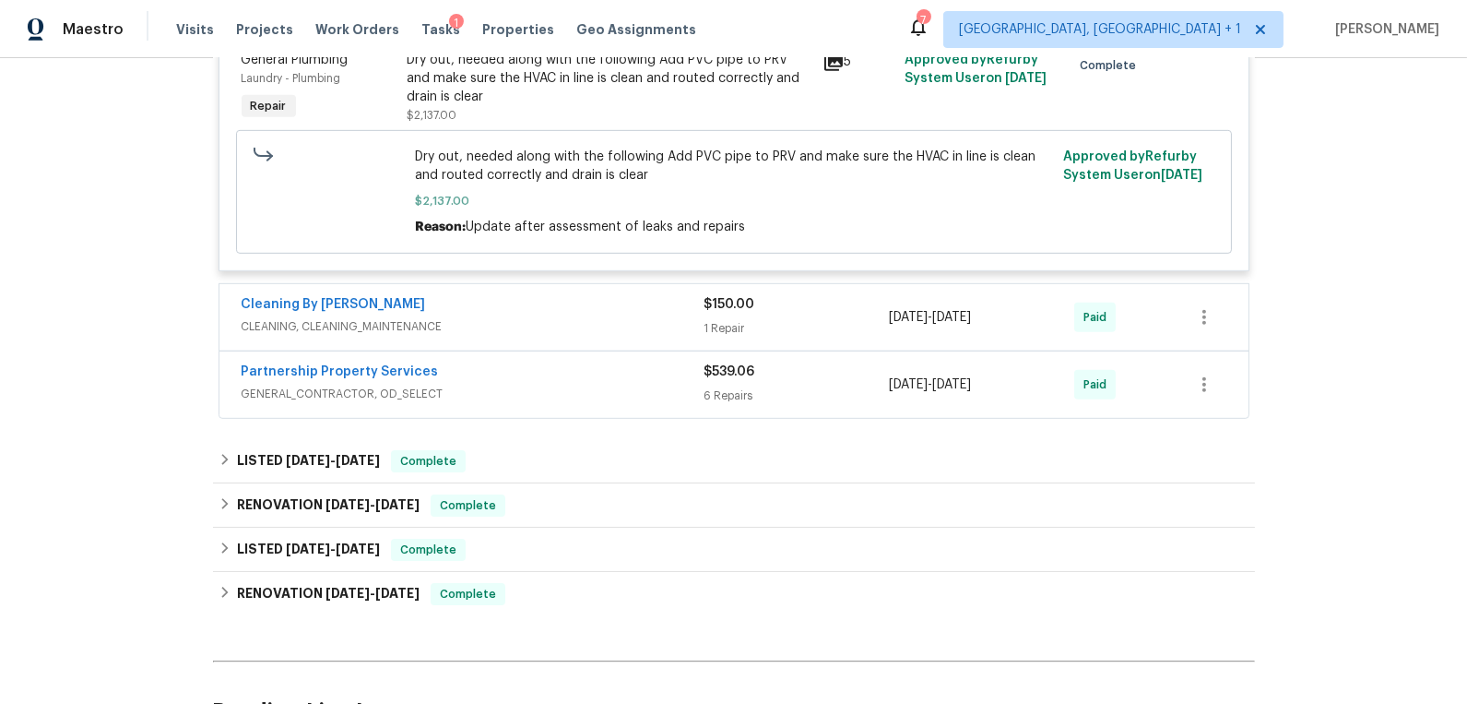
click at [529, 312] on div "Cleaning By [PERSON_NAME]" at bounding box center [473, 306] width 463 height 22
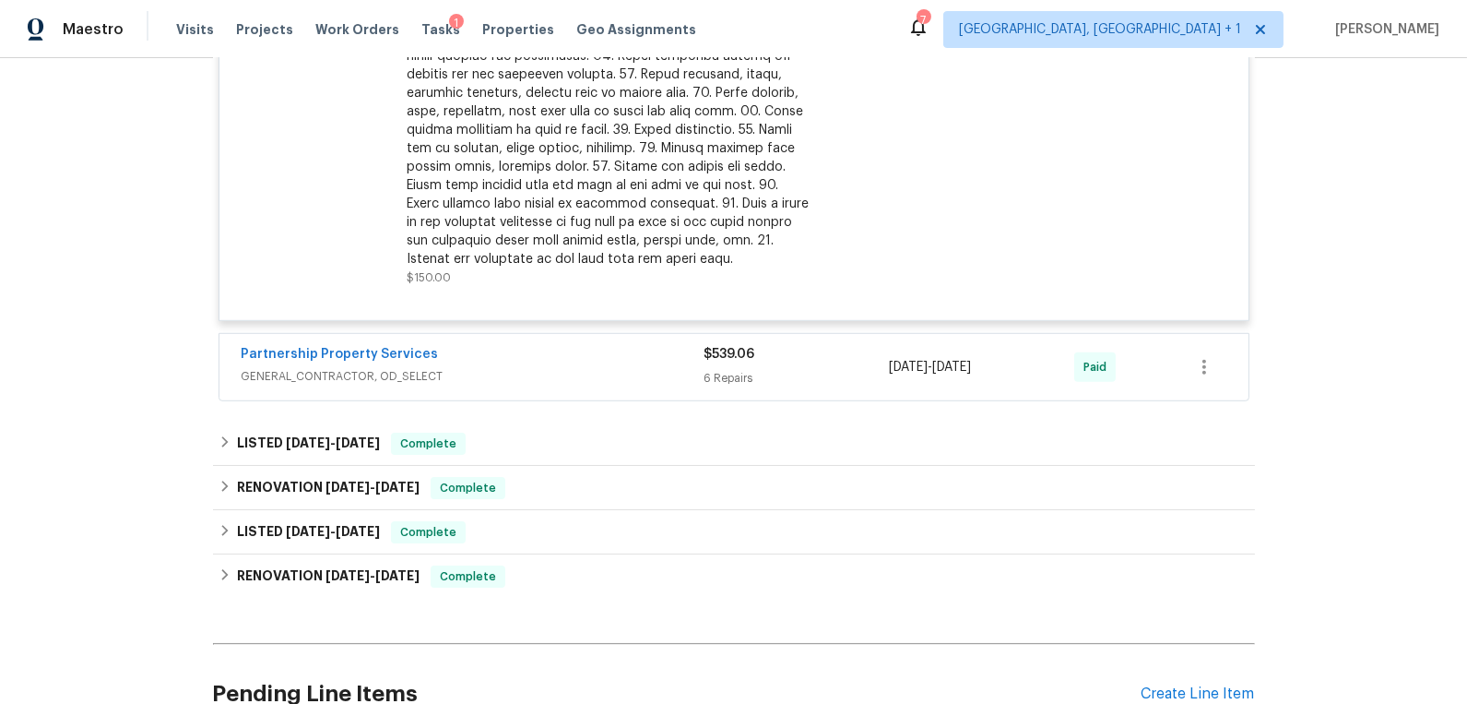
scroll to position [2354, 0]
click at [528, 354] on div "Partnership Property Services" at bounding box center [473, 354] width 463 height 22
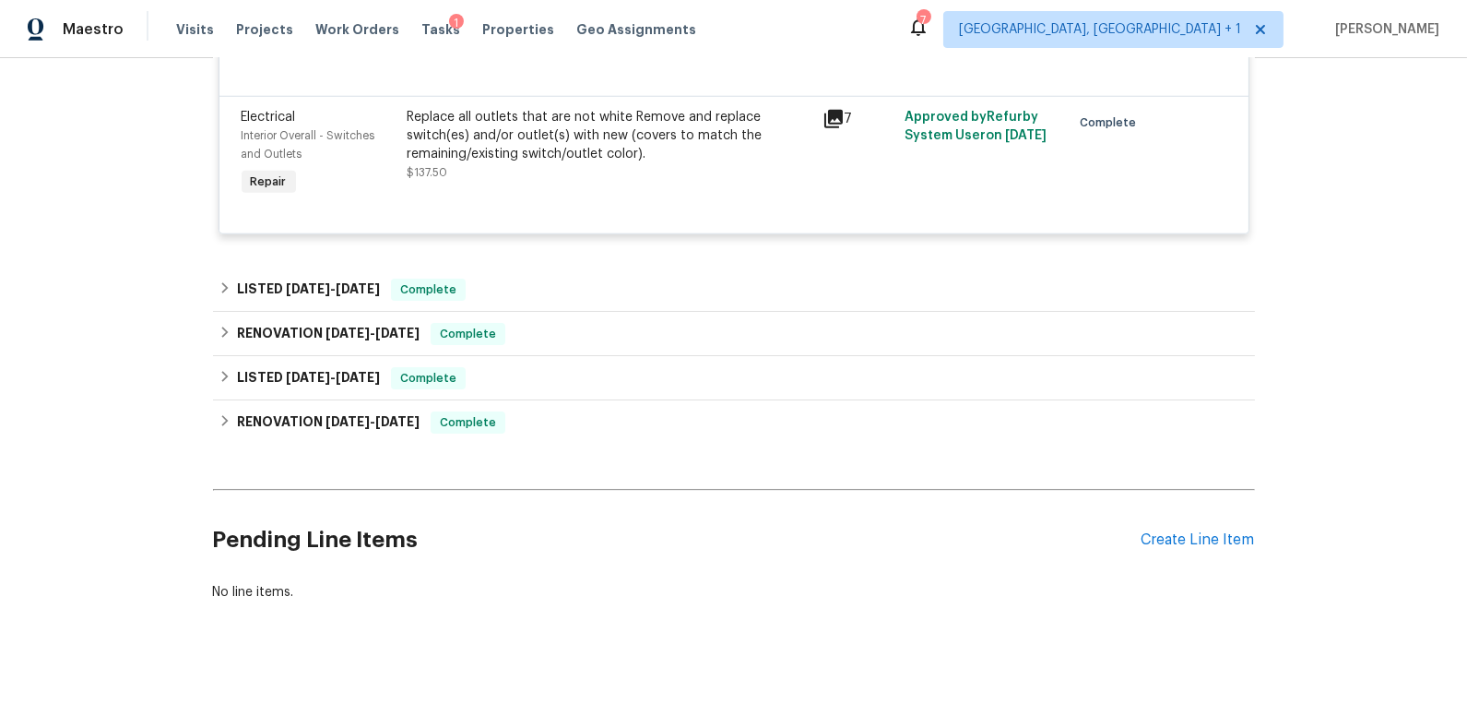
scroll to position [3315, 0]
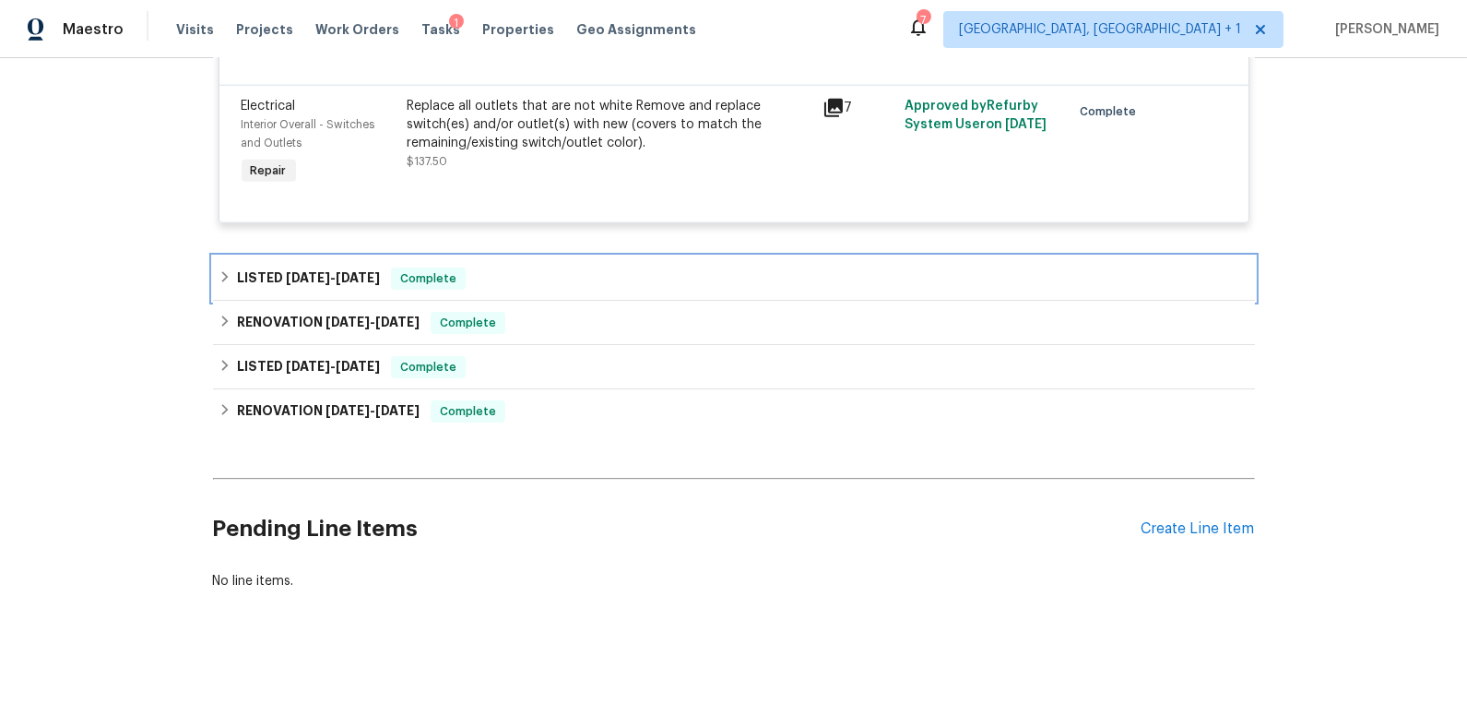
click at [226, 270] on icon at bounding box center [225, 276] width 13 height 13
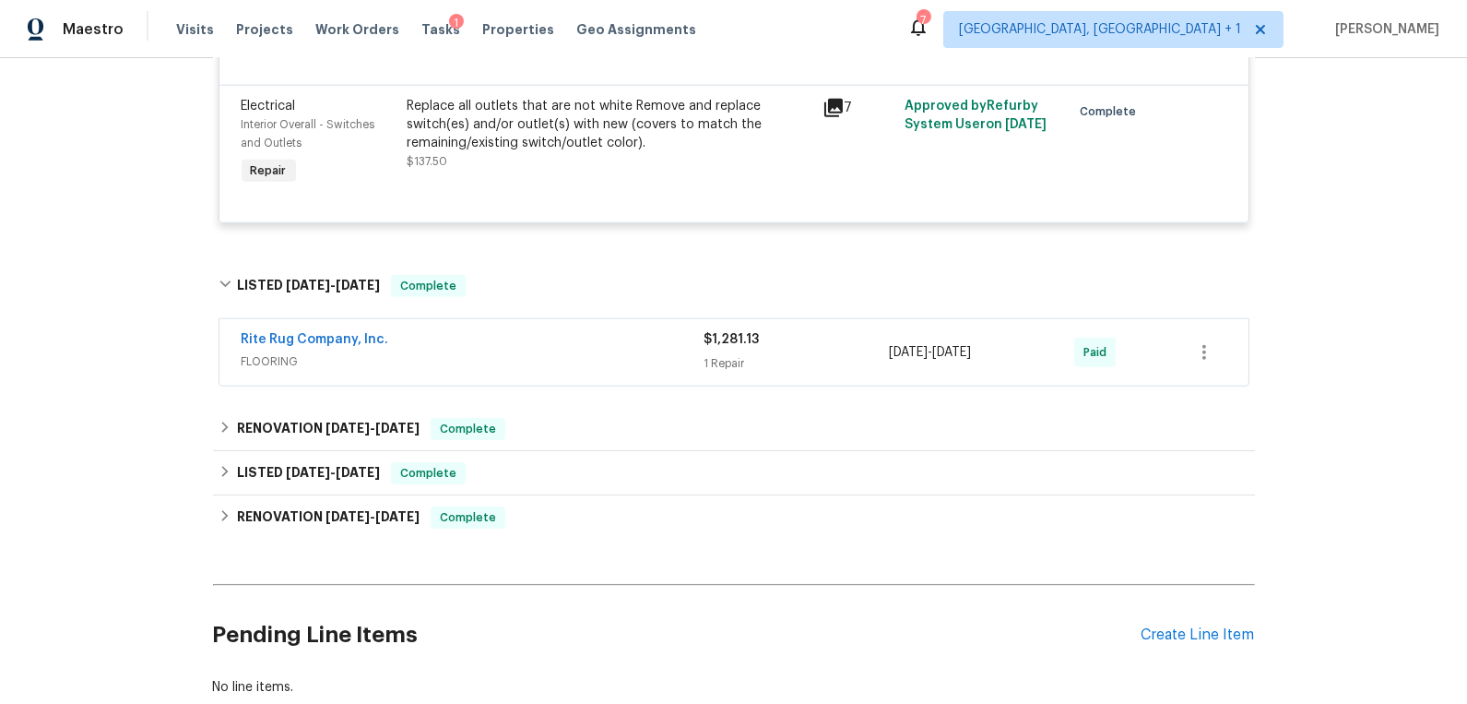
click at [471, 354] on span "FLOORING" at bounding box center [473, 361] width 463 height 18
